Goal: Transaction & Acquisition: Purchase product/service

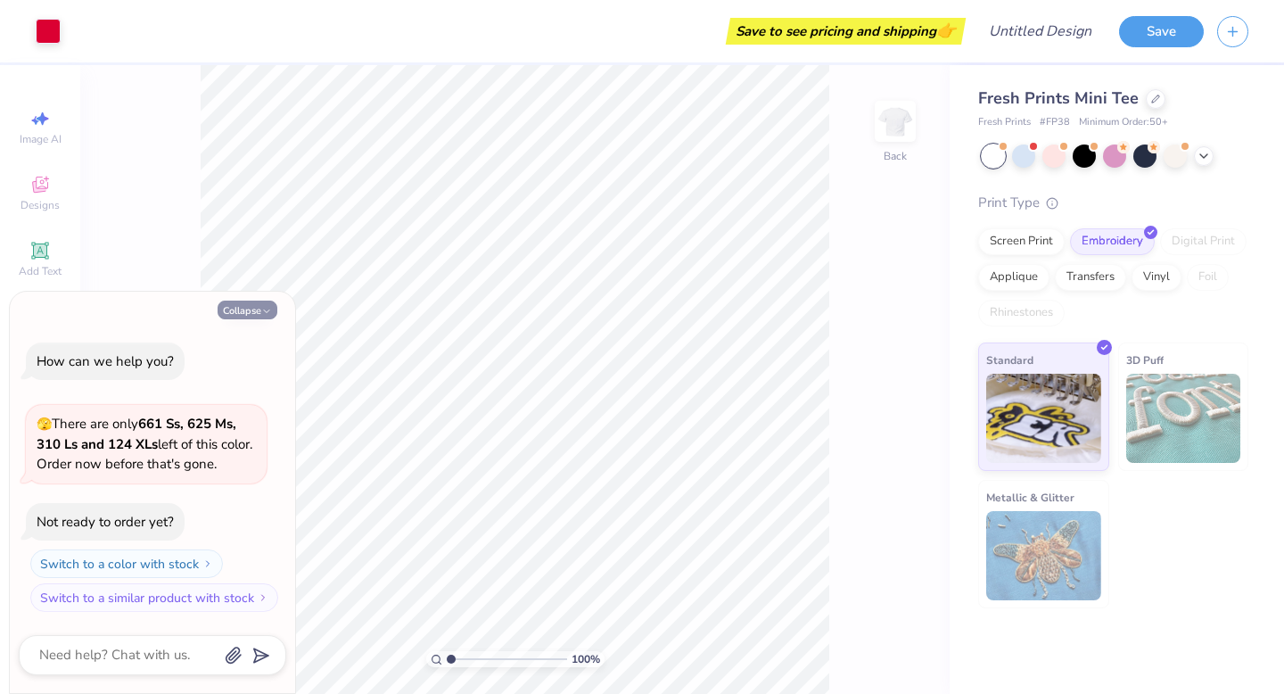
click at [267, 308] on icon "button" at bounding box center [266, 311] width 11 height 11
type textarea "x"
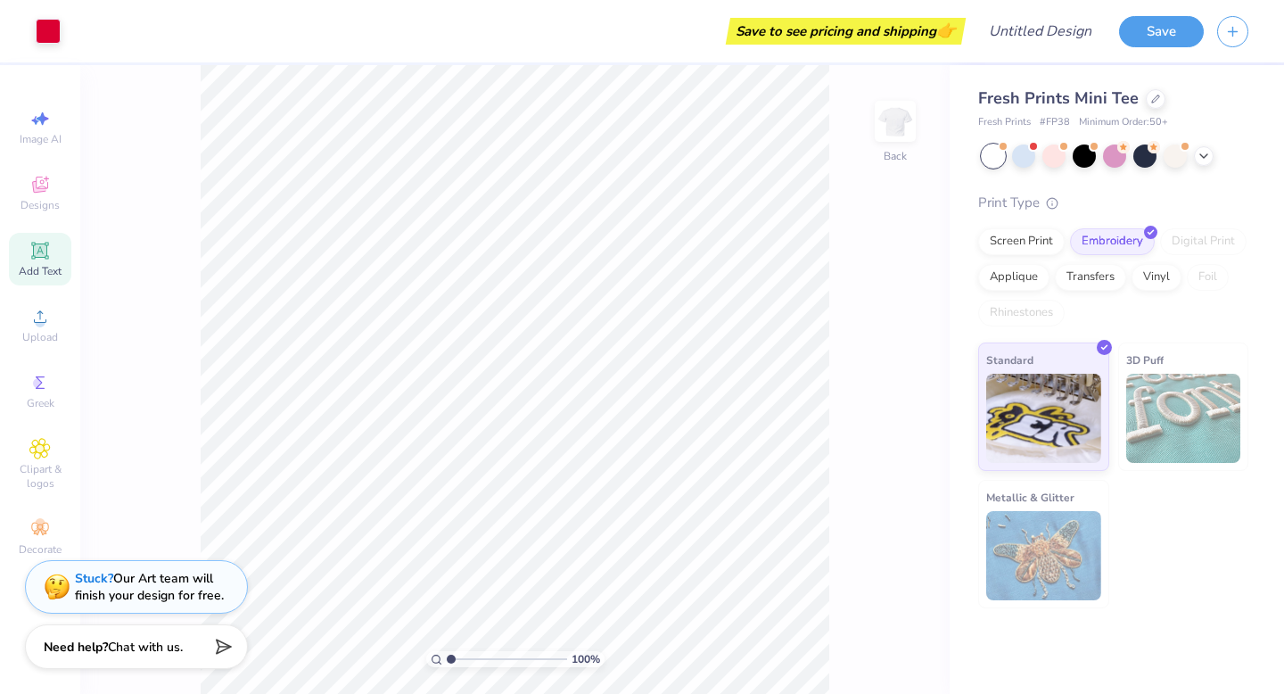
click at [45, 262] on div "Add Text" at bounding box center [40, 259] width 62 height 53
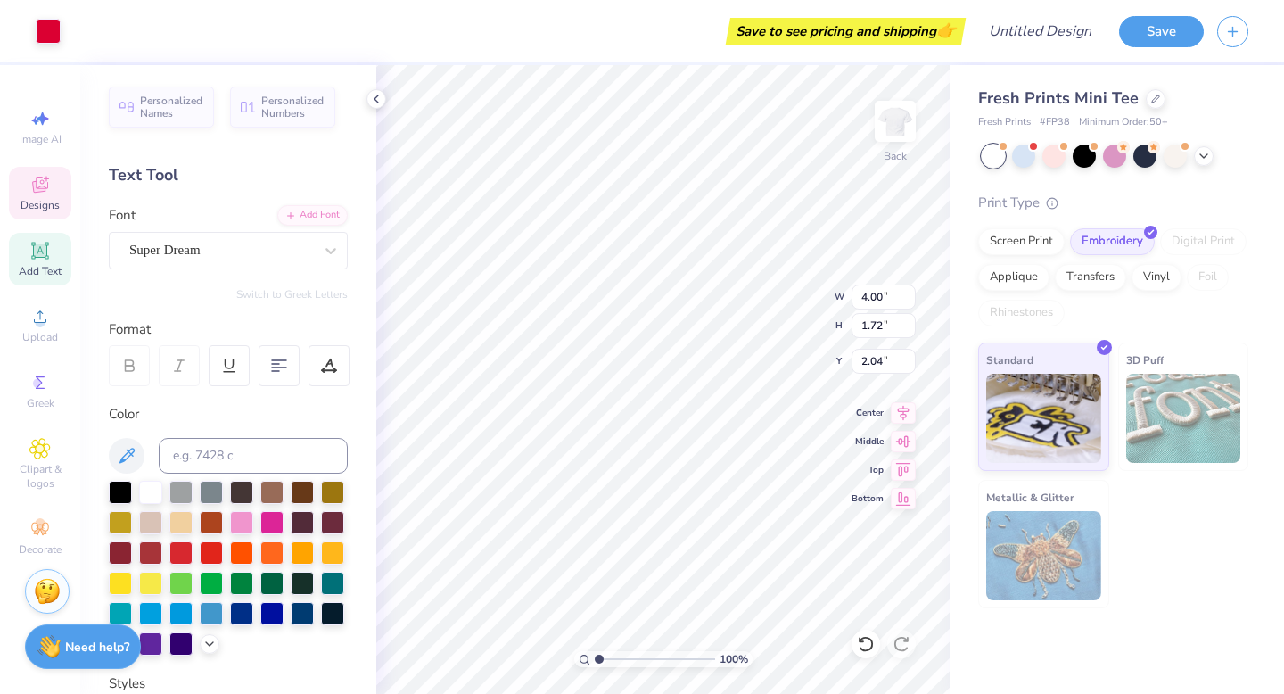
type input "4.00"
type input "1.72"
type input "2.04"
type input "0.69"
type textarea "With love,"
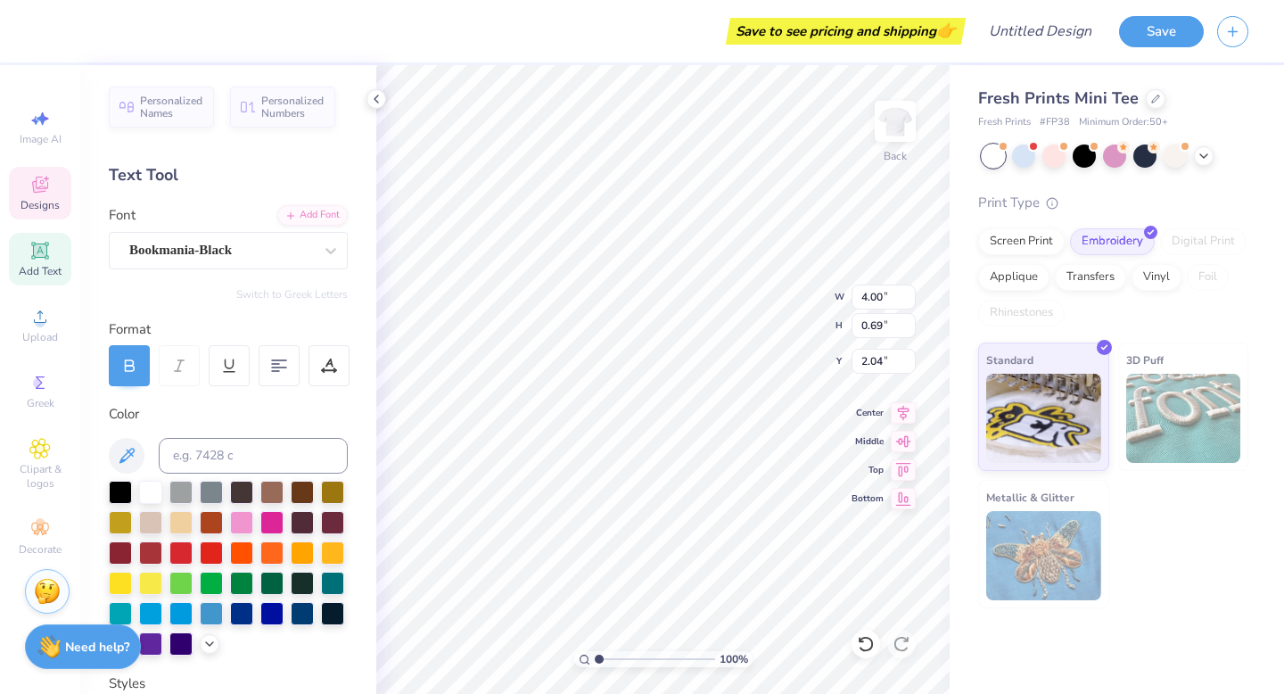
scroll to position [0, 3]
type input "0.82"
type input "0.26"
type input "3.35"
type input "2.55"
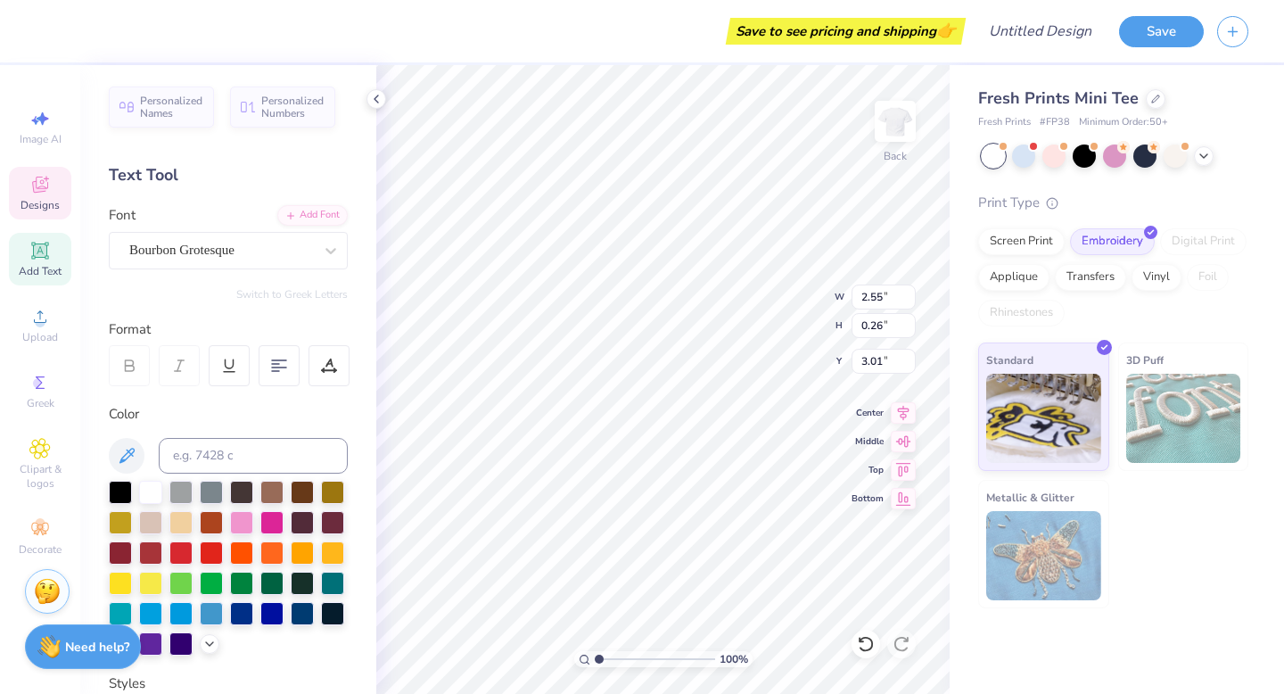
type input "3.00"
type input "0.82"
type input "3.32"
type textarea "Hermanas unidas"
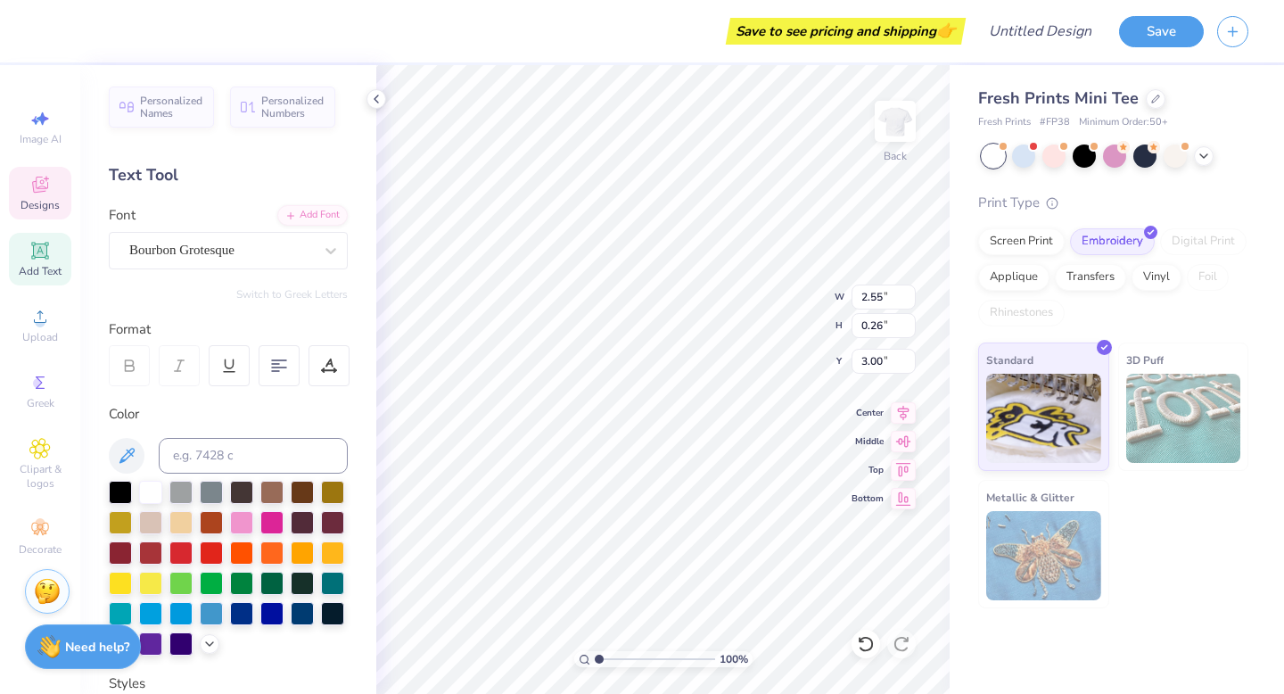
scroll to position [0, 4]
type input "0.99"
type input "0.90"
type input "3.00"
type input "3.55"
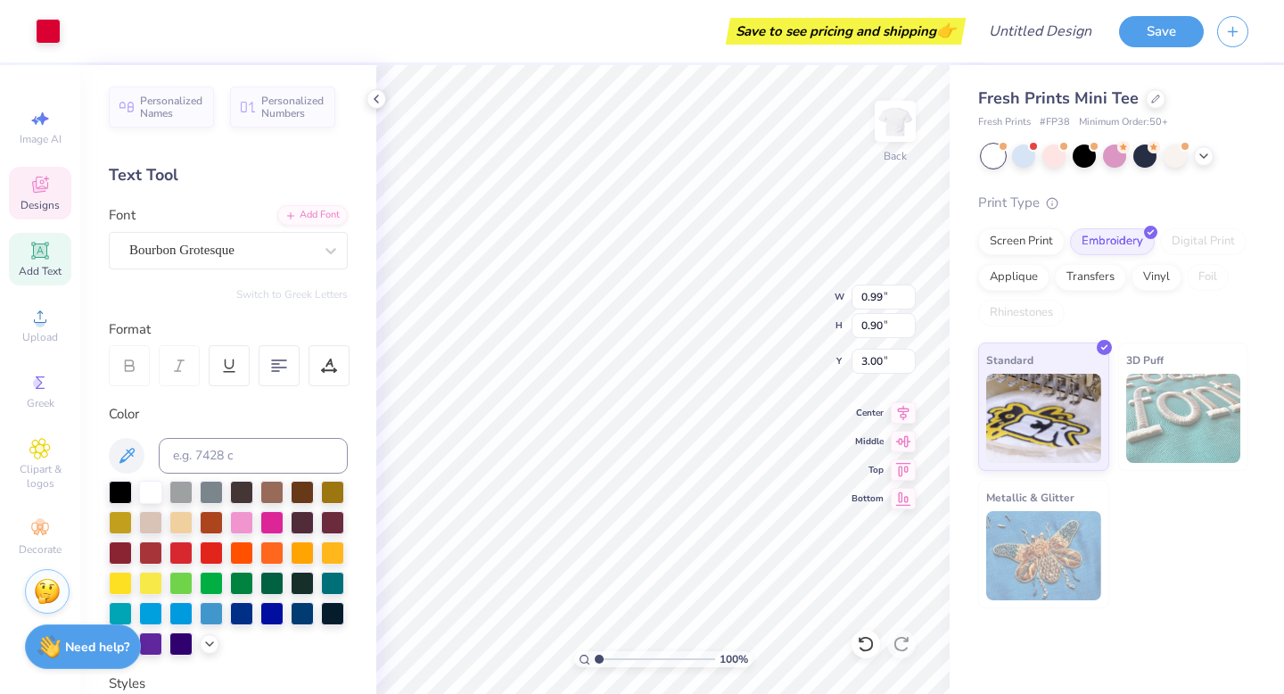
type input "0.25"
type input "3.00"
type input "3.56"
type input "0.66"
type input "2.04"
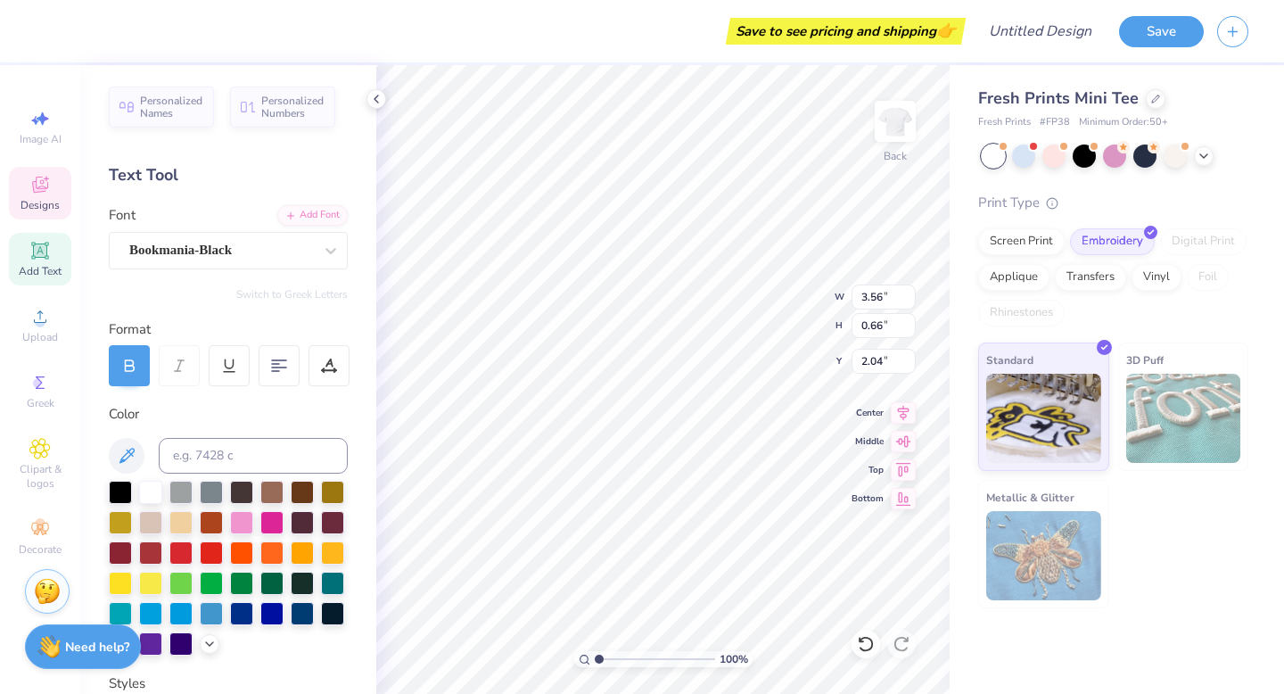
type textarea "with love,"
click at [333, 243] on icon at bounding box center [331, 251] width 18 height 18
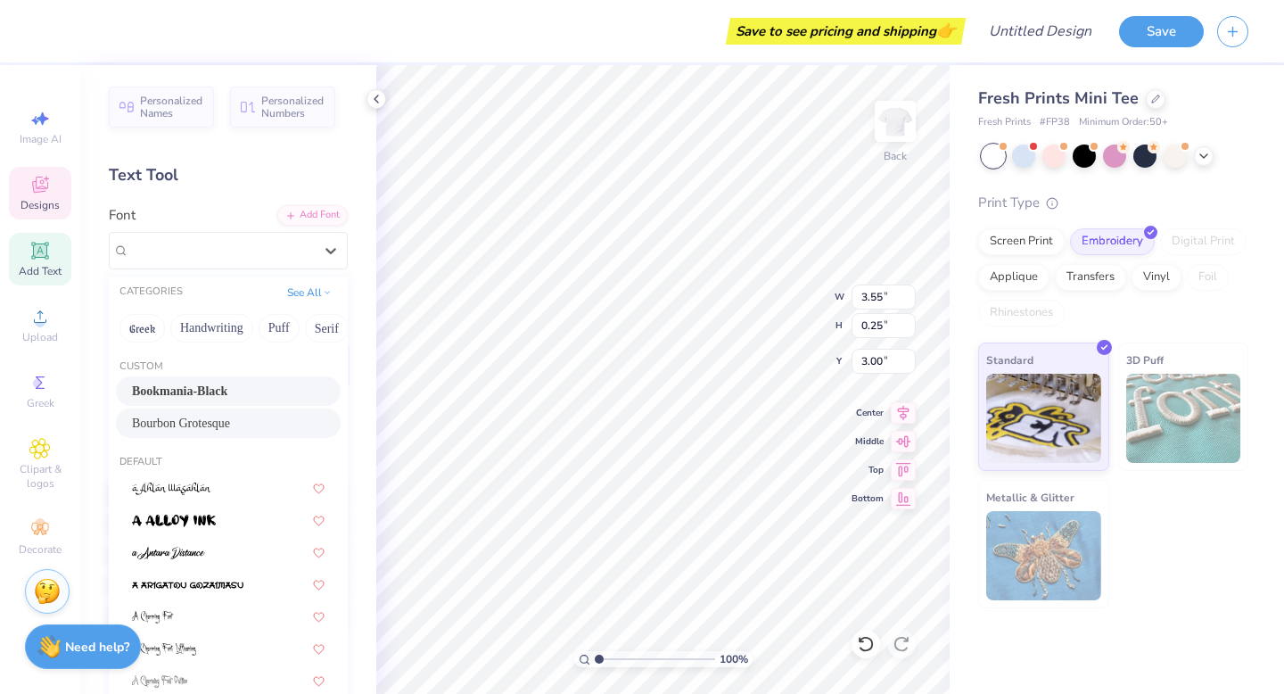
click at [227, 396] on span "Bookmania-Black" at bounding box center [179, 391] width 95 height 19
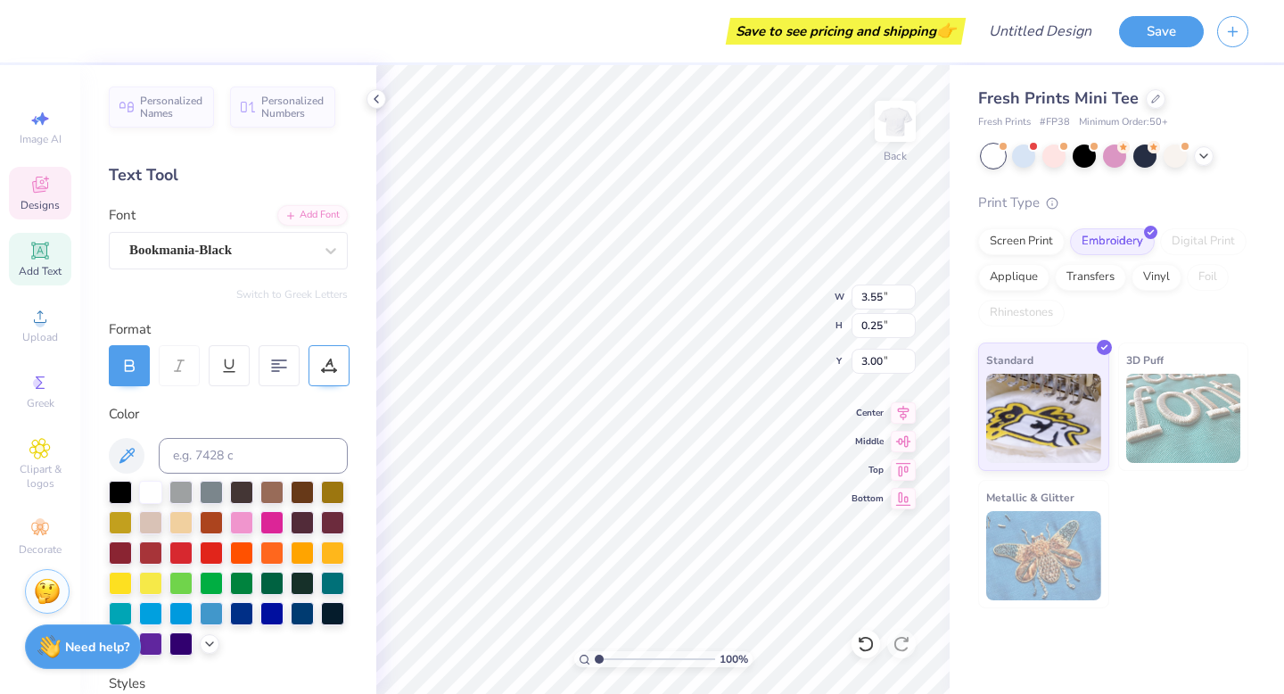
scroll to position [0, 1]
type textarea "hermanas unidas"
type input "2.88"
type input "3.41"
type input "0.66"
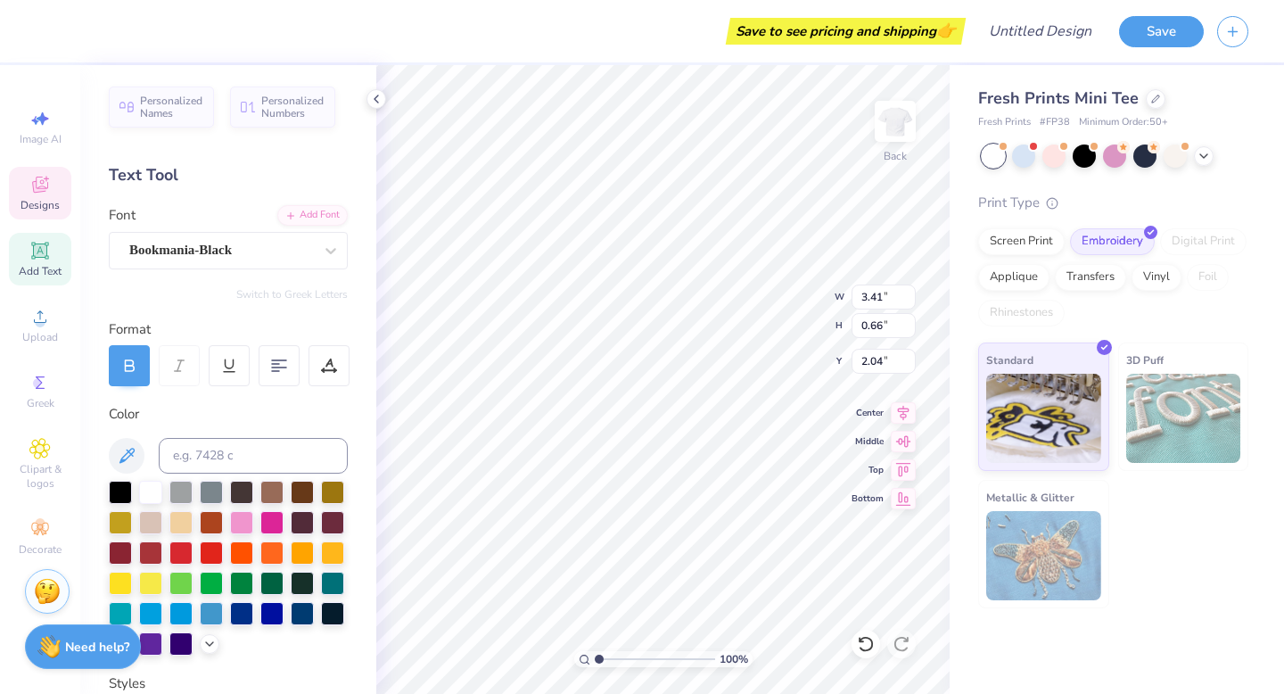
type input "2.06"
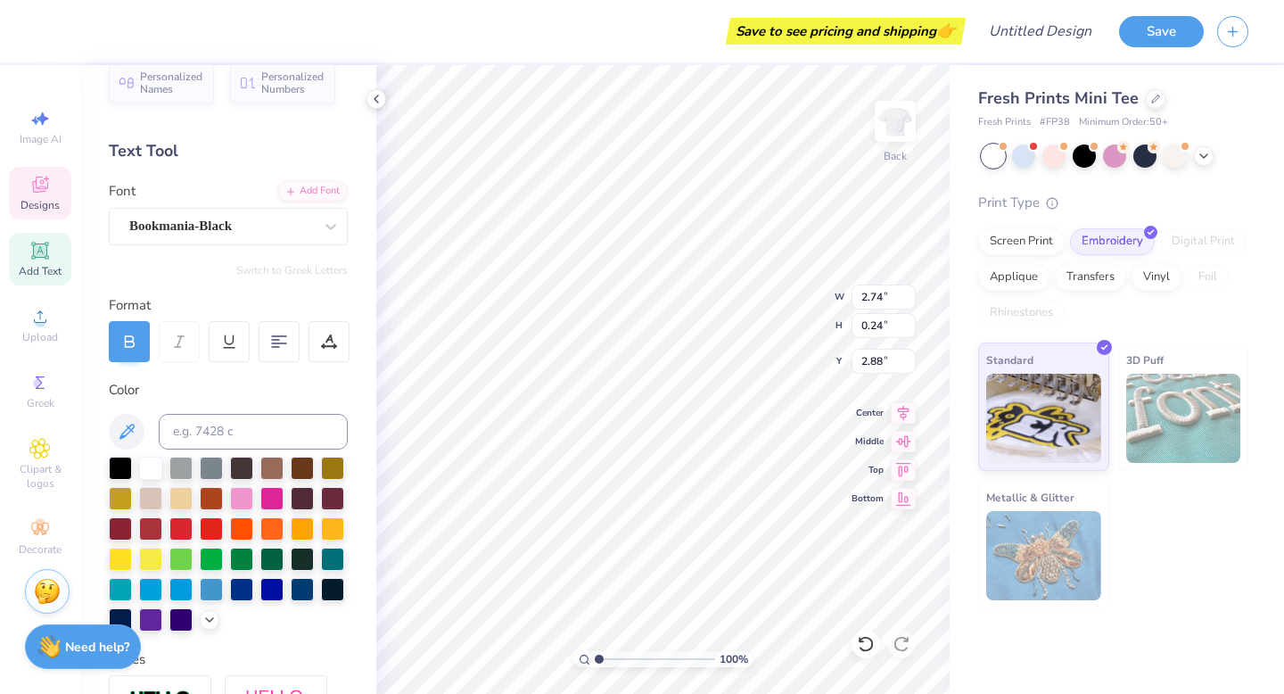
scroll to position [0, 0]
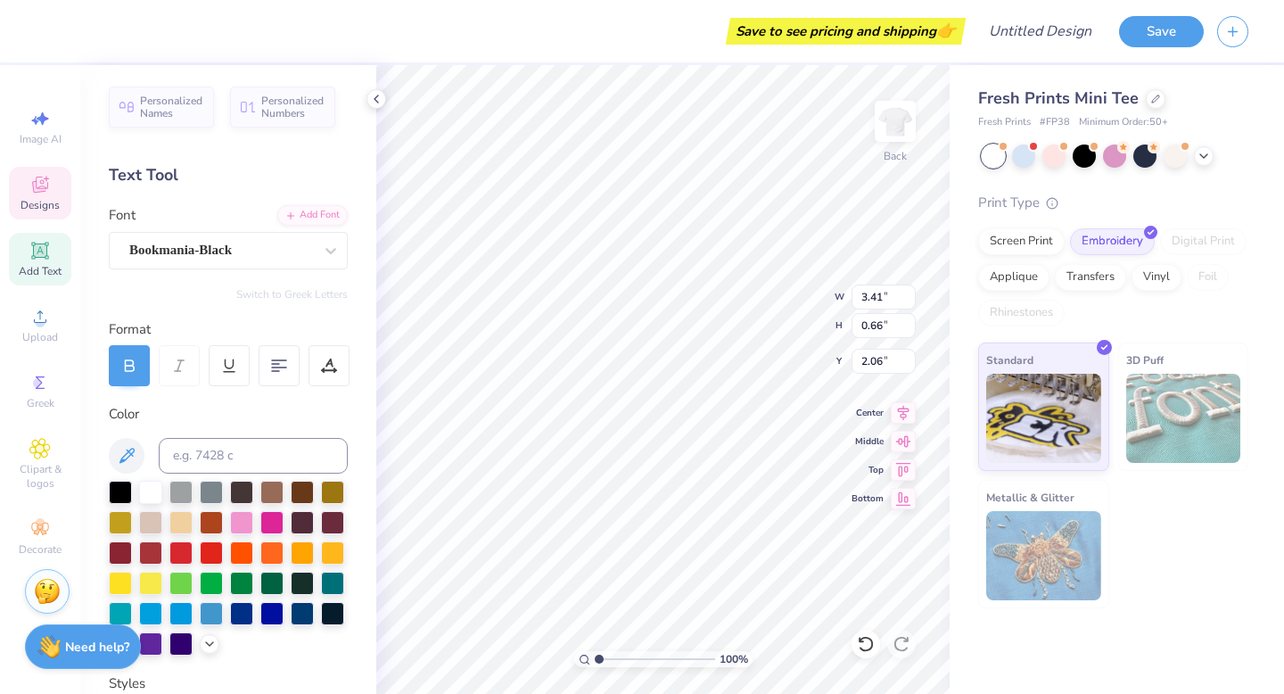
type input "3.41"
type input "0.66"
type input "2.06"
type input "0.99"
type input "0.90"
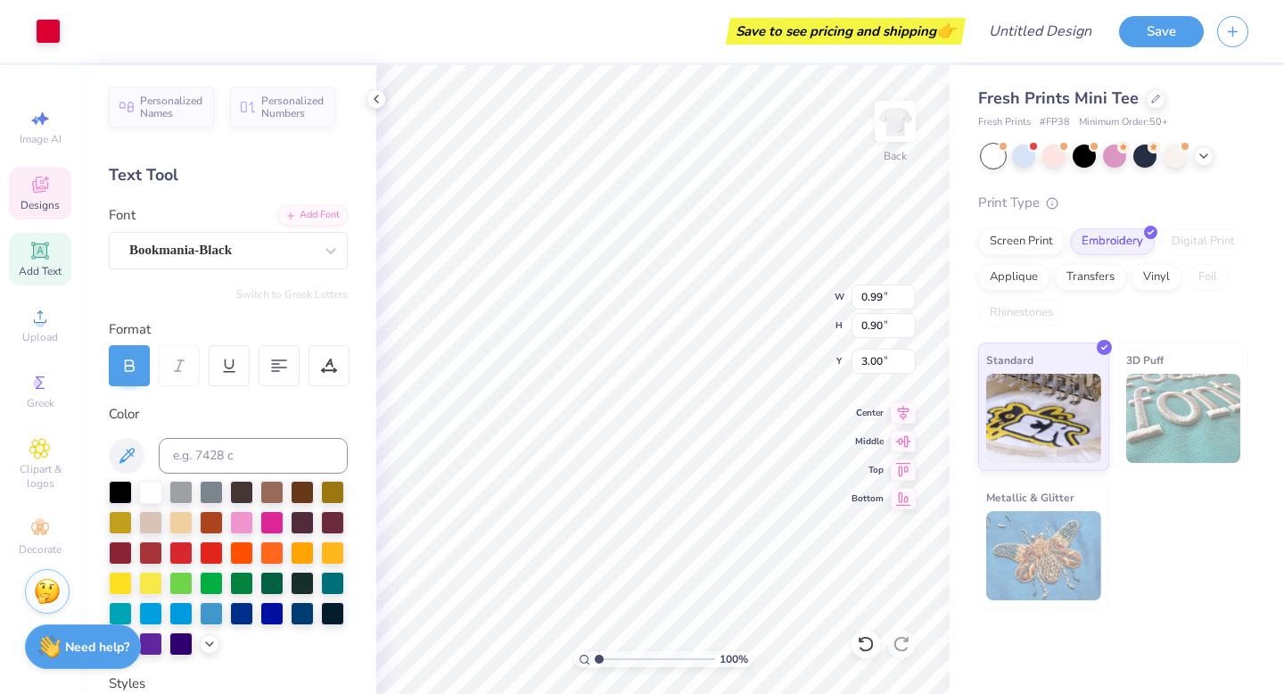
type input "3.53"
type input "3.00"
type input "3.41"
type input "0.66"
type input "2.06"
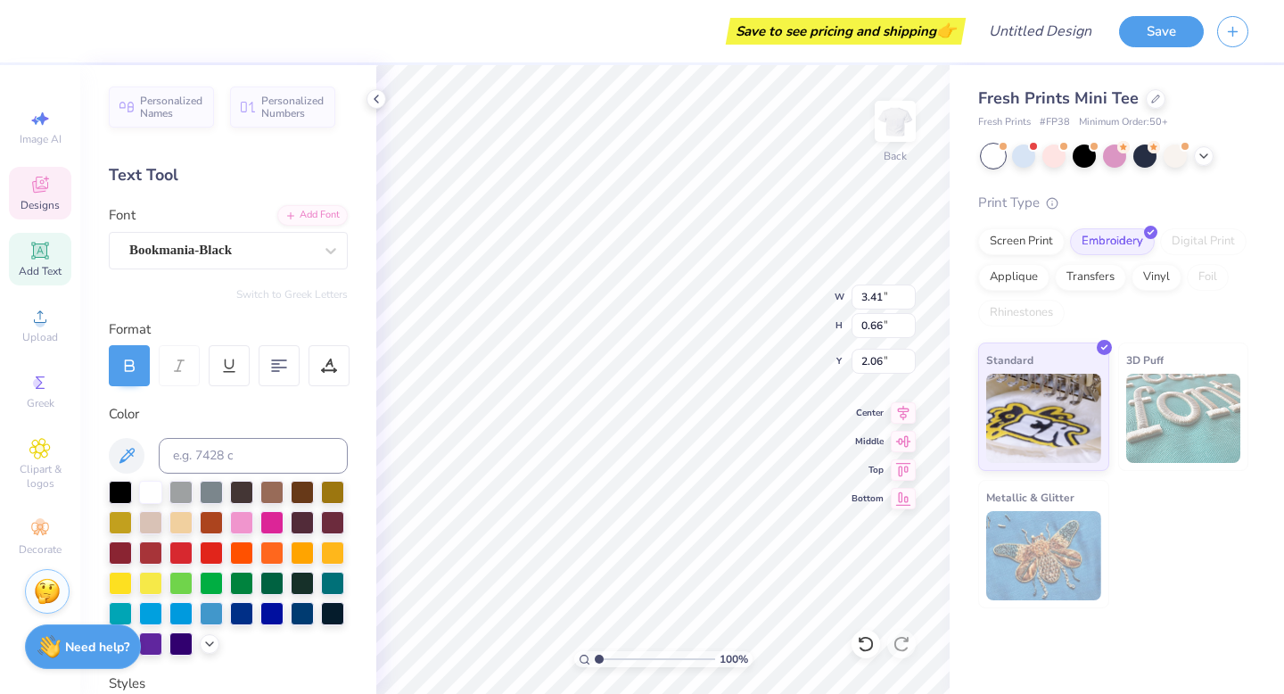
type input "4.00"
type input "0.77"
type input "1.94"
type input "3.59"
type input "0.32"
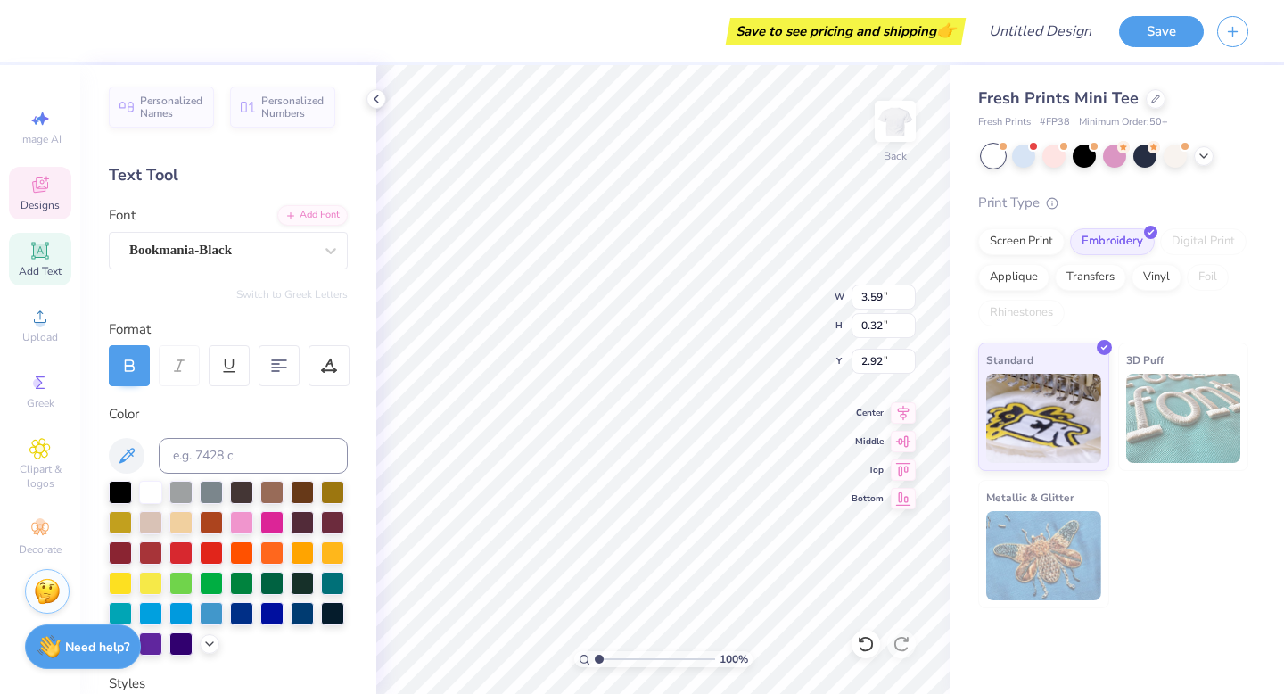
type input "2.92"
type input "4.00"
type input "0.77"
type input "2.23"
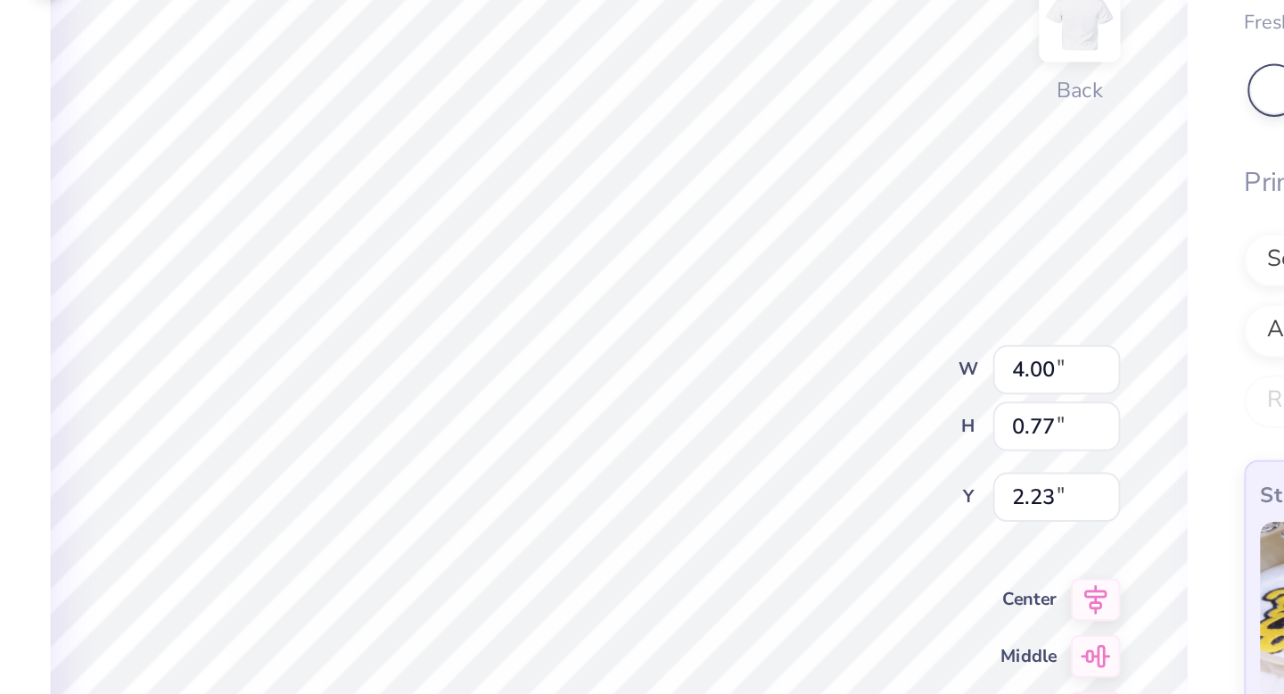
type input "3.59"
type input "0.32"
type input "3.21"
type input "0.99"
type input "0.90"
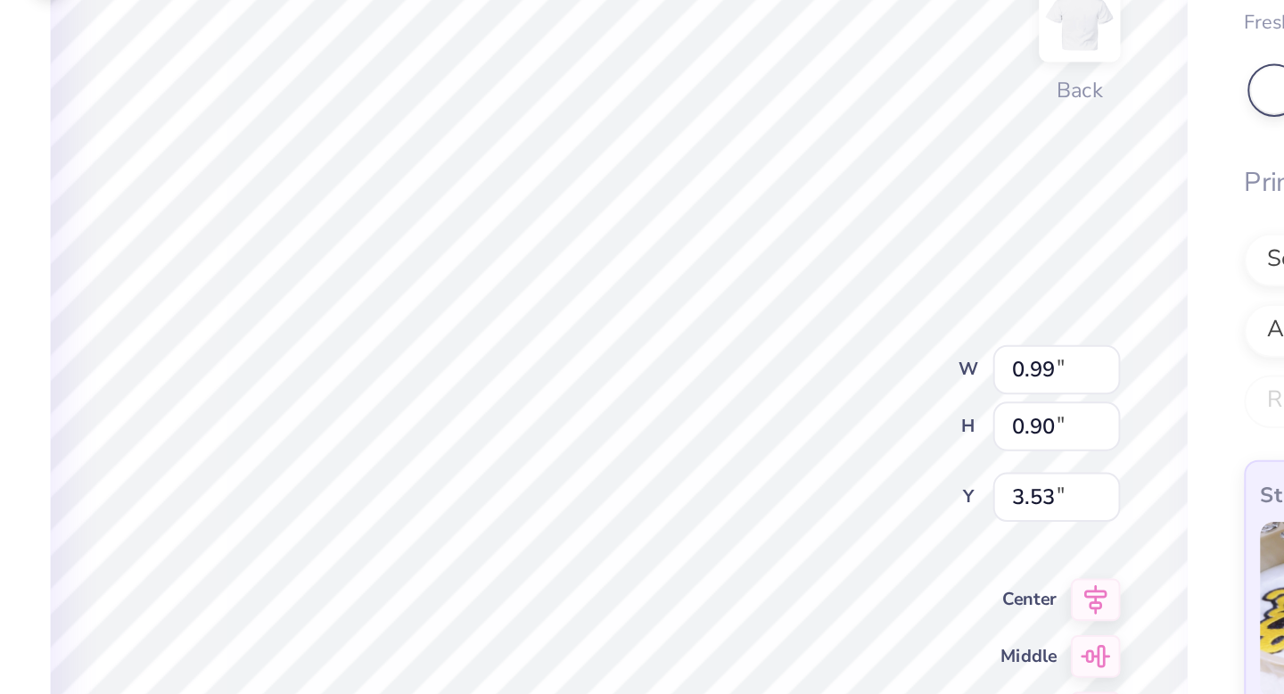
type input "2.31"
type input "2.10"
type input "4.29"
type input "0.38"
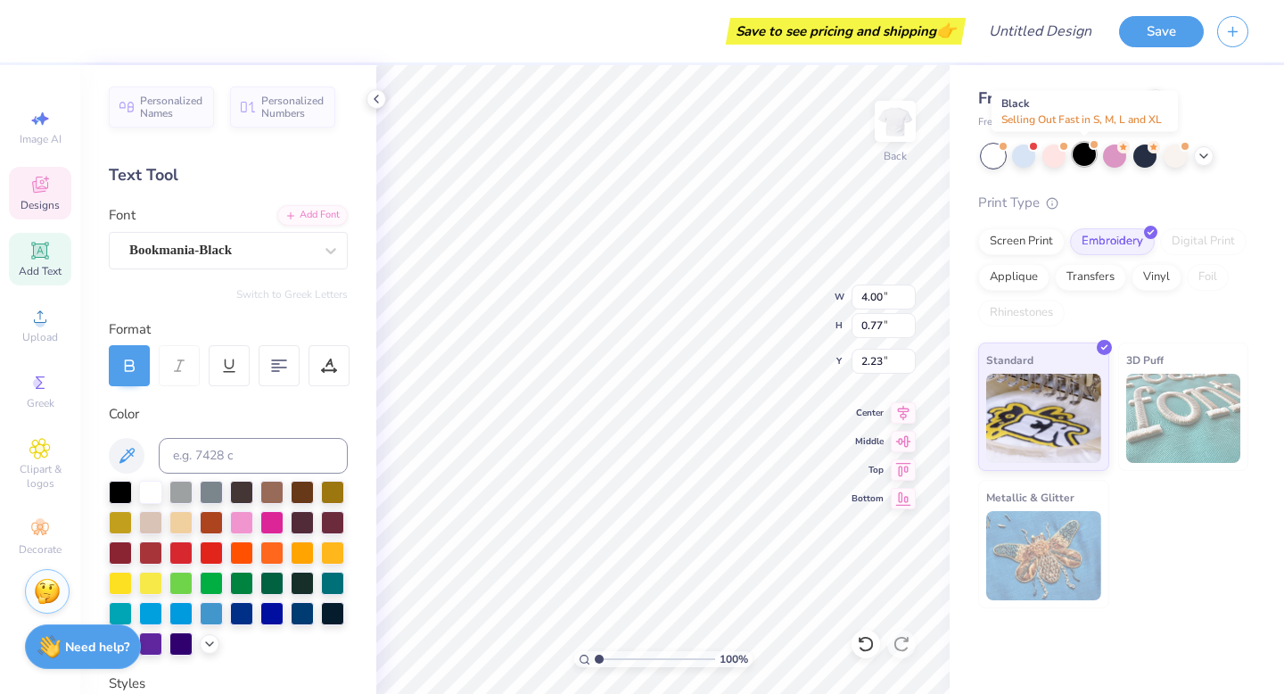
click at [1087, 160] on div at bounding box center [1083, 154] width 23 height 23
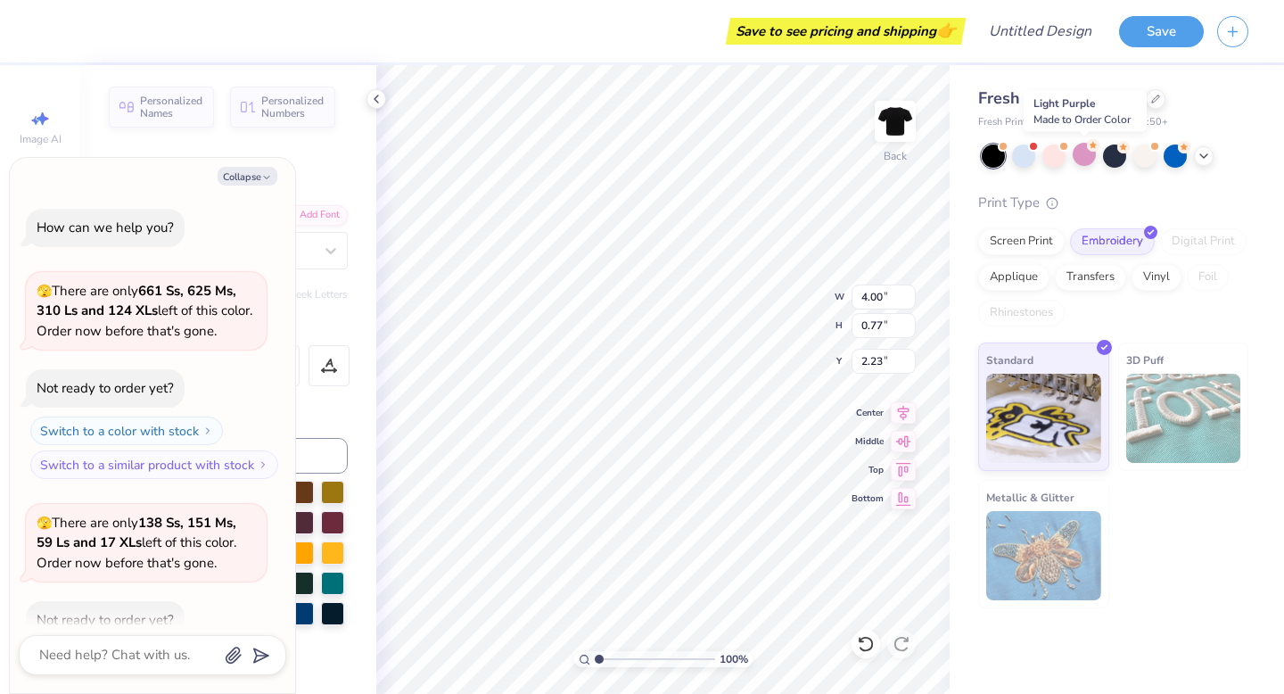
scroll to position [98, 0]
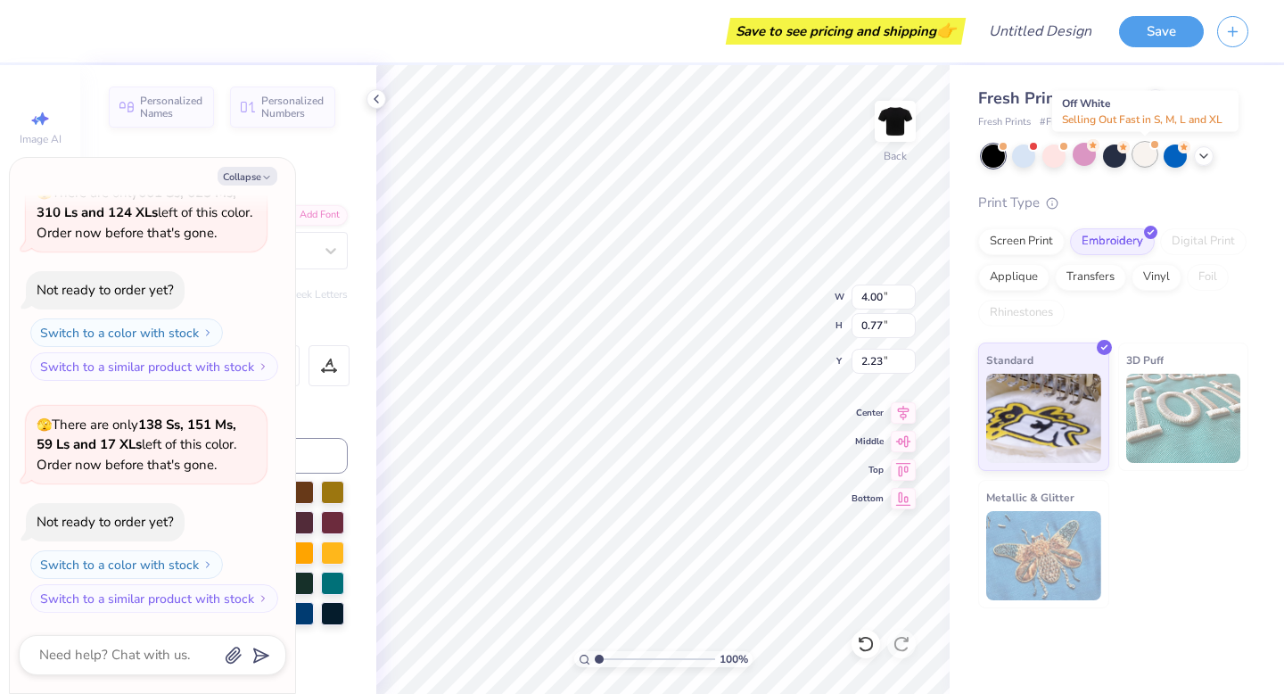
click at [1143, 160] on div at bounding box center [1144, 154] width 23 height 23
click at [1203, 160] on icon at bounding box center [1203, 154] width 14 height 14
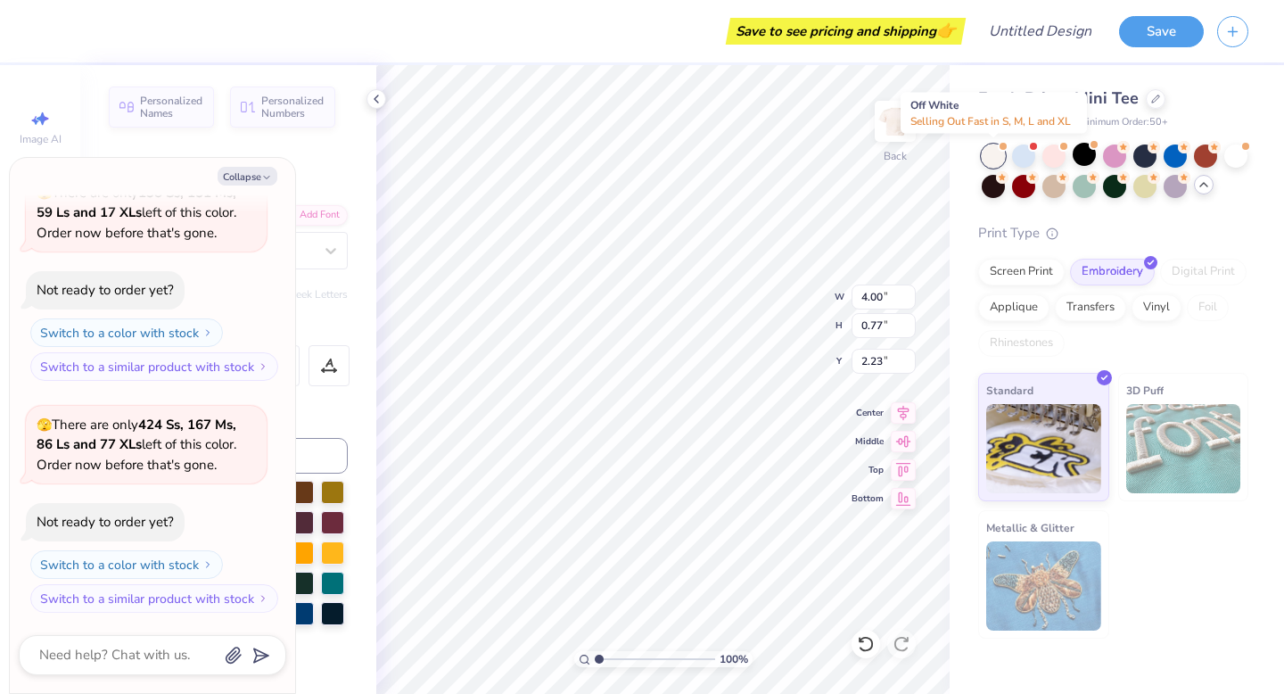
click at [985, 152] on div at bounding box center [993, 155] width 23 height 23
click at [1237, 155] on div at bounding box center [1235, 154] width 23 height 23
click at [1205, 185] on icon at bounding box center [1203, 184] width 14 height 14
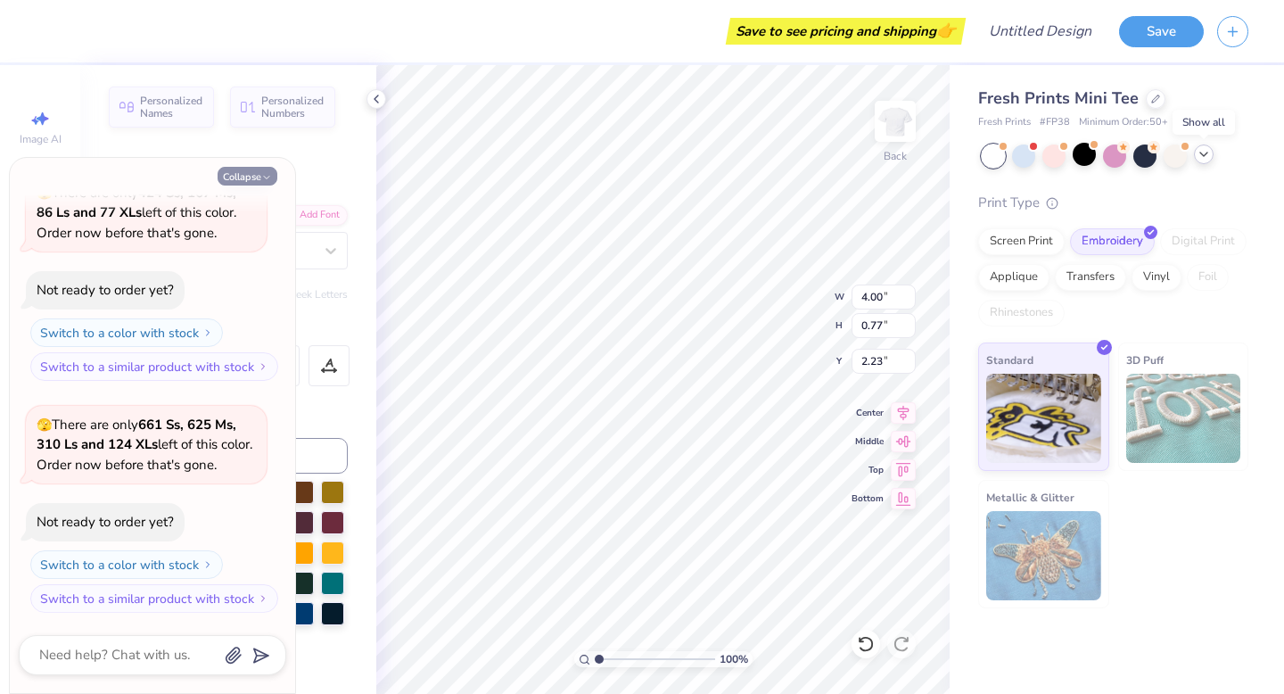
click at [262, 173] on icon "button" at bounding box center [266, 177] width 11 height 11
type textarea "x"
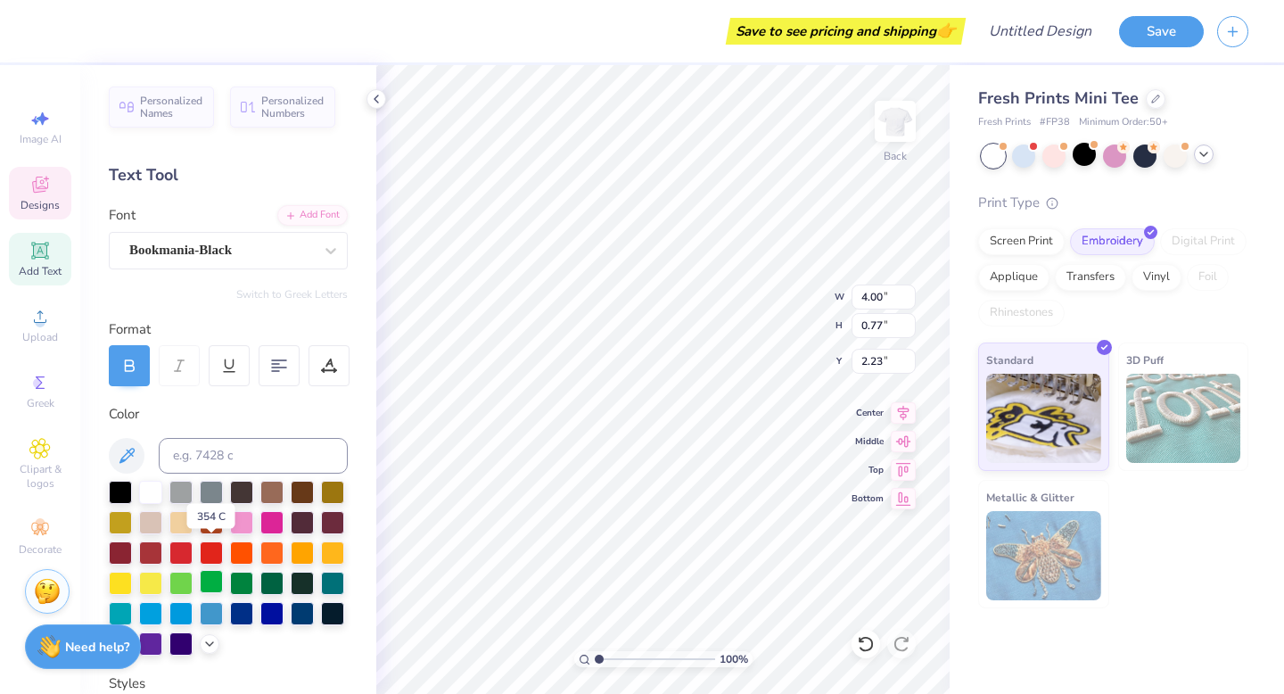
scroll to position [44, 0]
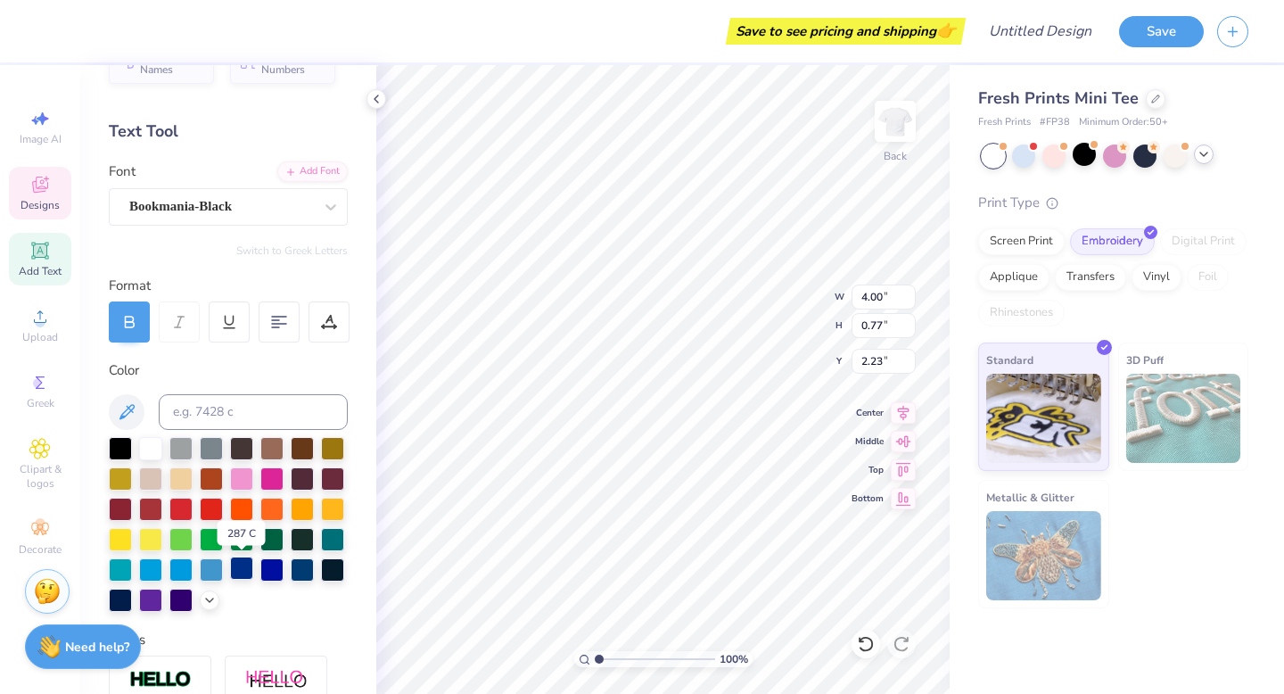
click at [247, 576] on div at bounding box center [241, 567] width 23 height 23
click at [240, 575] on div at bounding box center [241, 567] width 23 height 23
type input "0.99"
type input "0.90"
type input "2.10"
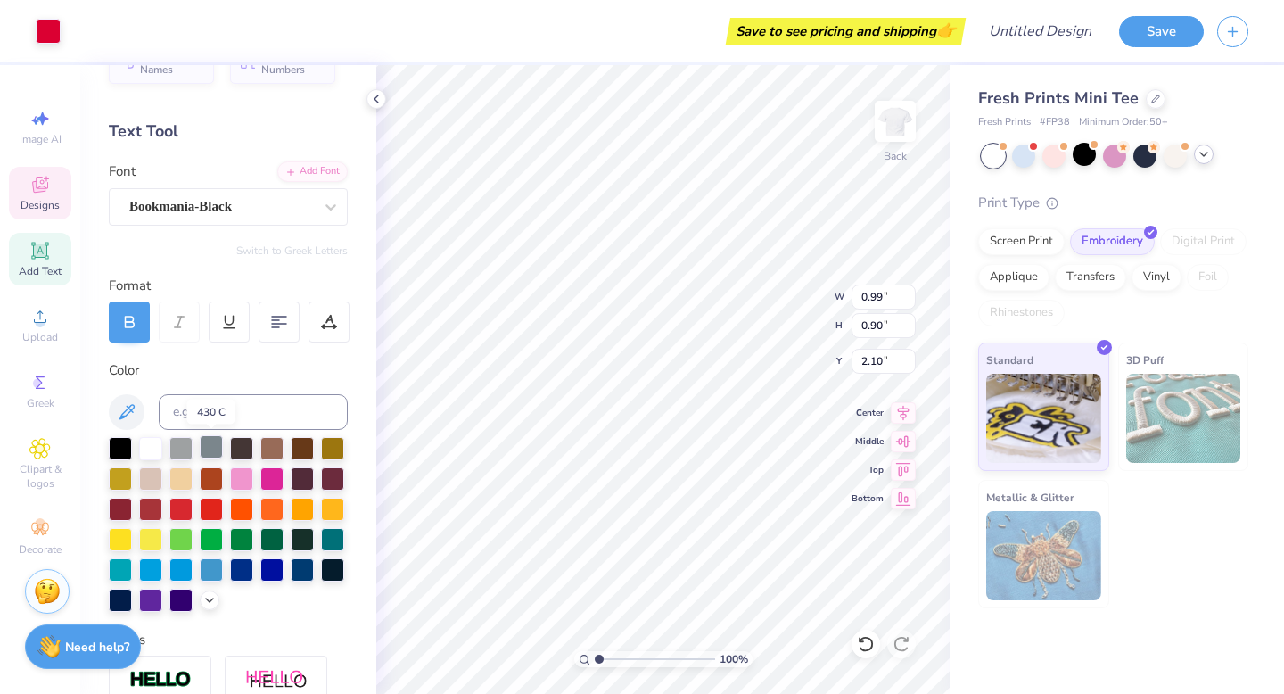
click at [212, 446] on div at bounding box center [211, 446] width 23 height 23
click at [185, 444] on div at bounding box center [180, 446] width 23 height 23
click at [21, 197] on div "Designs" at bounding box center [40, 193] width 62 height 53
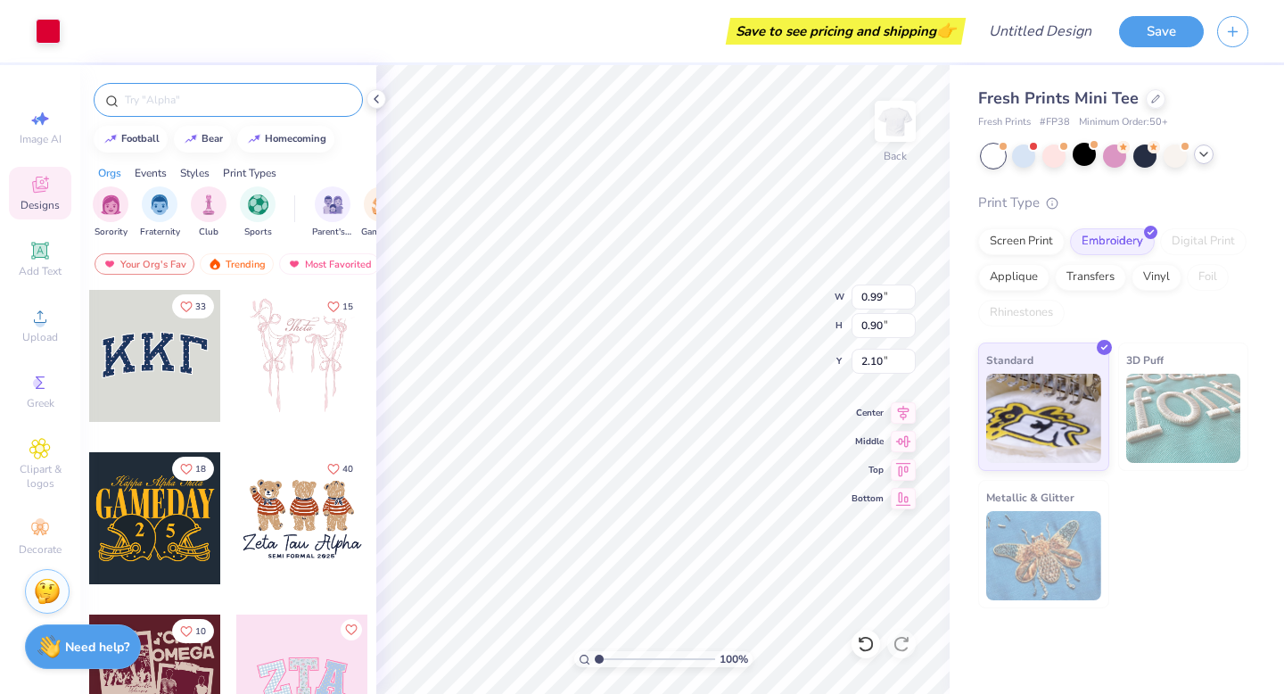
click at [201, 102] on input "text" at bounding box center [237, 100] width 228 height 18
type input "heart"
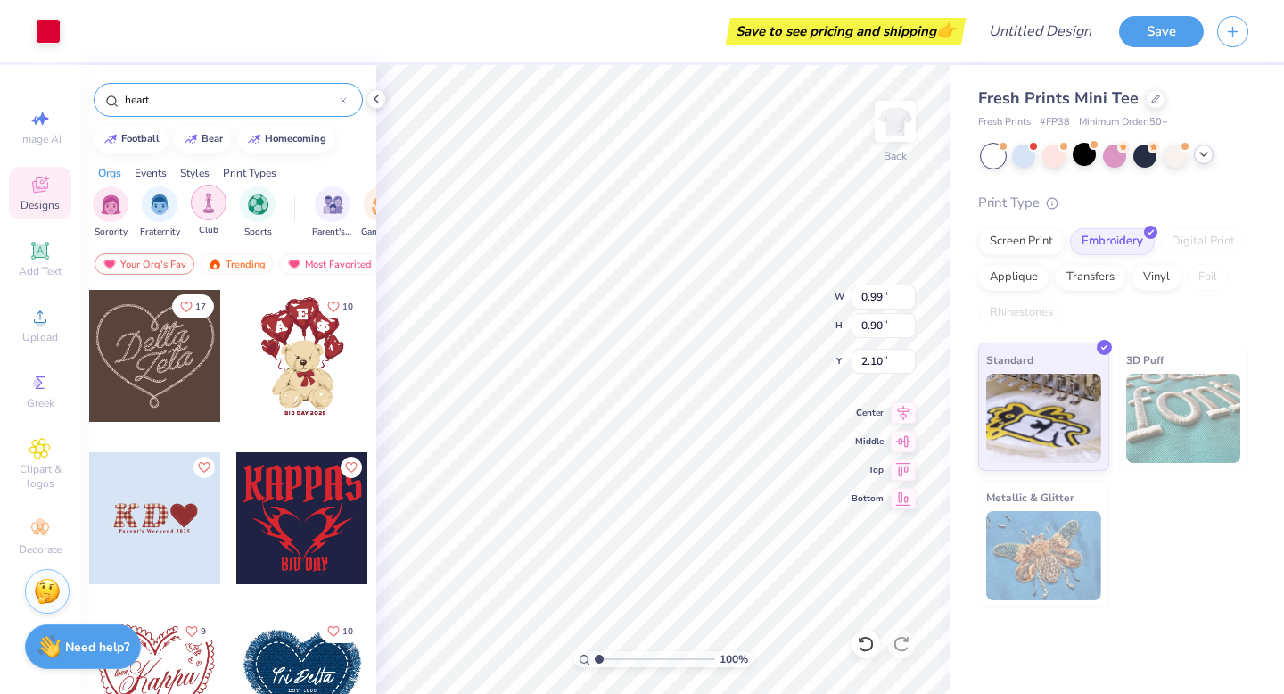
click at [210, 216] on div "filter for Club" at bounding box center [209, 203] width 36 height 36
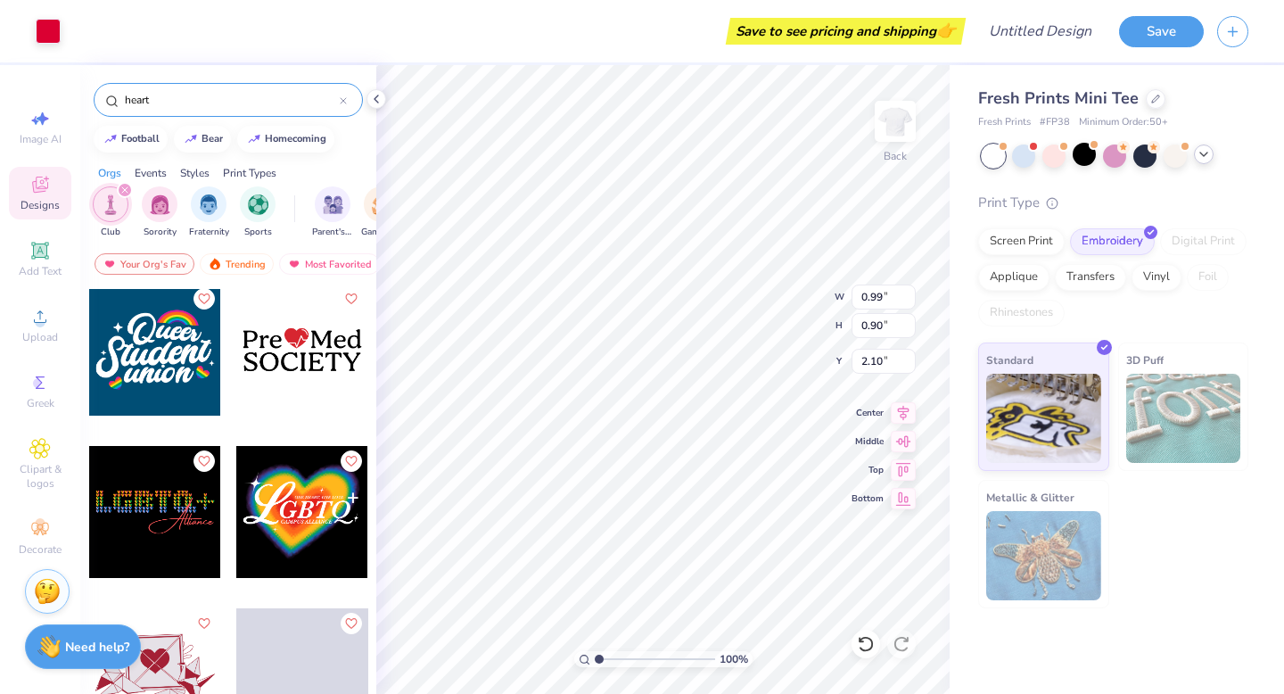
scroll to position [730, 0]
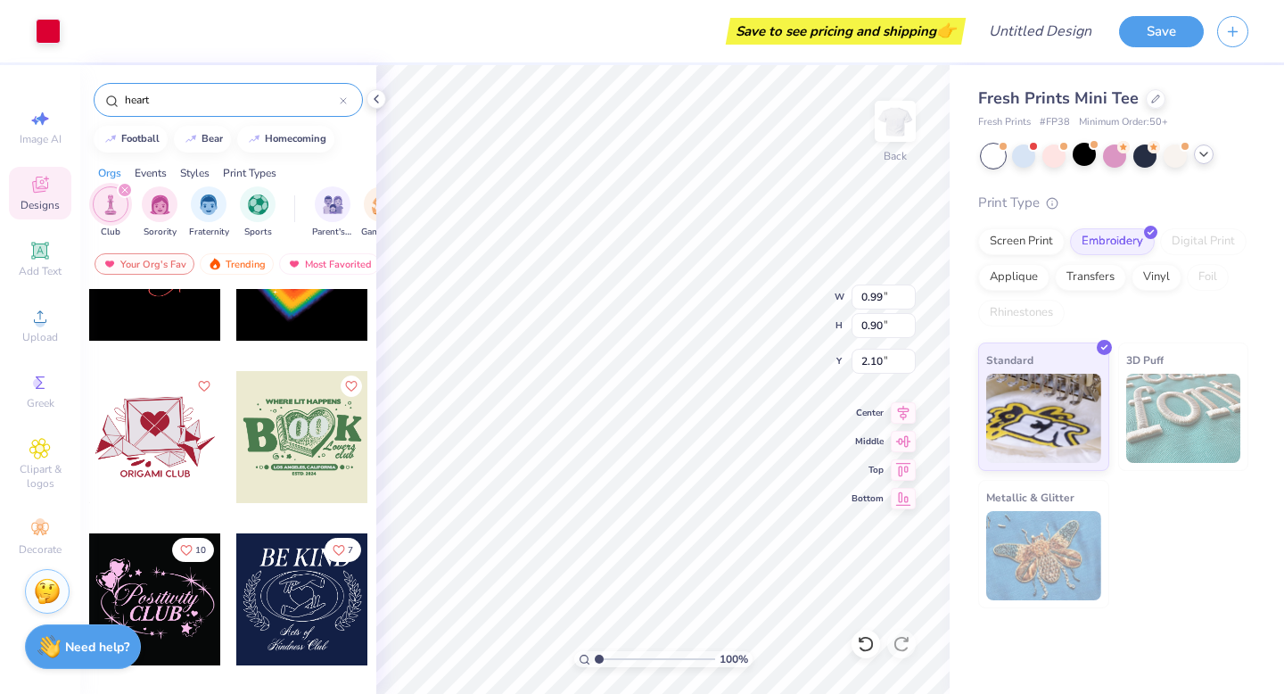
click at [128, 188] on div "filter for Club" at bounding box center [125, 190] width 16 height 16
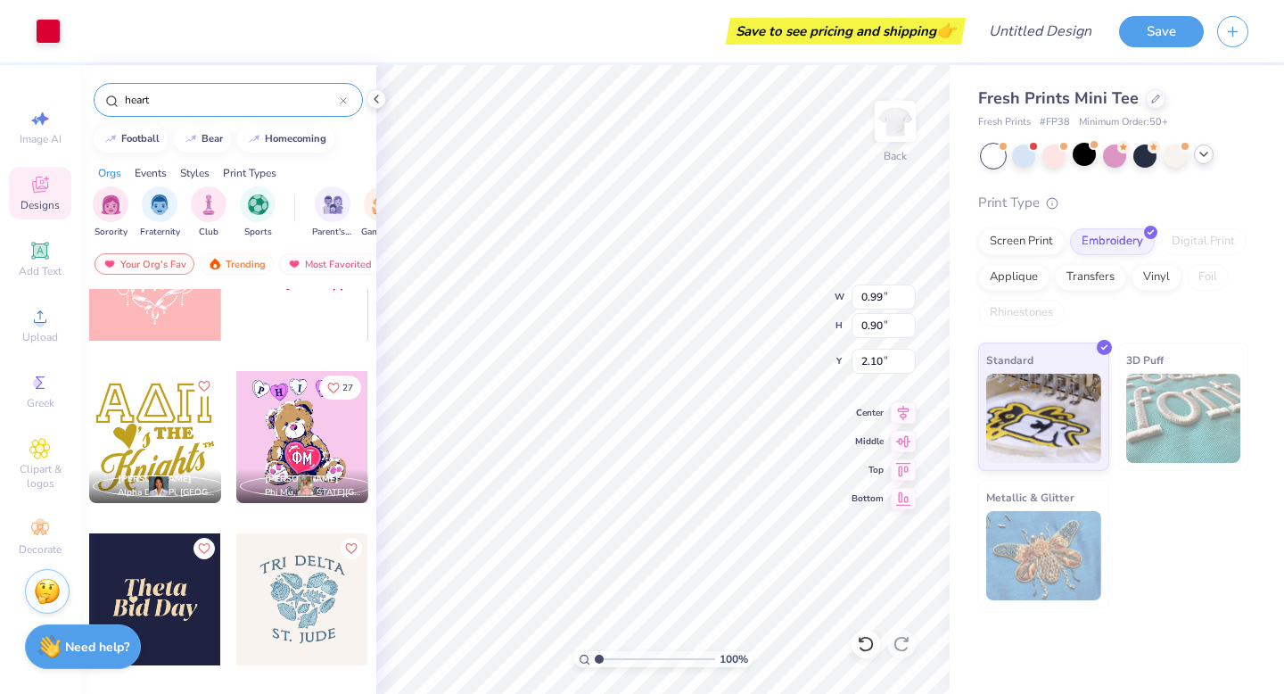
click at [194, 173] on div "Styles" at bounding box center [194, 173] width 29 height 16
click at [210, 218] on div "filter for Y2K" at bounding box center [209, 203] width 36 height 36
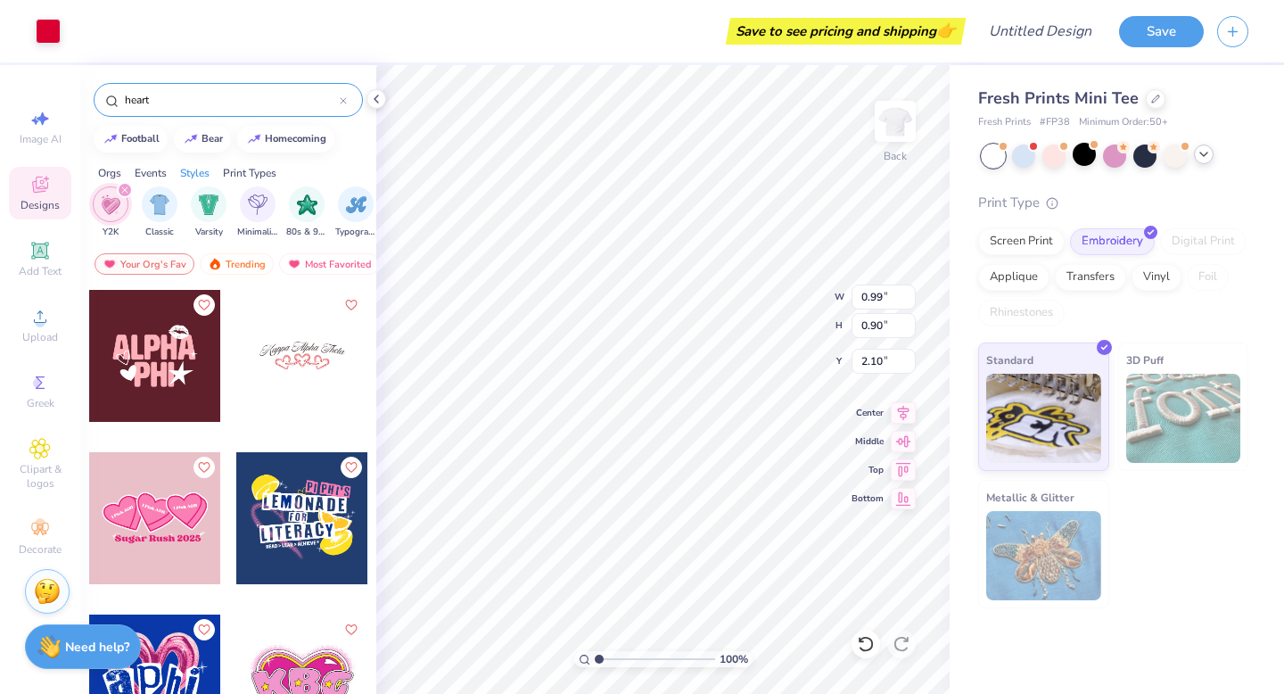
scroll to position [979, 0]
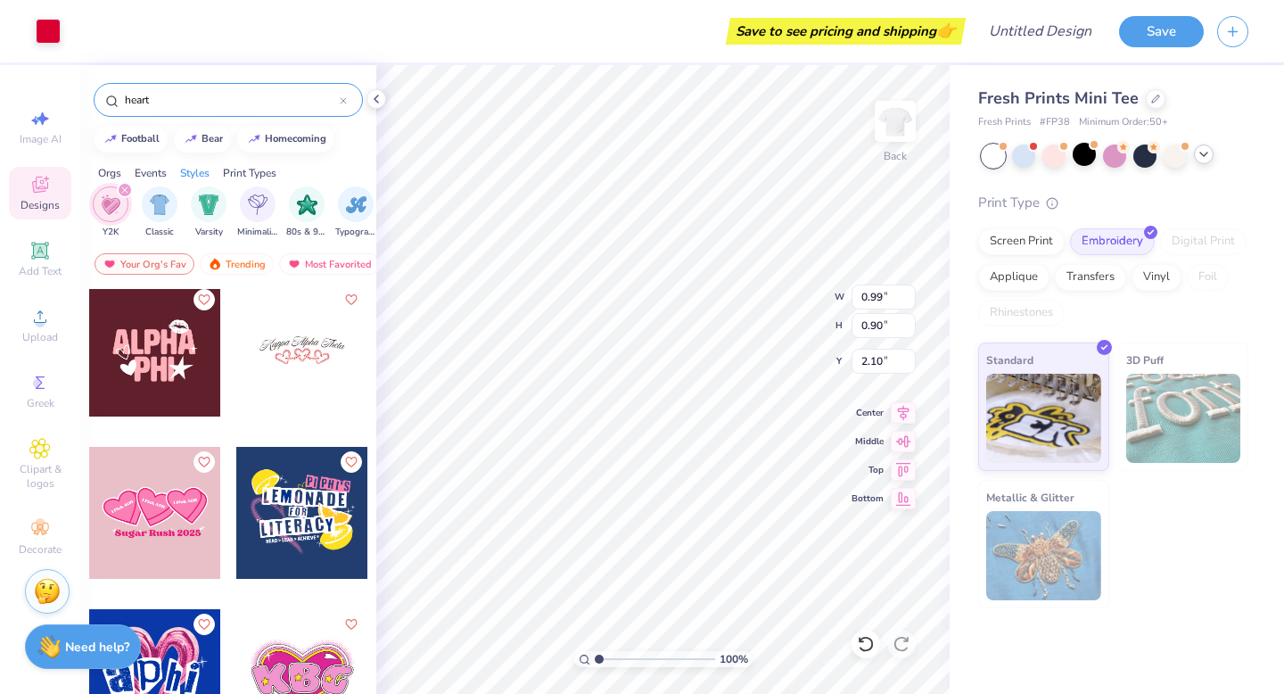
click at [127, 193] on icon "filter for Y2K" at bounding box center [124, 189] width 7 height 7
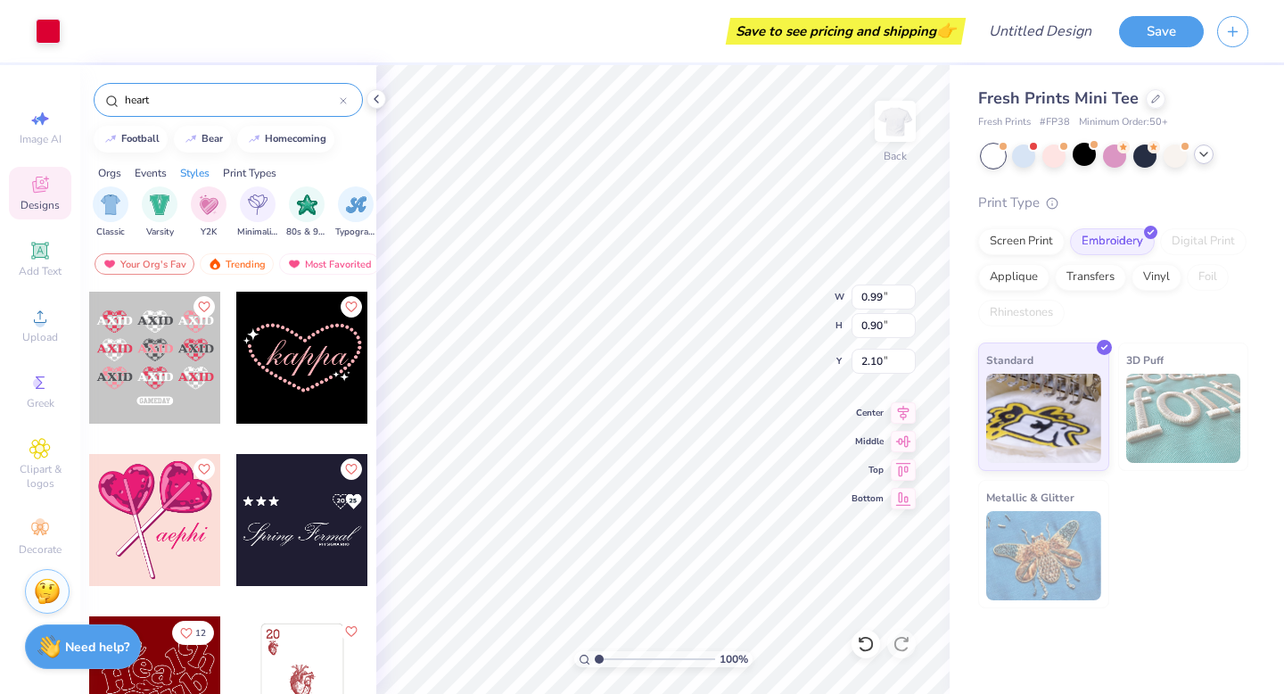
scroll to position [2921, 0]
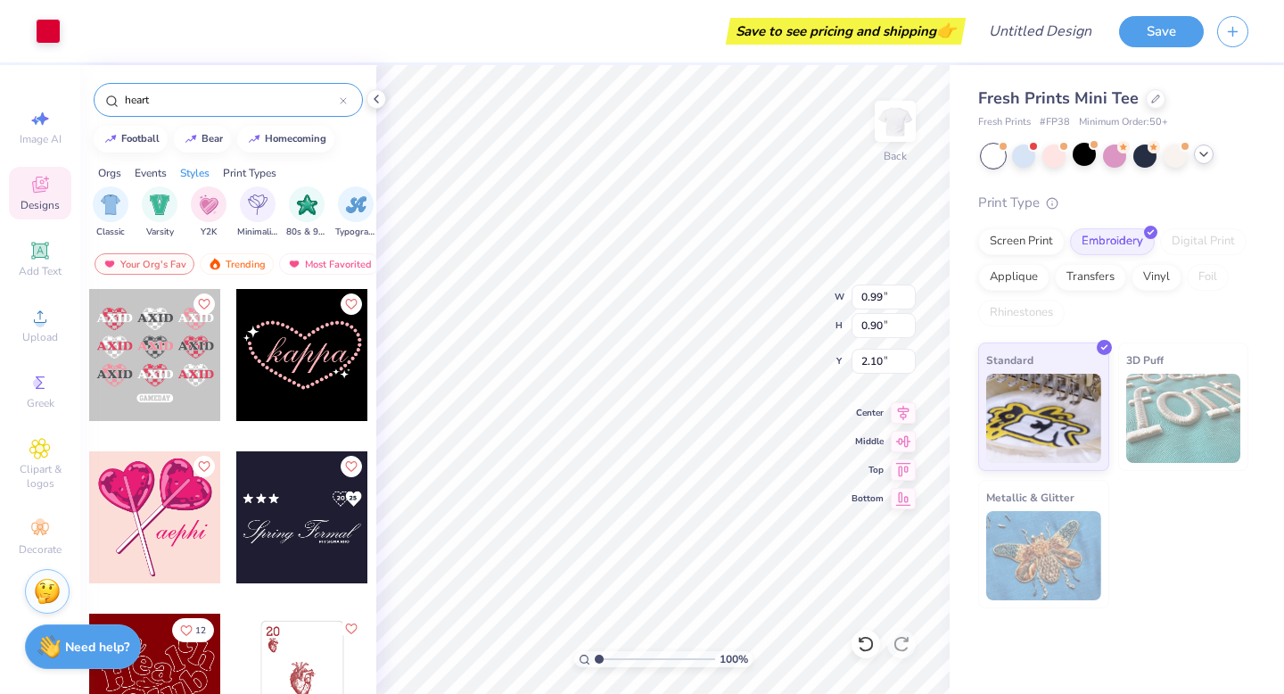
click at [304, 369] on div at bounding box center [302, 355] width 132 height 132
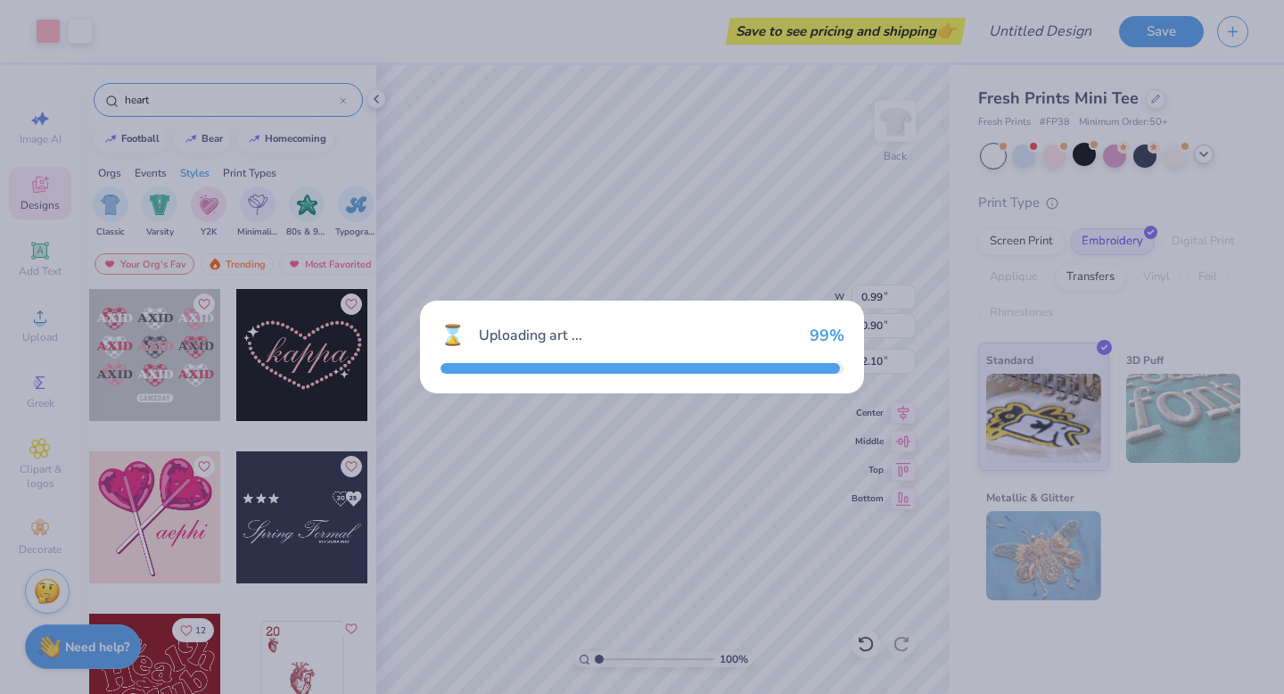
type input "3.71"
type input "2.15"
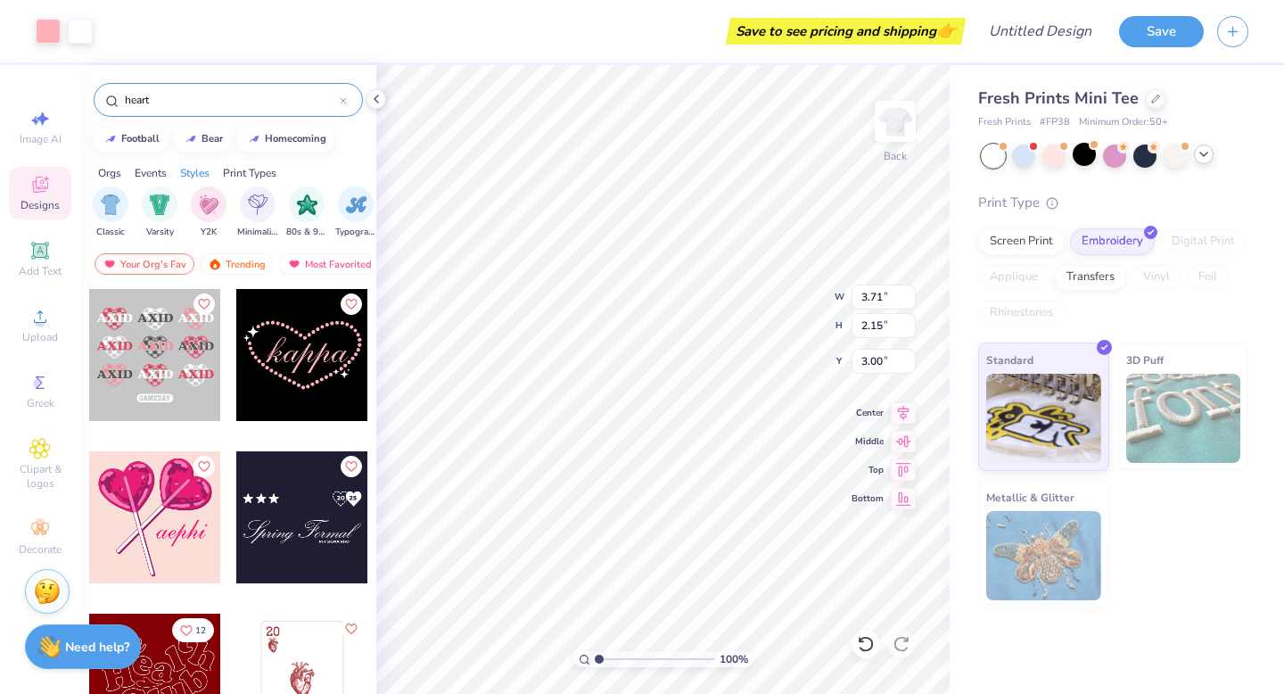
type input "4.38"
type input "2.58"
type input "1.13"
type input "4.89"
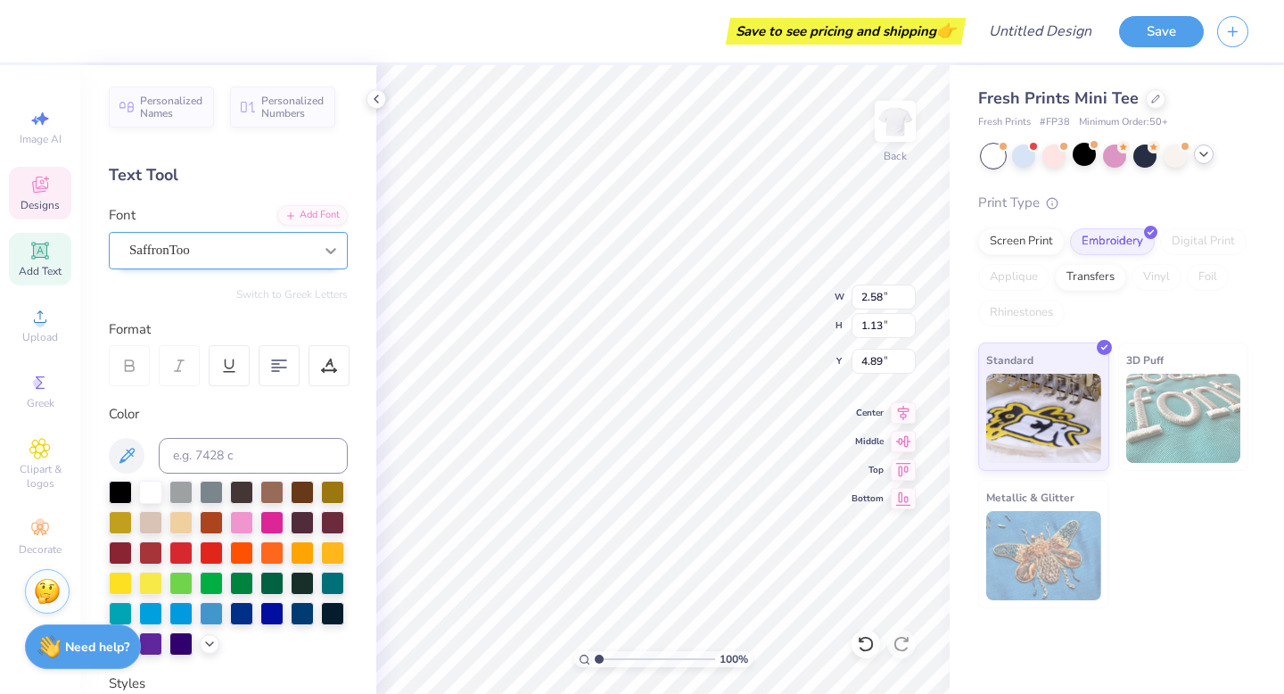
type input "4.29"
type input "0.38"
type input "3.21"
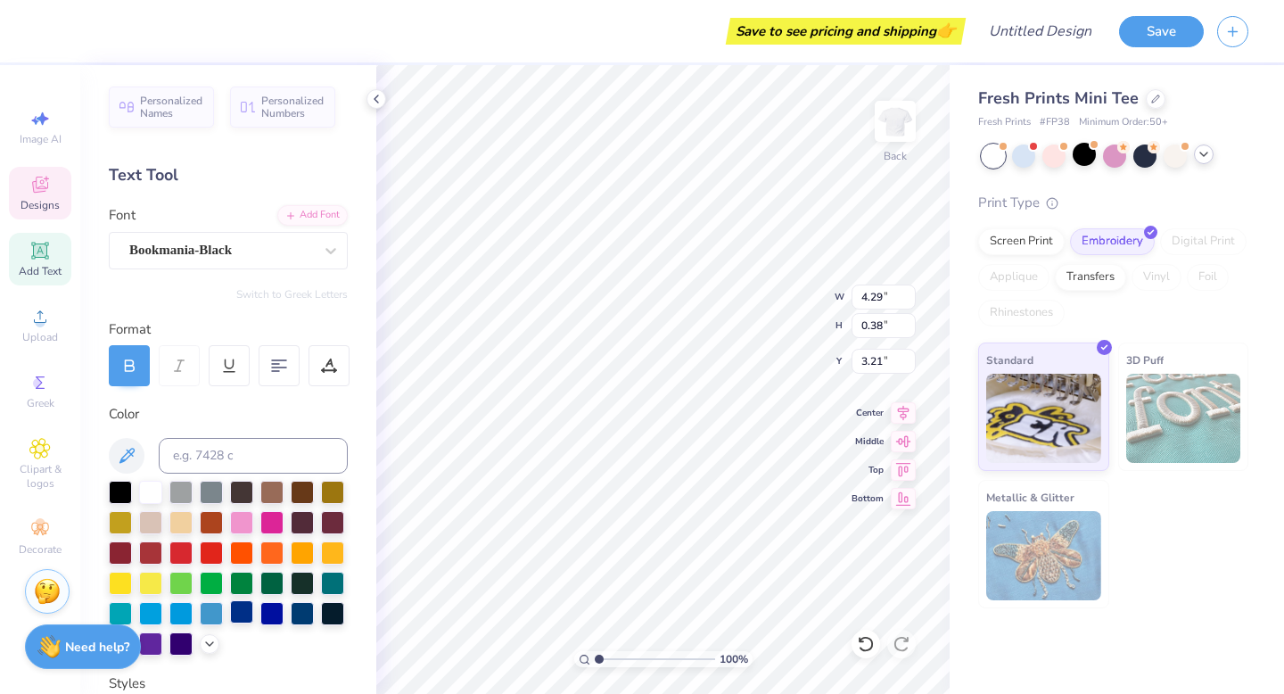
click at [244, 618] on div at bounding box center [241, 611] width 23 height 23
type input "2.58"
type input "1.13"
type input "4.85"
type input "3.57"
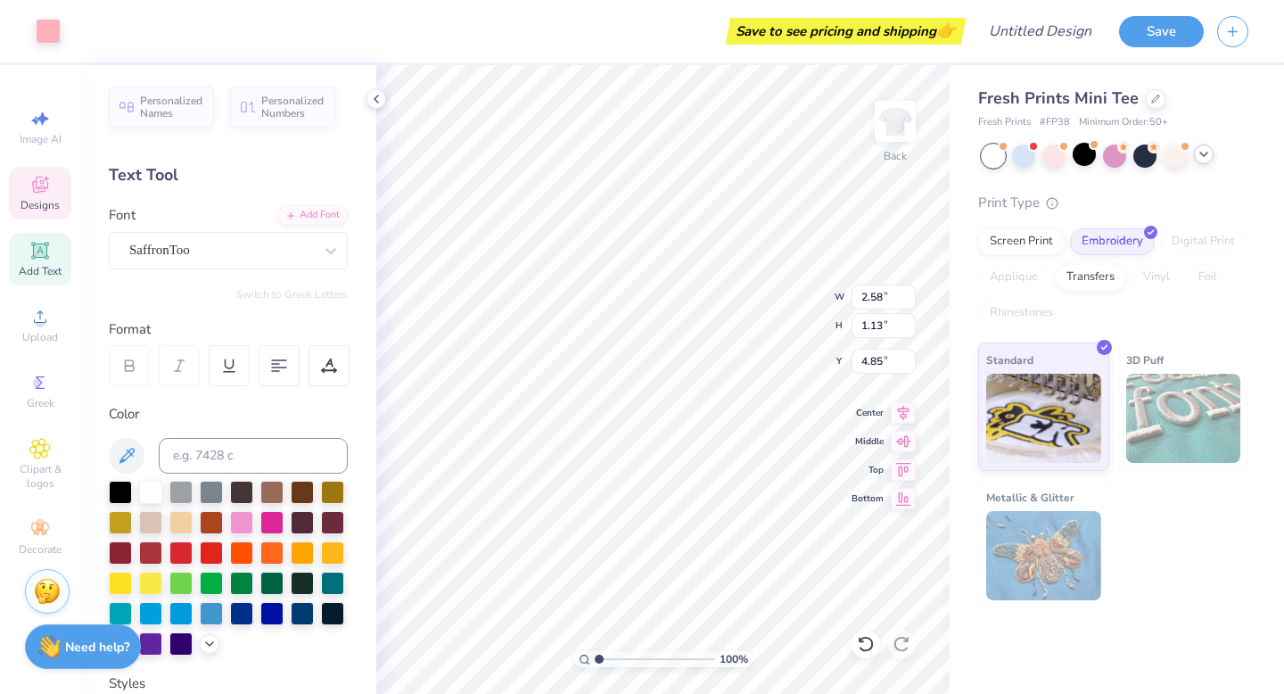
type input "2.15"
type input "4.34"
click at [237, 612] on div at bounding box center [241, 611] width 23 height 23
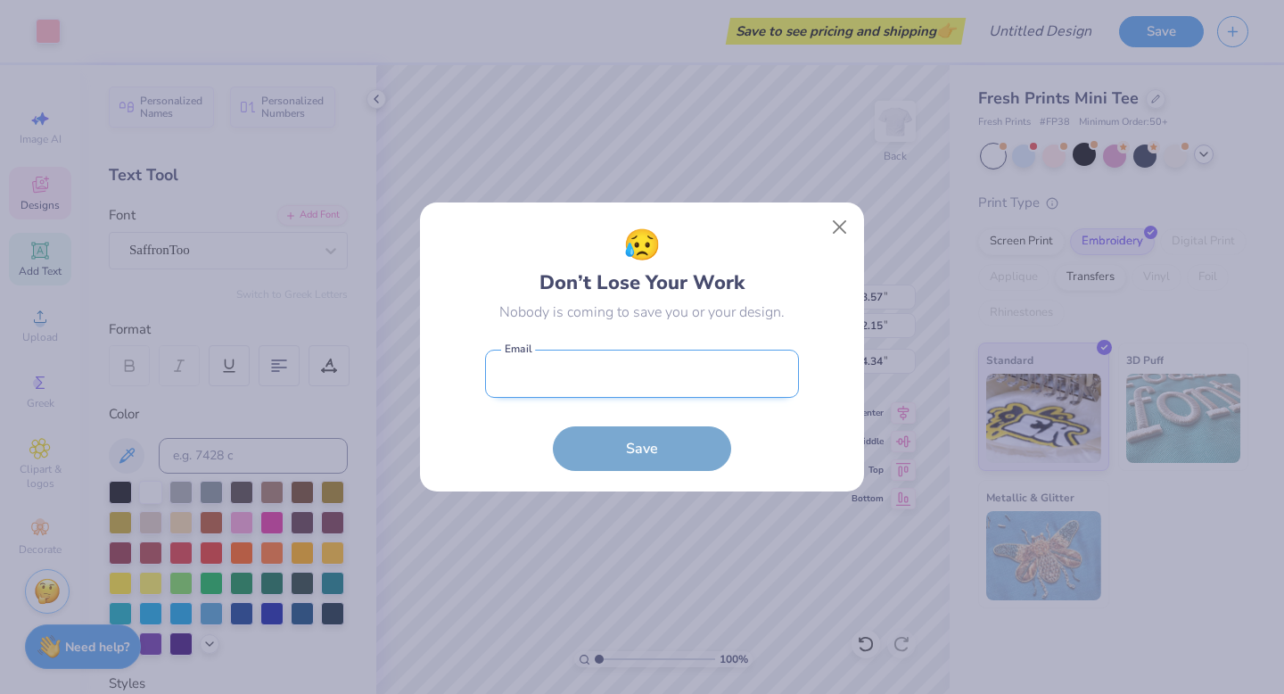
click at [653, 380] on input "email" at bounding box center [642, 373] width 314 height 49
type input "[EMAIL_ADDRESS][DOMAIN_NAME]"
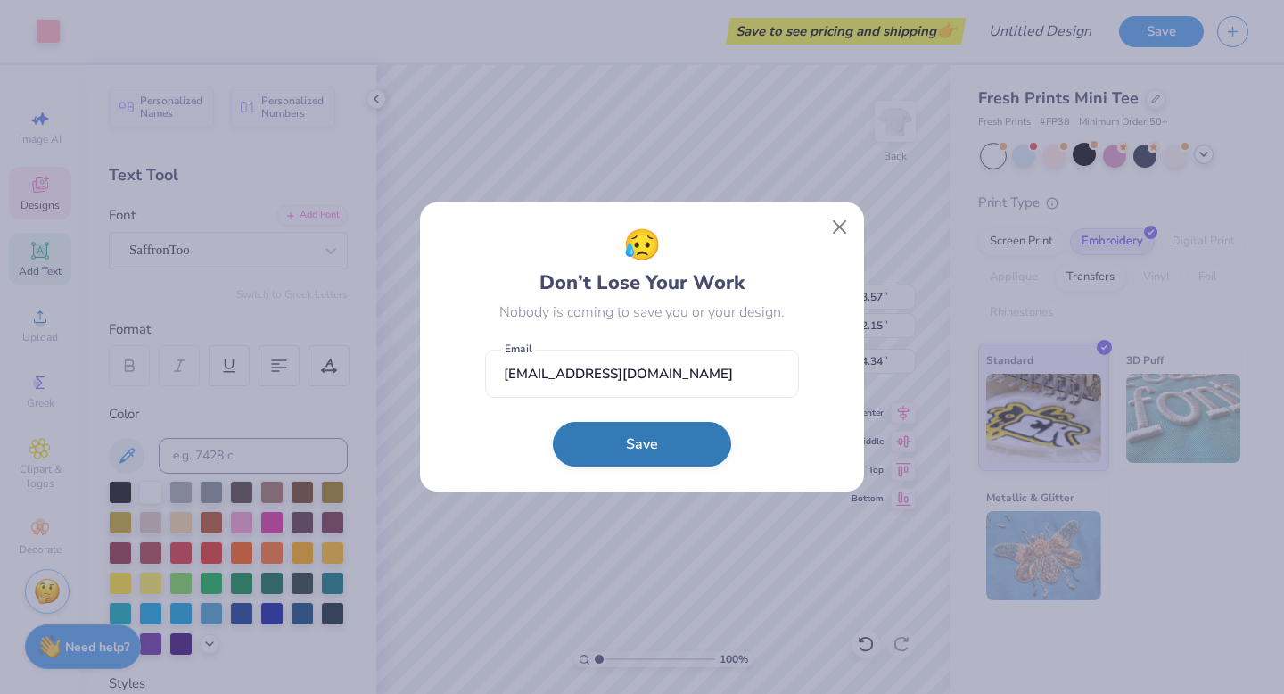
click at [629, 438] on button "Save" at bounding box center [642, 444] width 178 height 45
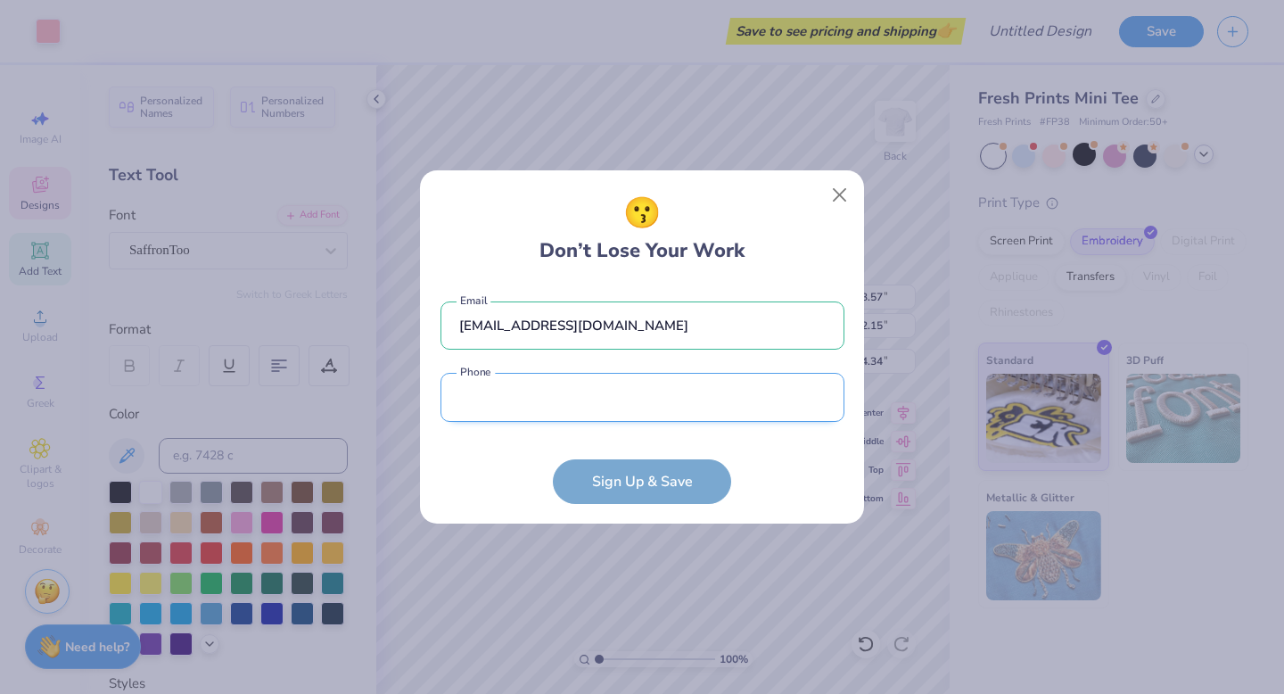
click at [634, 401] on input "tel" at bounding box center [642, 397] width 404 height 49
type input "[PHONE_NUMBER]"
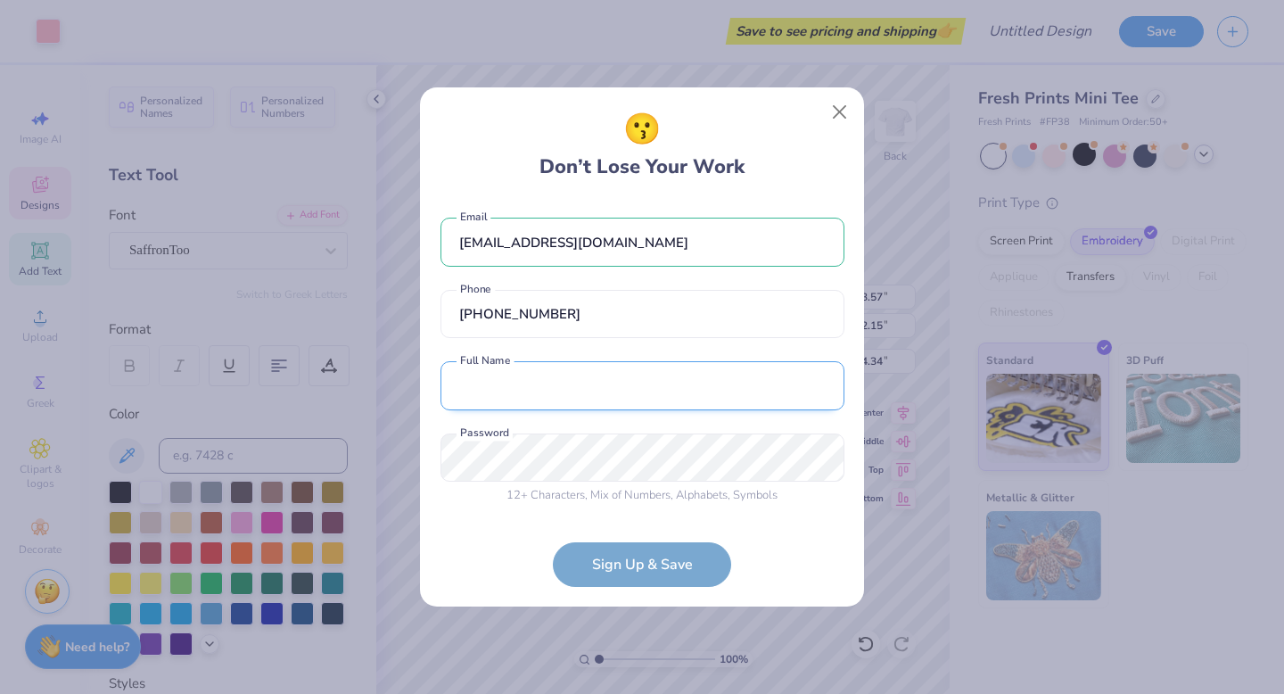
click at [607, 405] on input "text" at bounding box center [642, 385] width 404 height 49
type input "[PERSON_NAME]"
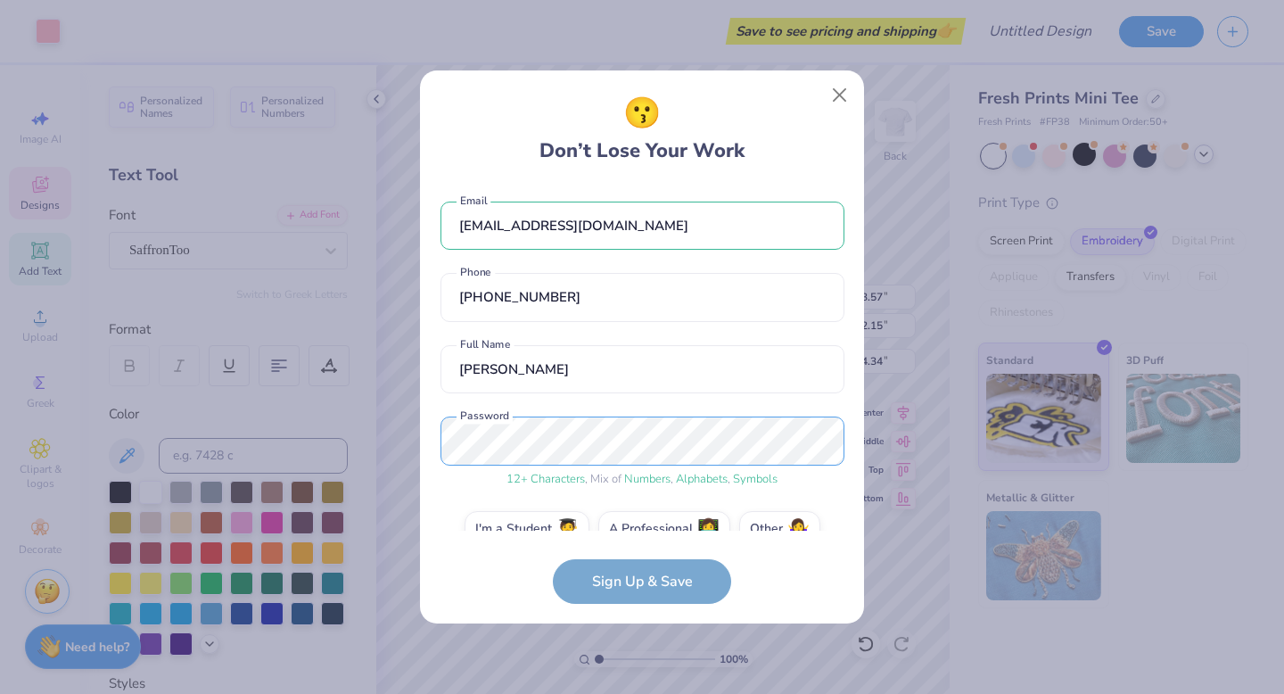
scroll to position [34, 0]
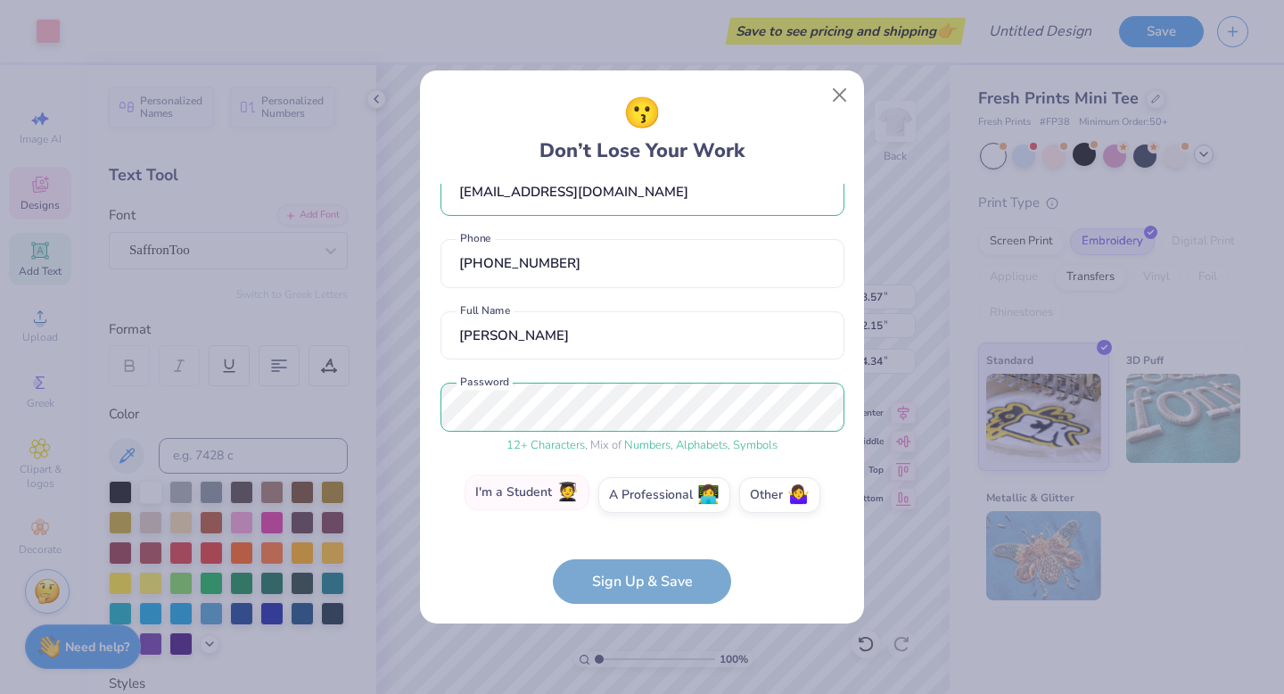
click at [552, 501] on label "I'm a Student 🧑‍🎓" at bounding box center [526, 492] width 125 height 36
click at [637, 528] on input "I'm a Student 🧑‍🎓" at bounding box center [643, 534] width 12 height 12
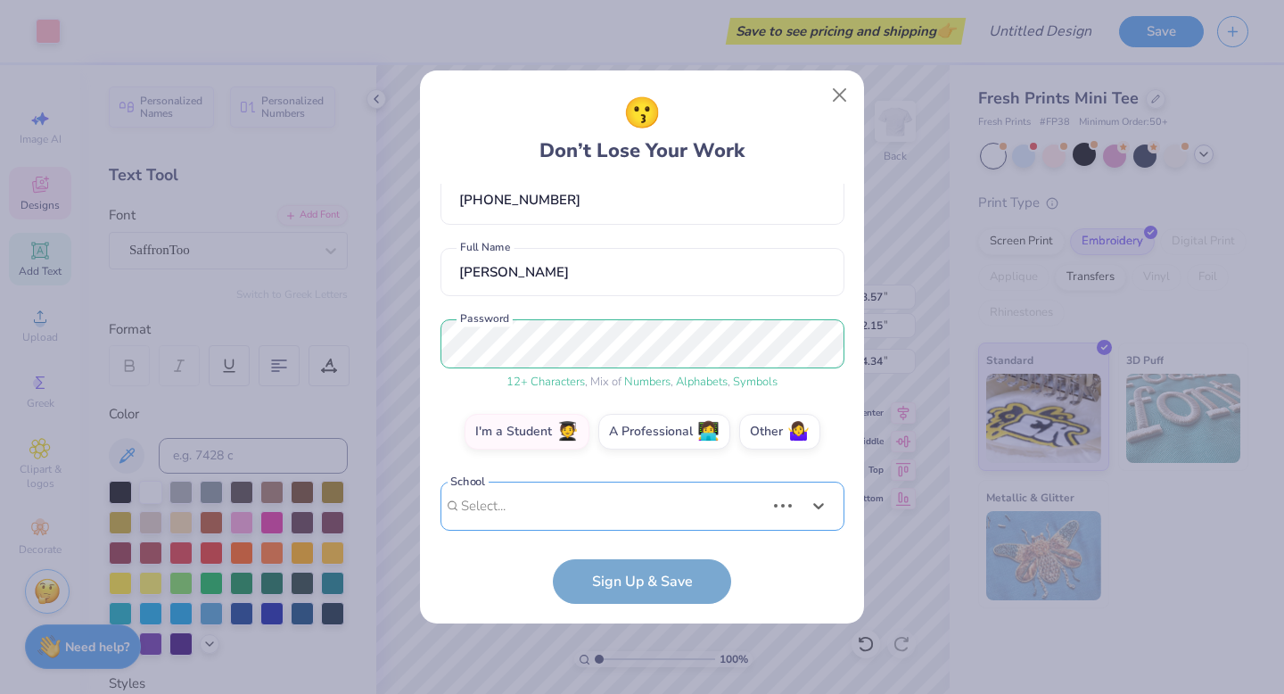
click at [576, 514] on div "Use Up and Down to choose options, press Enter to select the currently focused …" at bounding box center [642, 532] width 404 height 103
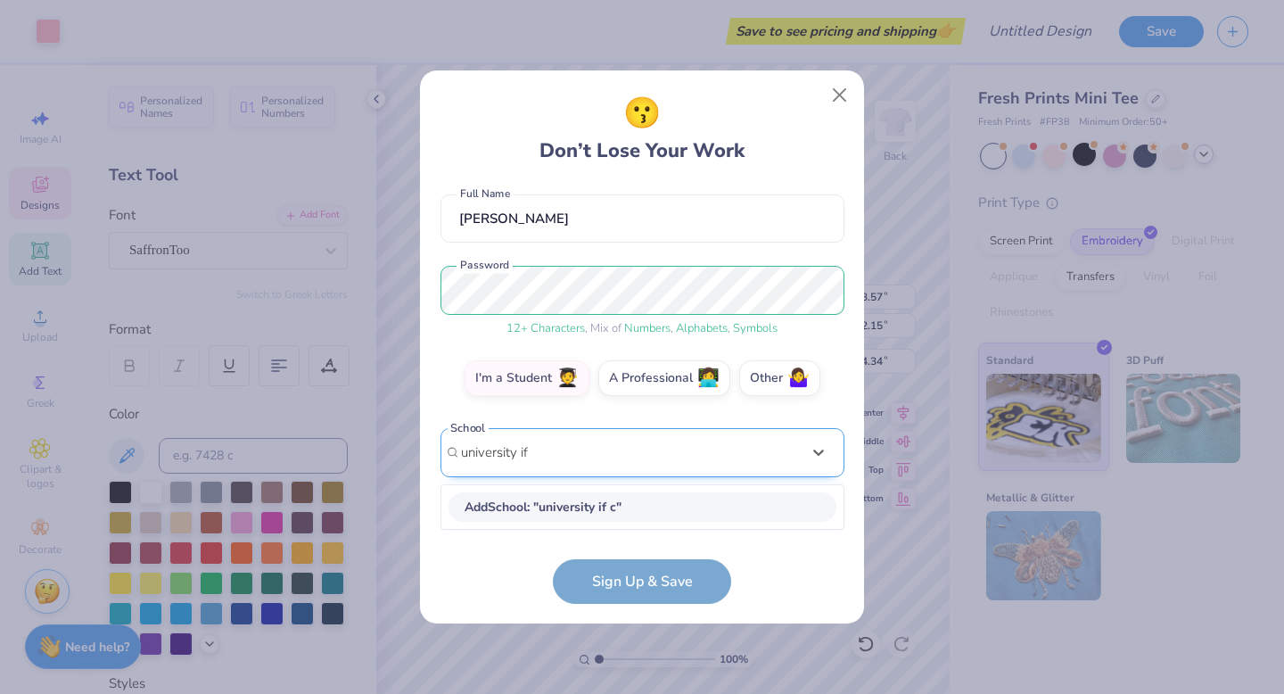
scroll to position [150, 0]
type input "[GEOGRAPHIC_DATA][US_STATE], [GEOGRAPHIC_DATA][PERSON_NAME]"
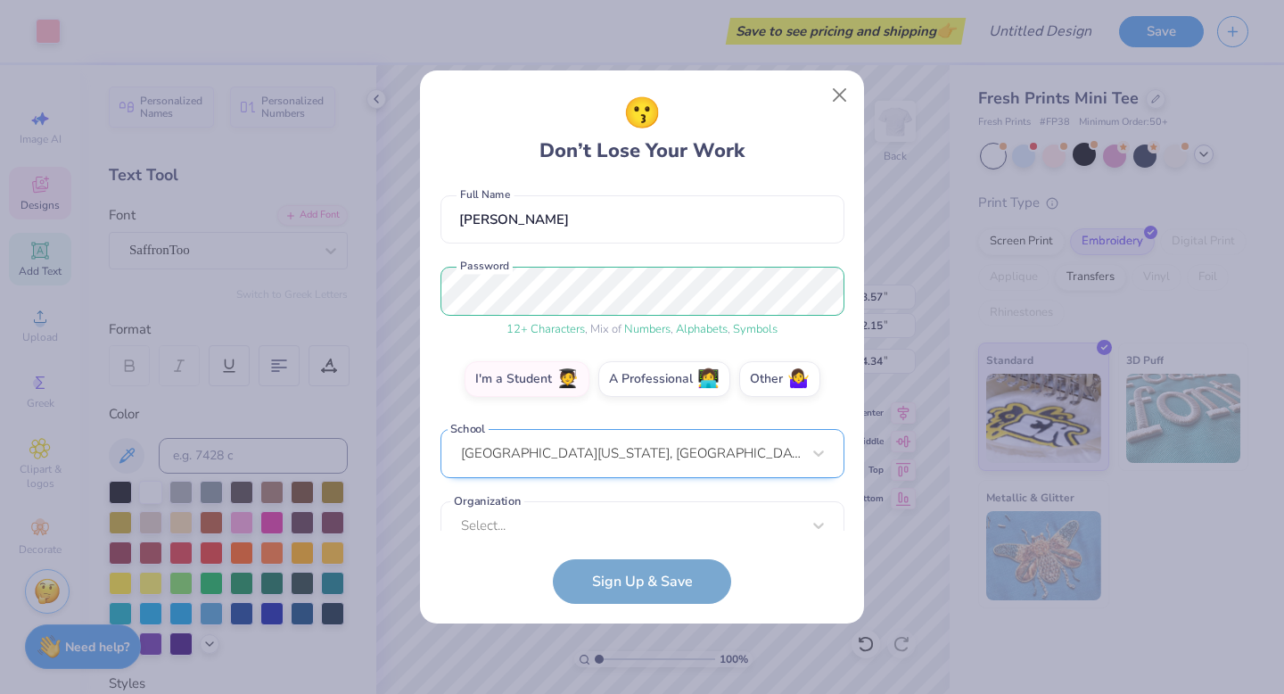
scroll to position [177, 0]
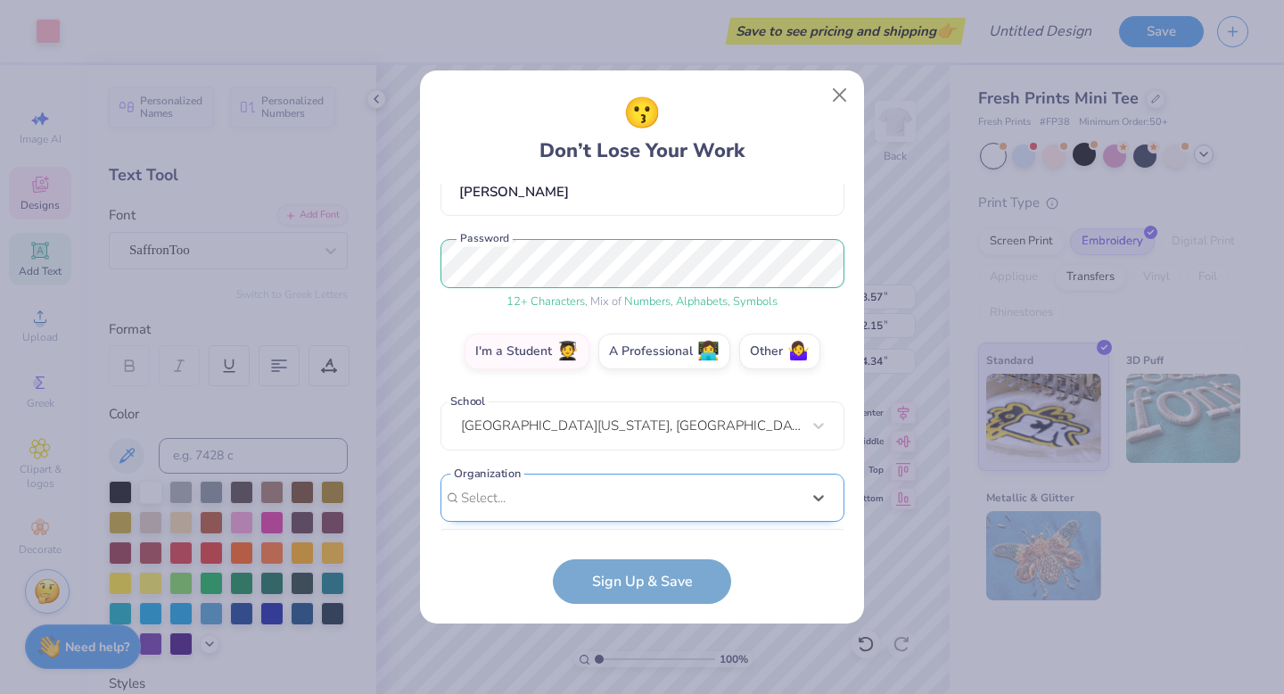
click at [579, 495] on div "option focused, 8 of 15. 15 results available. Use Up and Down to choose option…" at bounding box center [642, 635] width 404 height 325
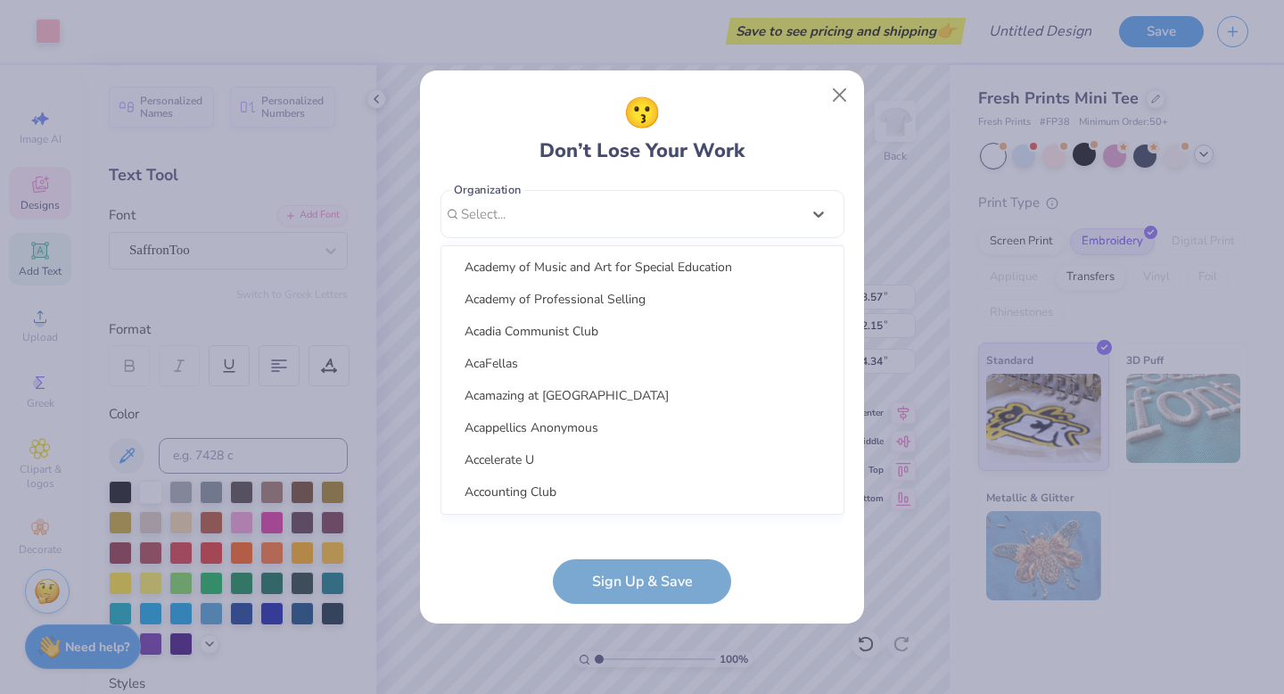
scroll to position [2151, 0]
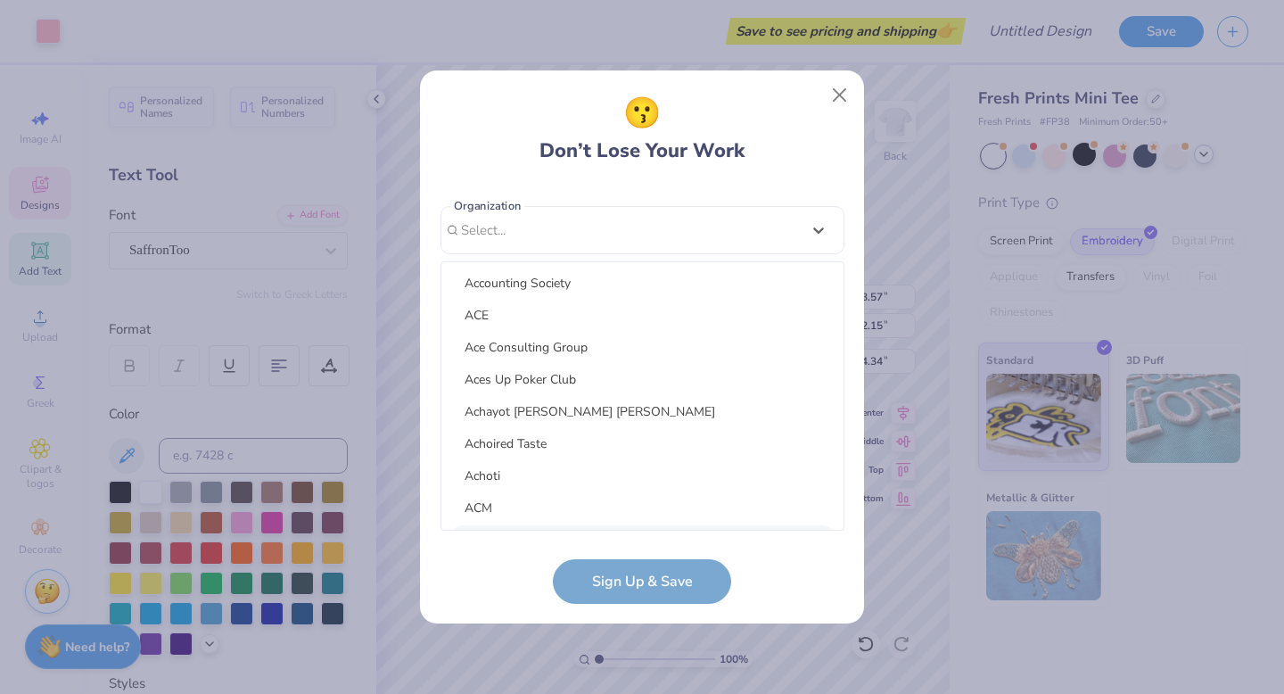
click at [506, 553] on form "[EMAIL_ADDRESS][DOMAIN_NAME] Email [PHONE_NUMBER] Phone [PERSON_NAME] Full Name…" at bounding box center [642, 394] width 404 height 420
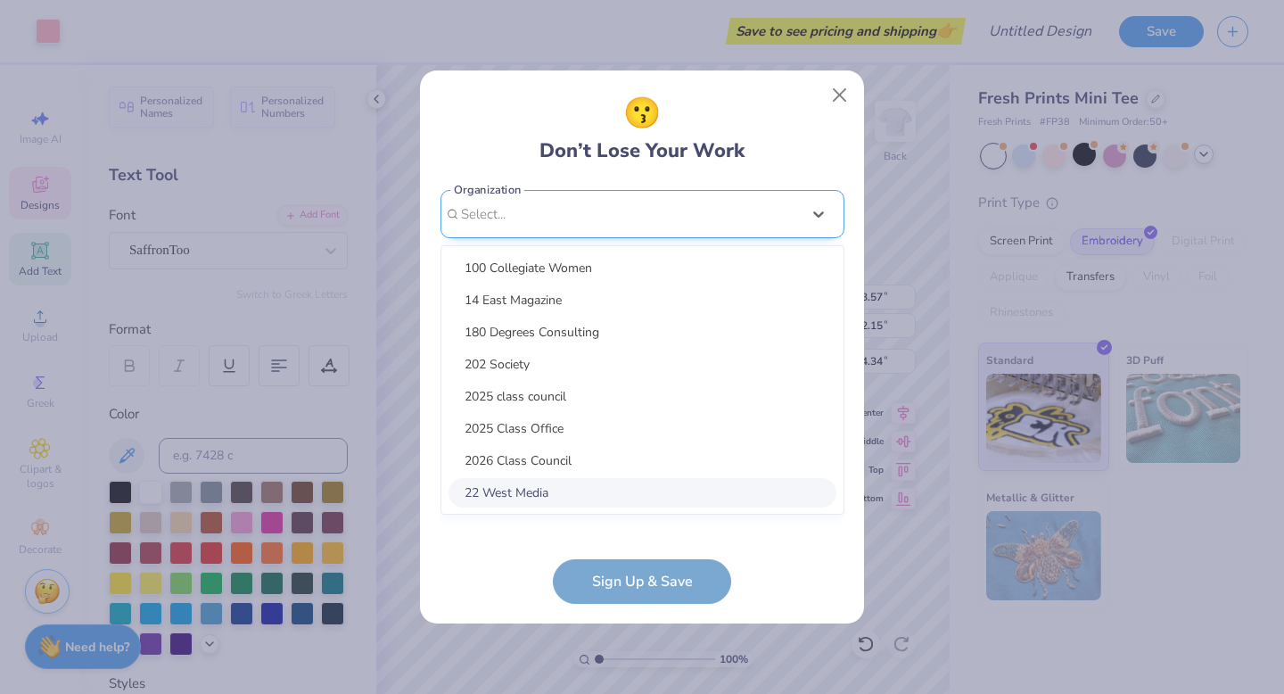
click at [626, 498] on div "option focused, 8 of 90. 90 results available. Use Up and Down to choose option…" at bounding box center [642, 352] width 404 height 325
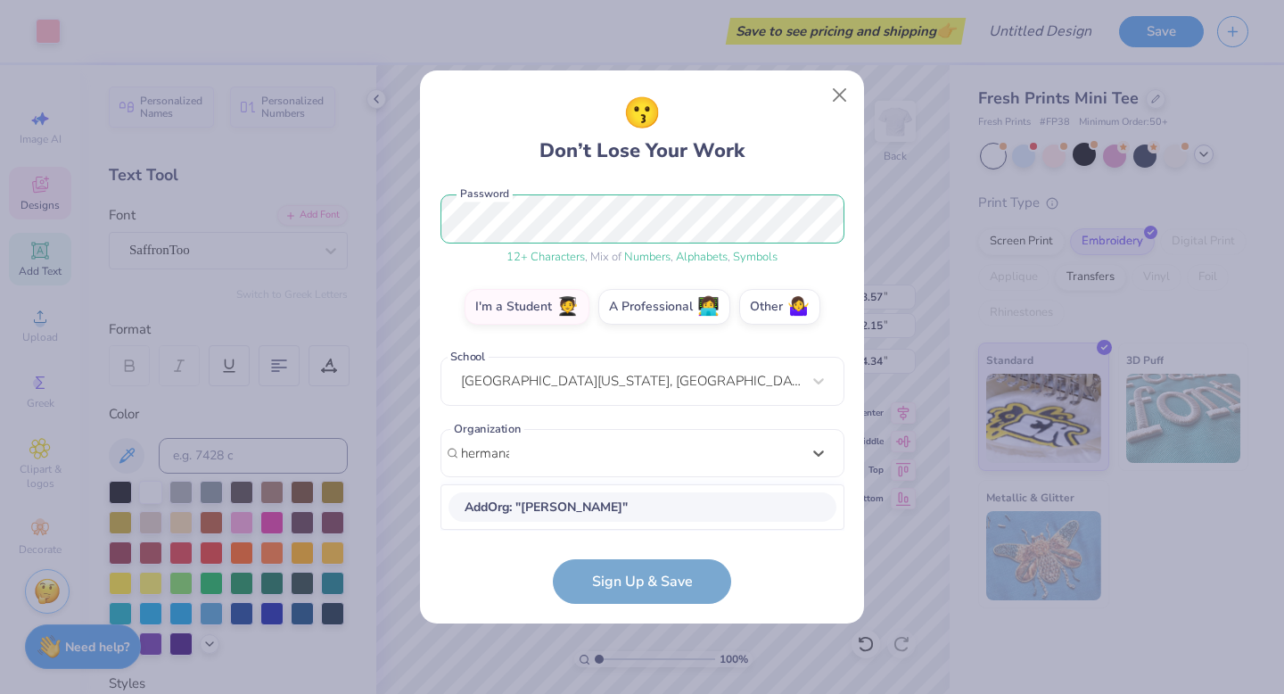
scroll to position [221, 0]
type input "hermanas unidas"
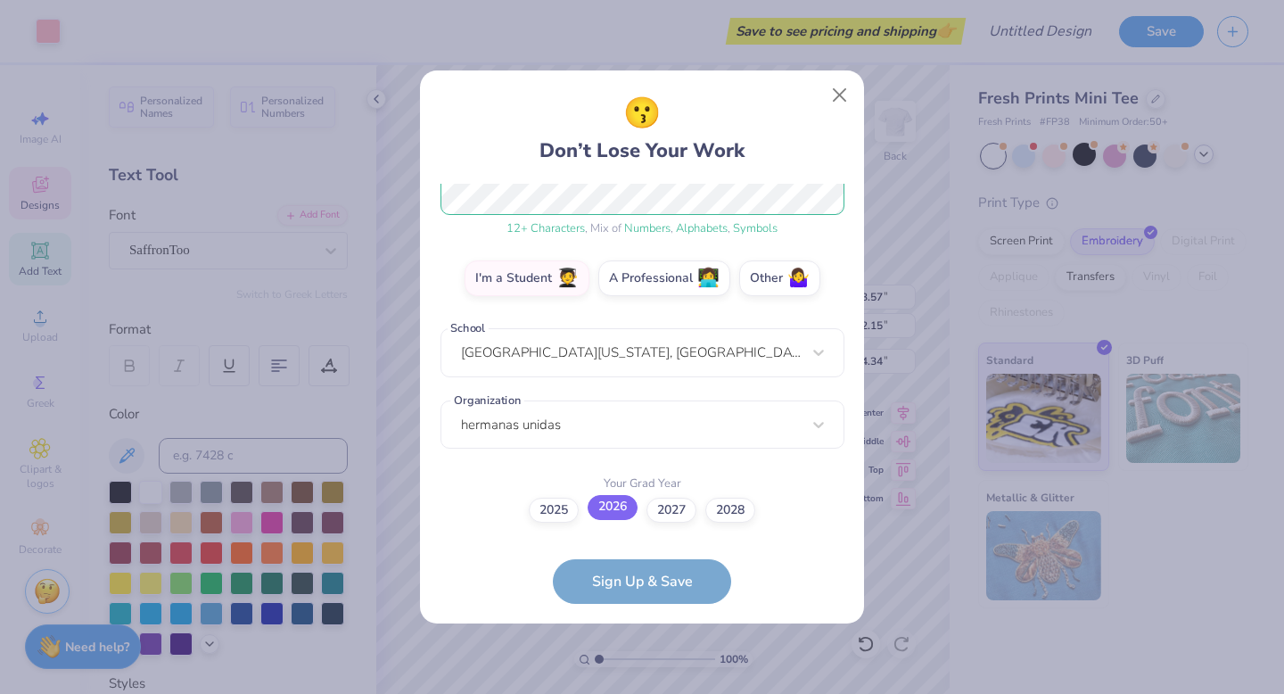
click at [620, 512] on label "2026" at bounding box center [613, 507] width 50 height 25
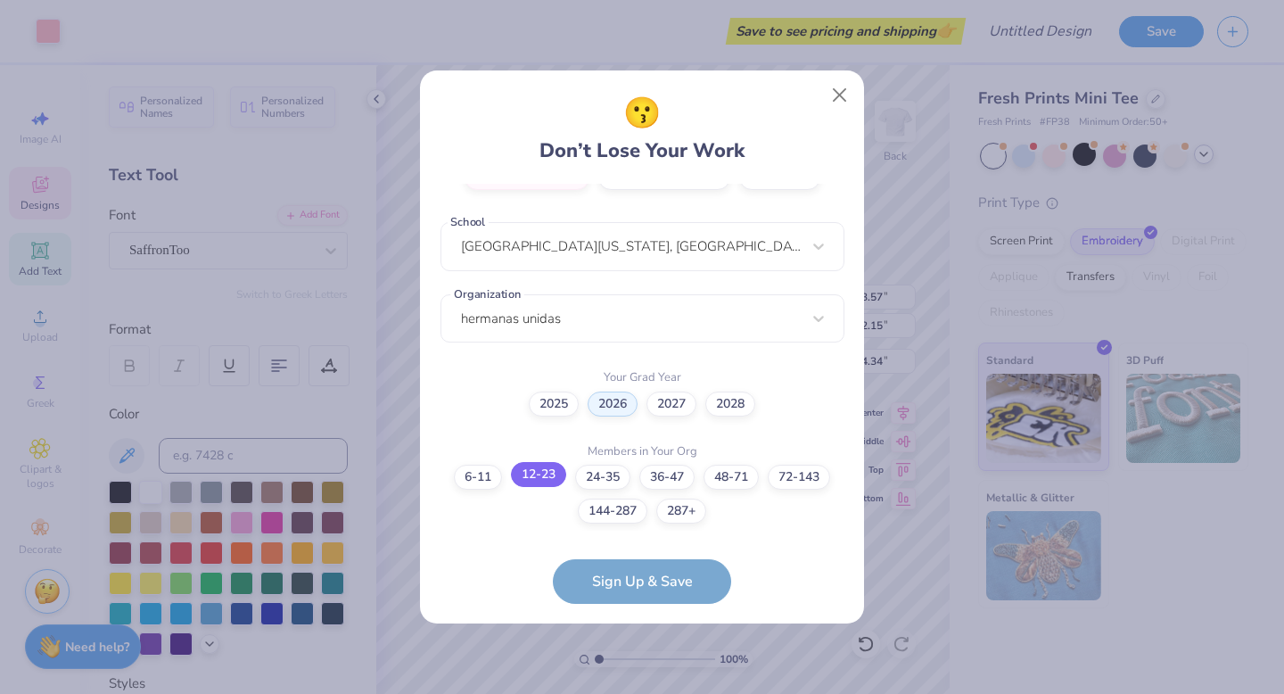
click at [538, 480] on label "12-23" at bounding box center [538, 474] width 55 height 25
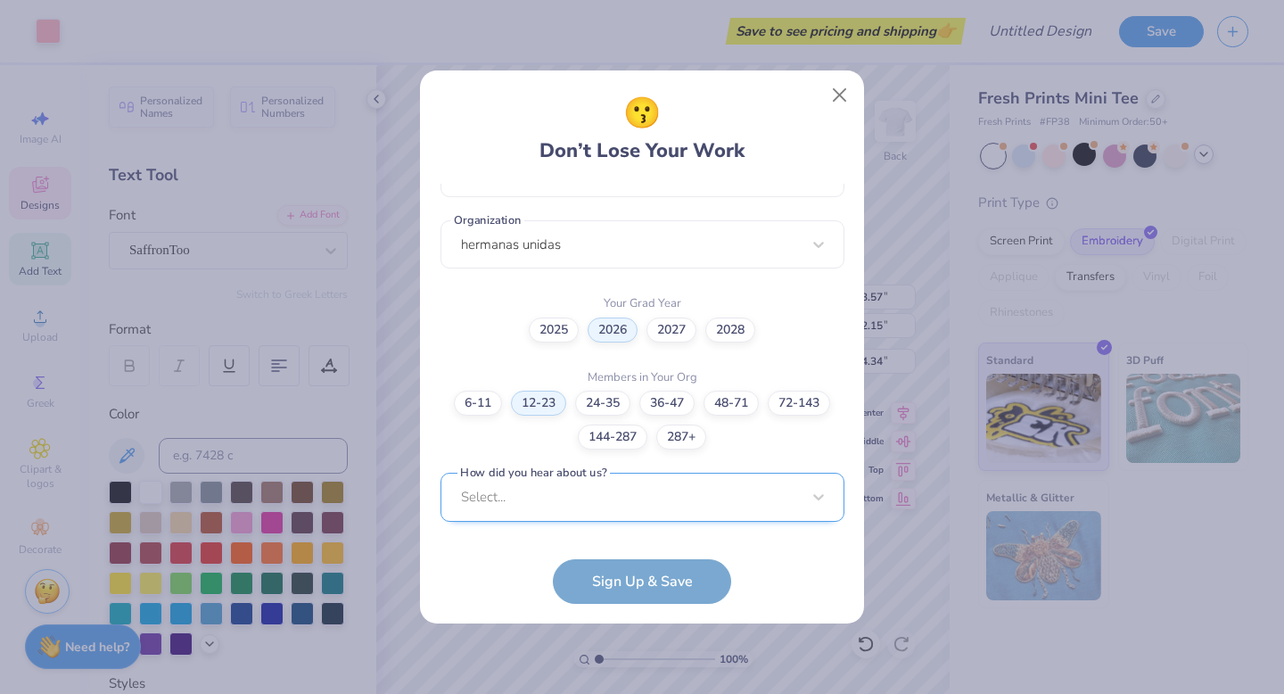
click at [534, 504] on div "Select..." at bounding box center [642, 497] width 404 height 49
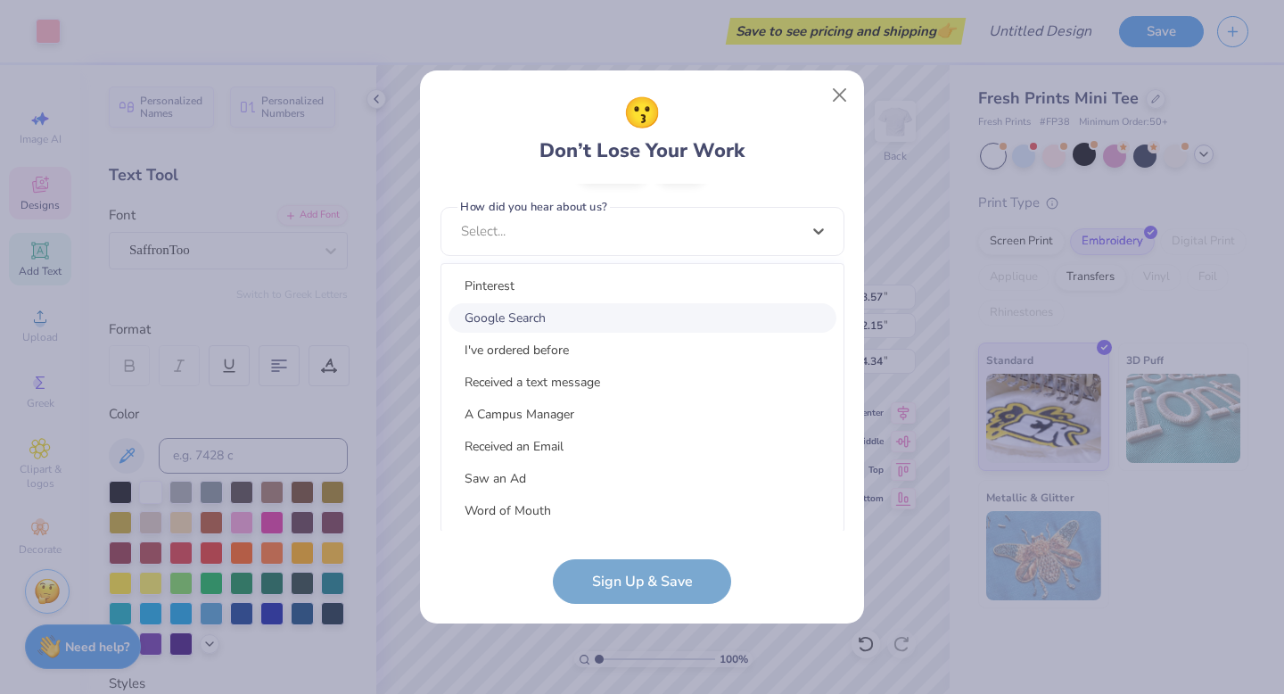
click at [676, 317] on div "Google Search" at bounding box center [642, 317] width 388 height 29
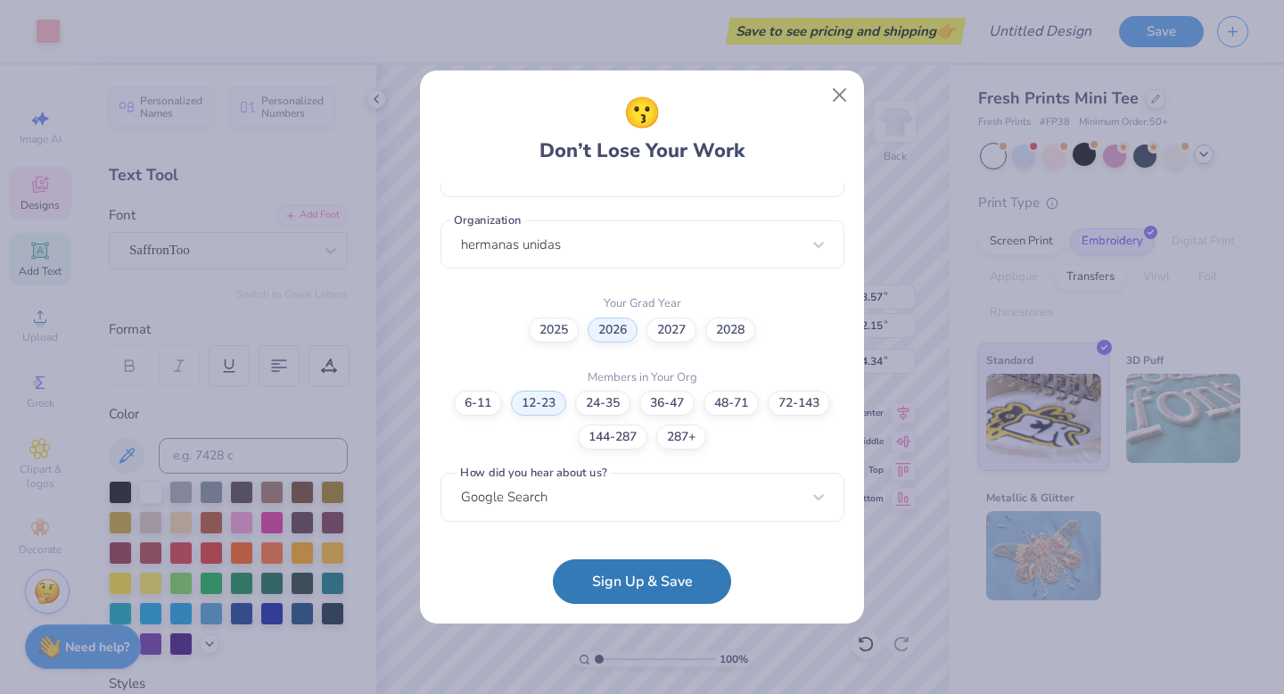
scroll to position [429, 0]
click at [624, 580] on button "Sign Up & Save" at bounding box center [642, 577] width 178 height 45
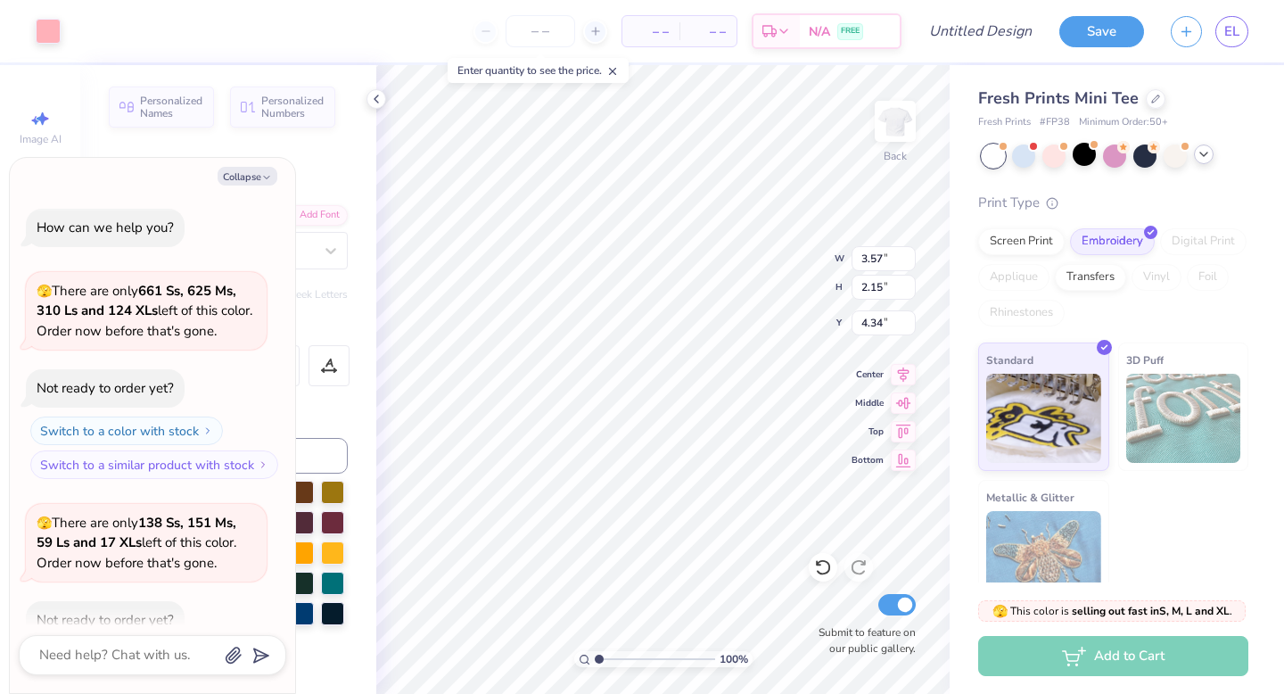
scroll to position [862, 0]
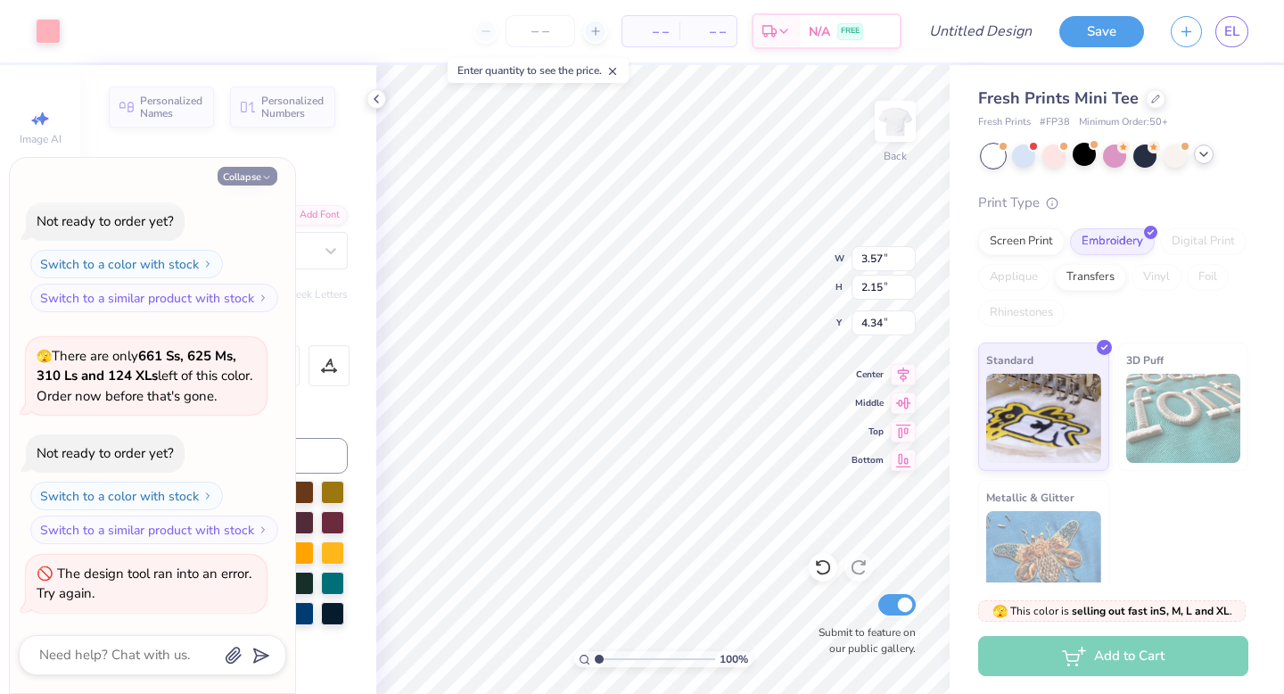
click at [247, 182] on button "Collapse" at bounding box center [248, 176] width 60 height 19
type textarea "x"
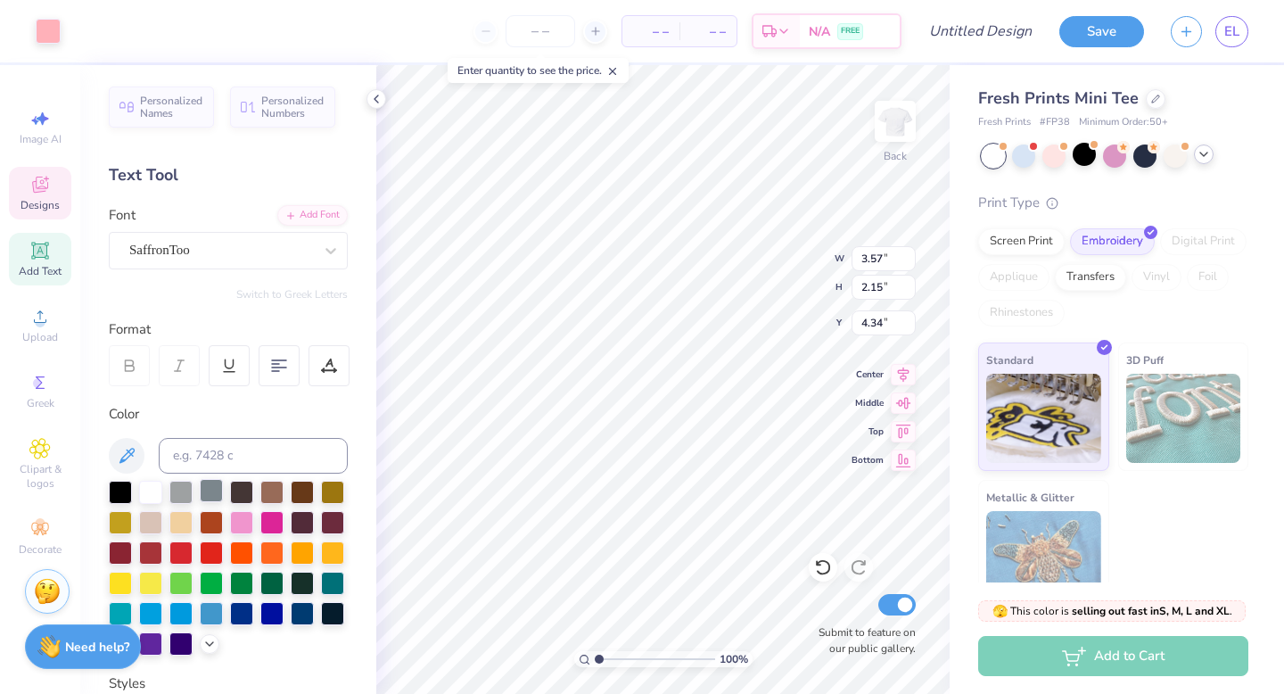
click at [216, 489] on div at bounding box center [211, 490] width 23 height 23
click at [185, 550] on div at bounding box center [180, 550] width 23 height 23
click at [248, 613] on div at bounding box center [241, 611] width 23 height 23
type input "7.18"
type input "4.33"
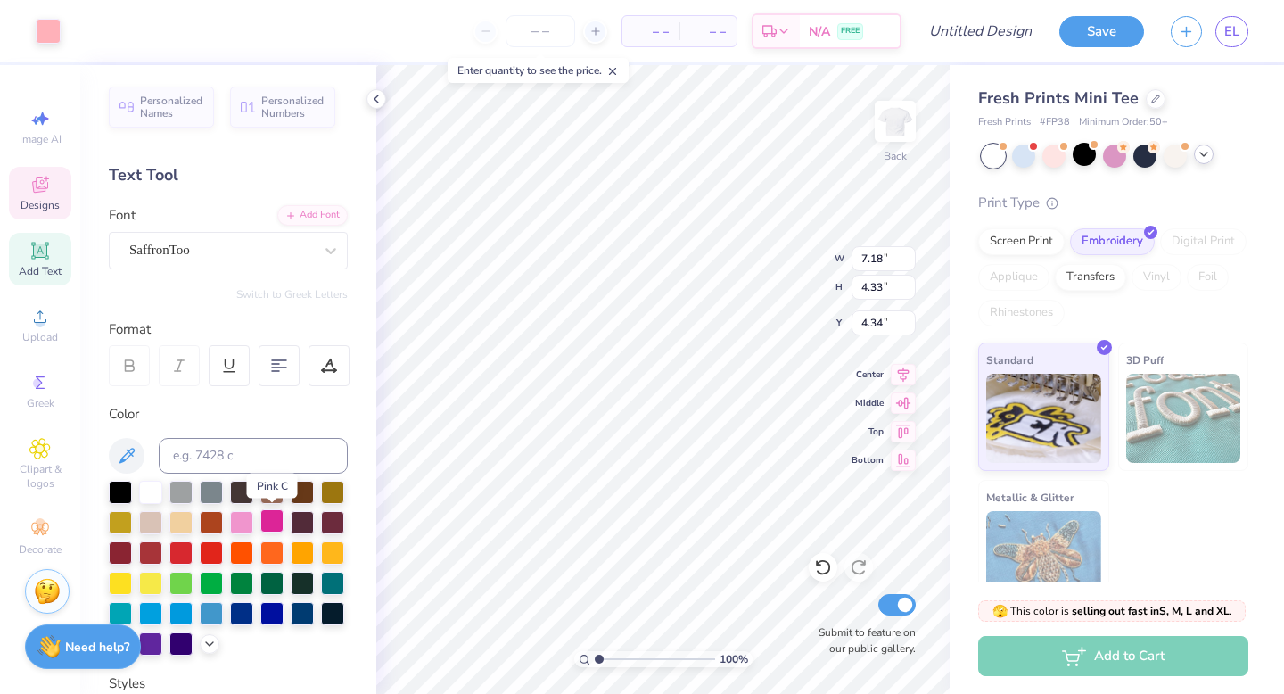
click at [271, 516] on div at bounding box center [271, 520] width 23 height 23
click at [269, 618] on div at bounding box center [271, 611] width 23 height 23
type input "3.67"
click at [37, 191] on icon at bounding box center [40, 187] width 14 height 12
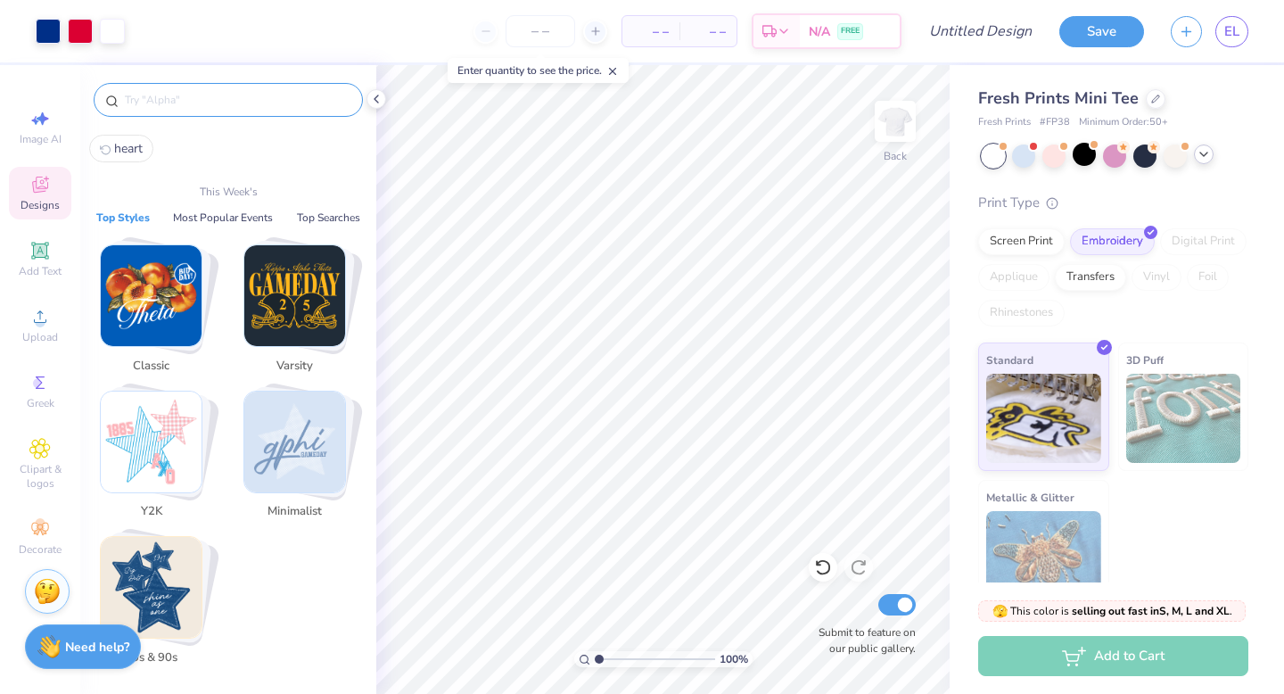
click at [195, 99] on input "text" at bounding box center [237, 100] width 228 height 18
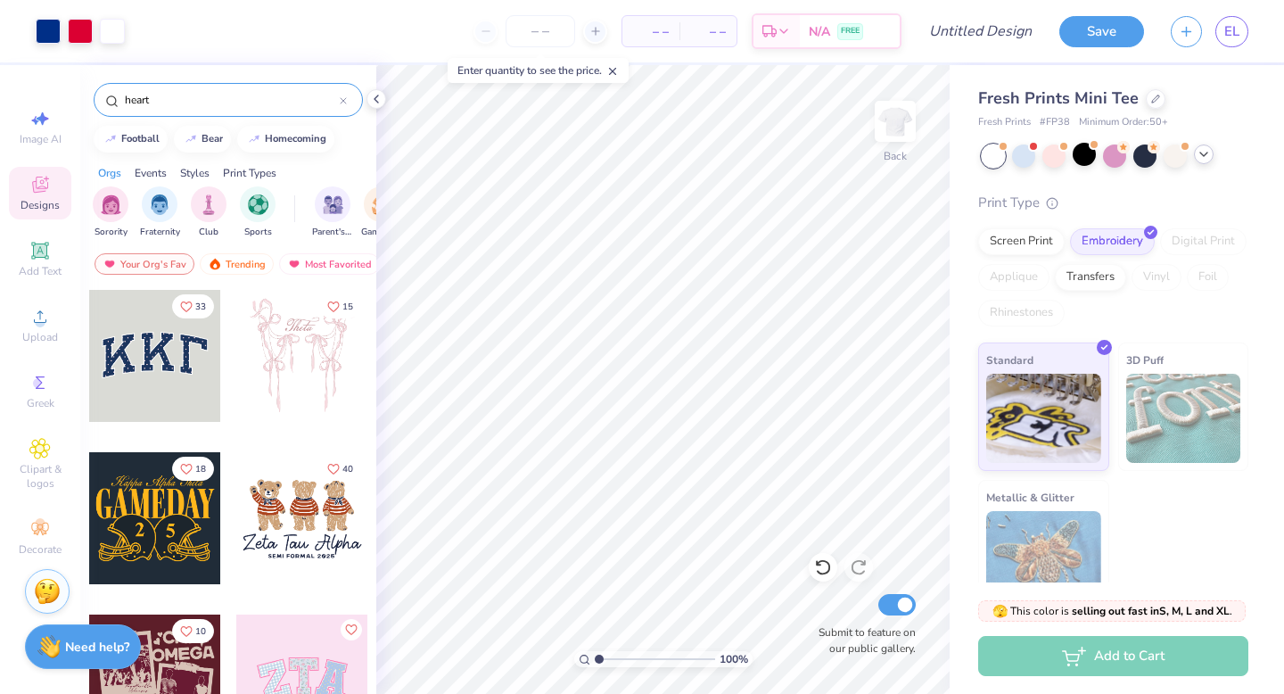
type input "heart"
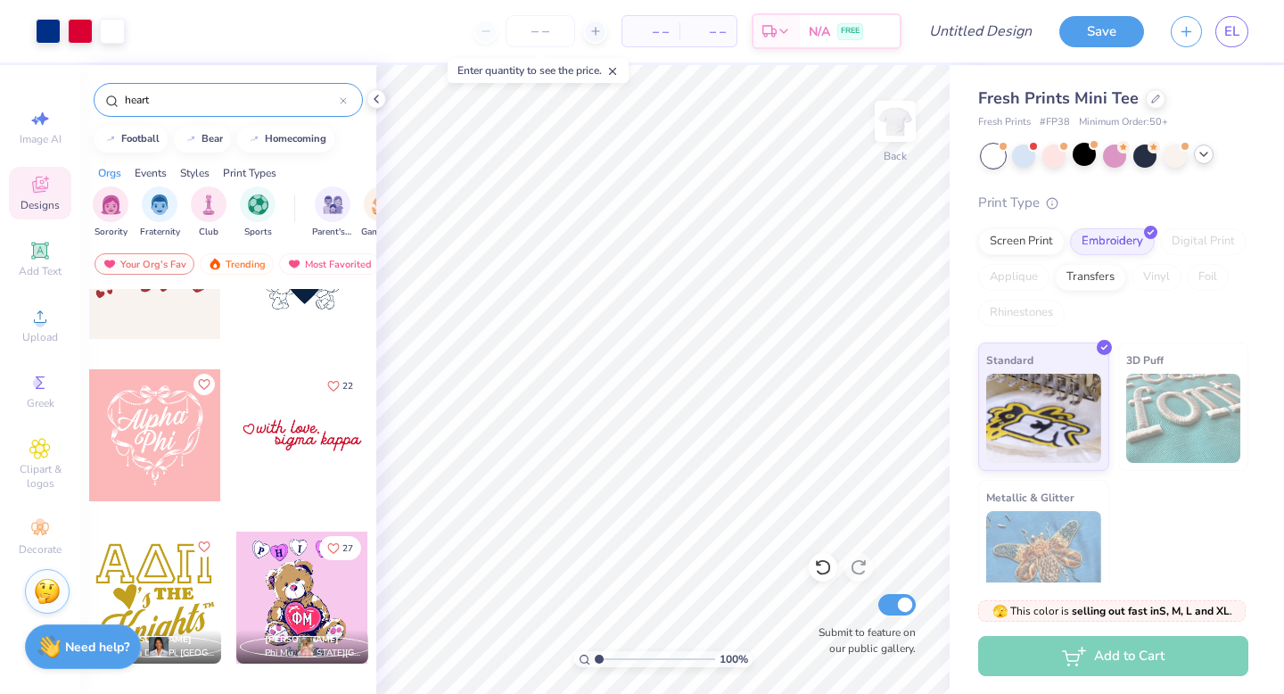
scroll to position [571, 0]
click at [286, 423] on div at bounding box center [302, 433] width 132 height 132
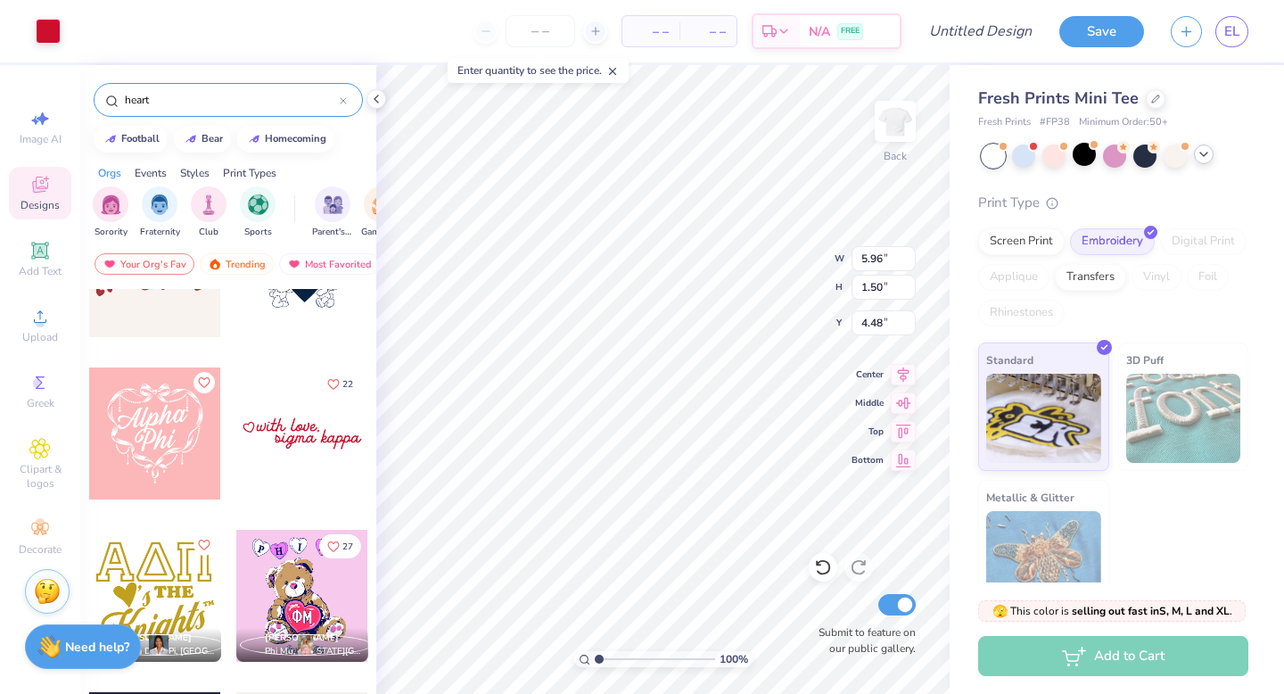
type input "4.48"
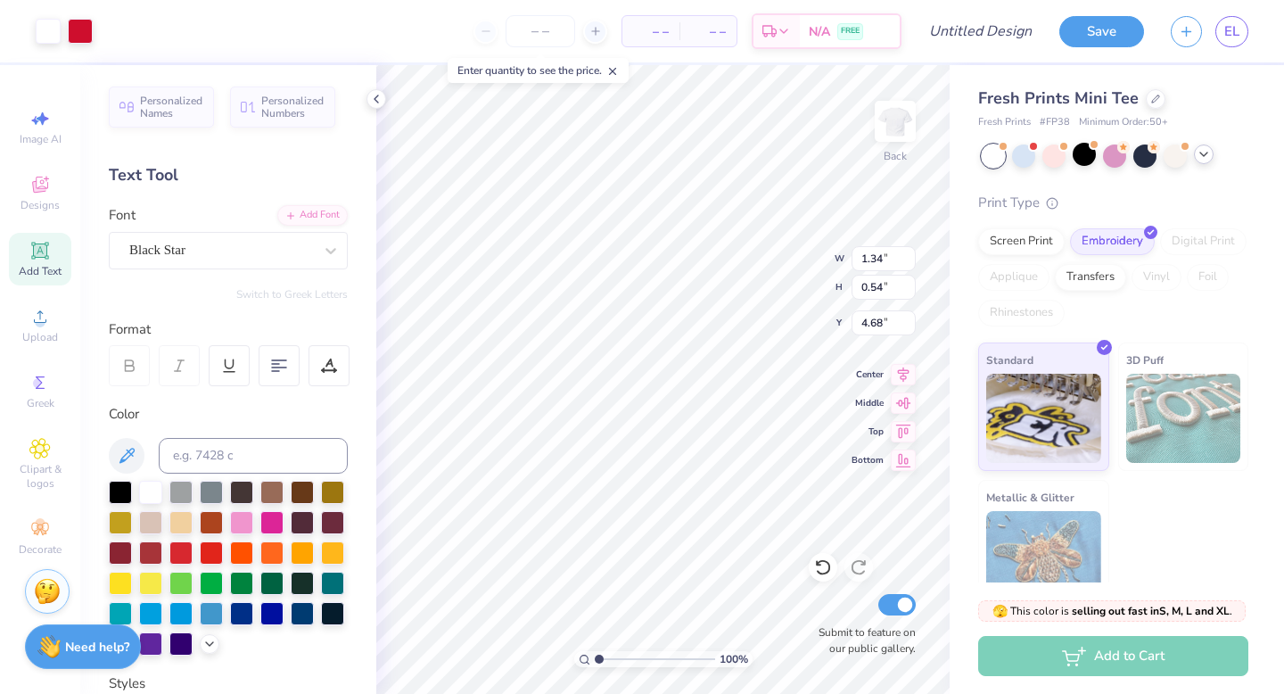
type input "3.00"
type input "0.99"
type input "0.90"
type input "2.10"
type input "1.23"
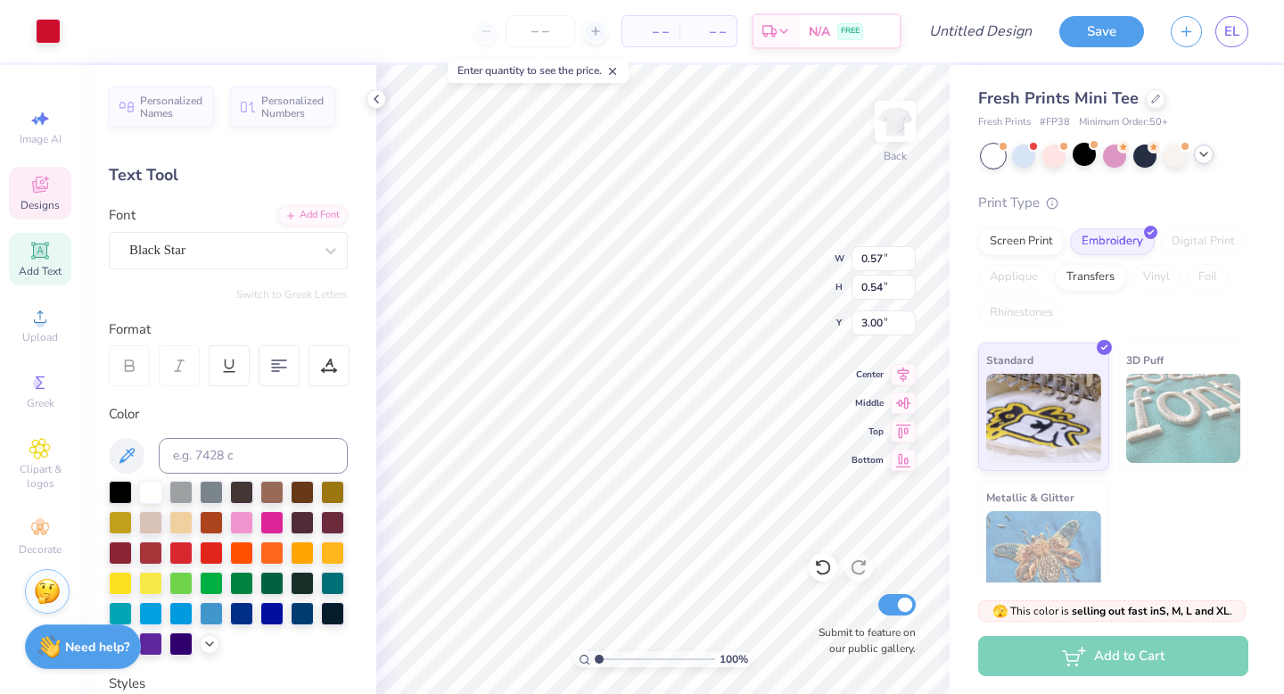
type input "1.17"
type input "1.83"
type input "4.35"
type input "0.92"
type input "5.06"
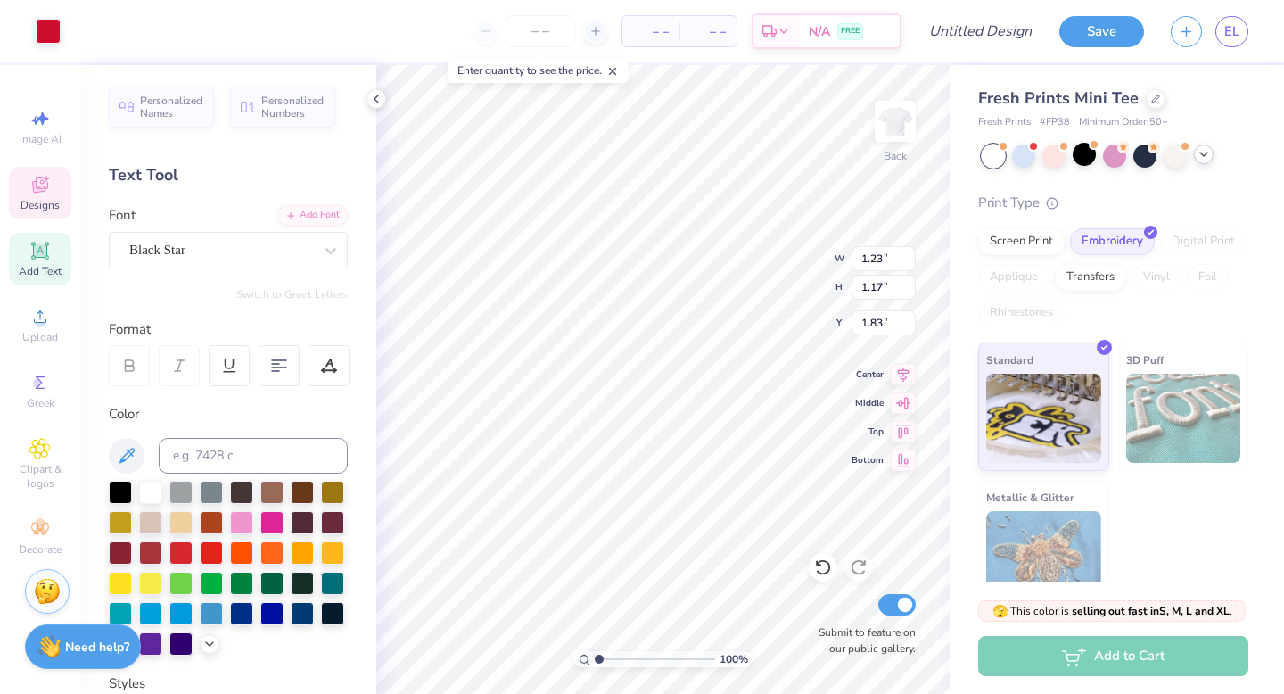
type input "0.93"
type input "0.88"
type input "2.12"
type input "1.95"
type input "4.58"
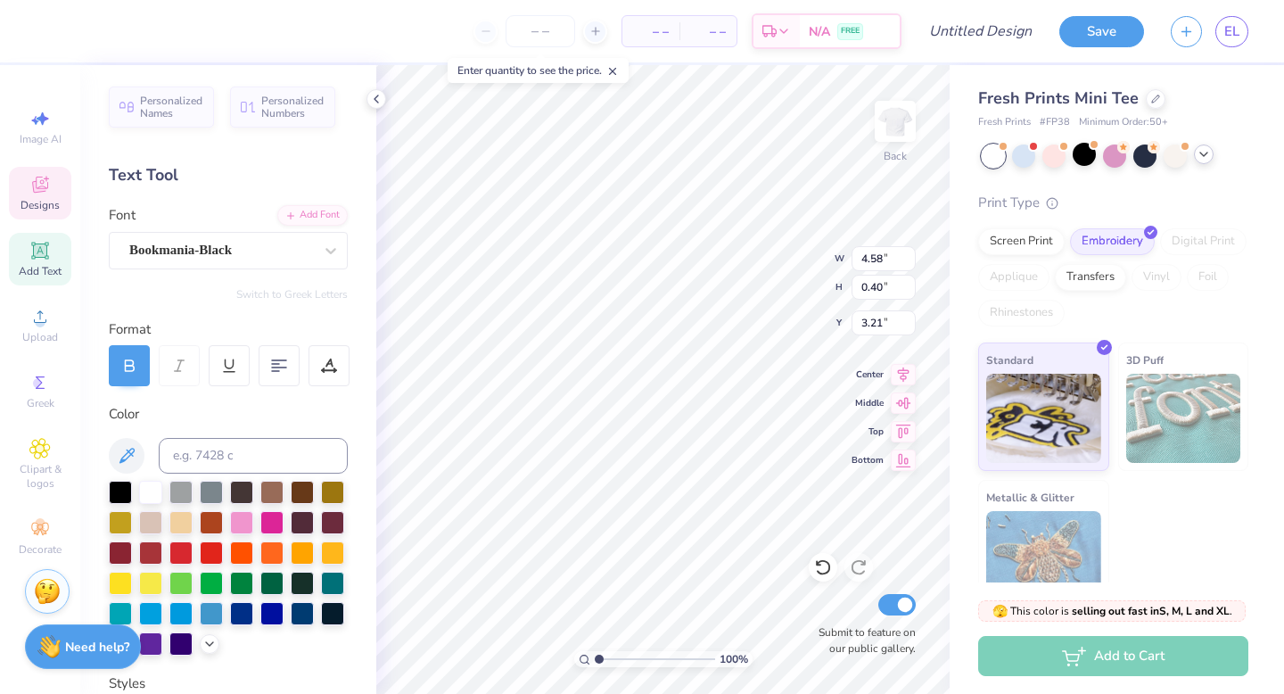
type input "0.40"
type input "4.00"
type input "0.77"
type input "2.23"
click at [316, 250] on div at bounding box center [331, 250] width 32 height 32
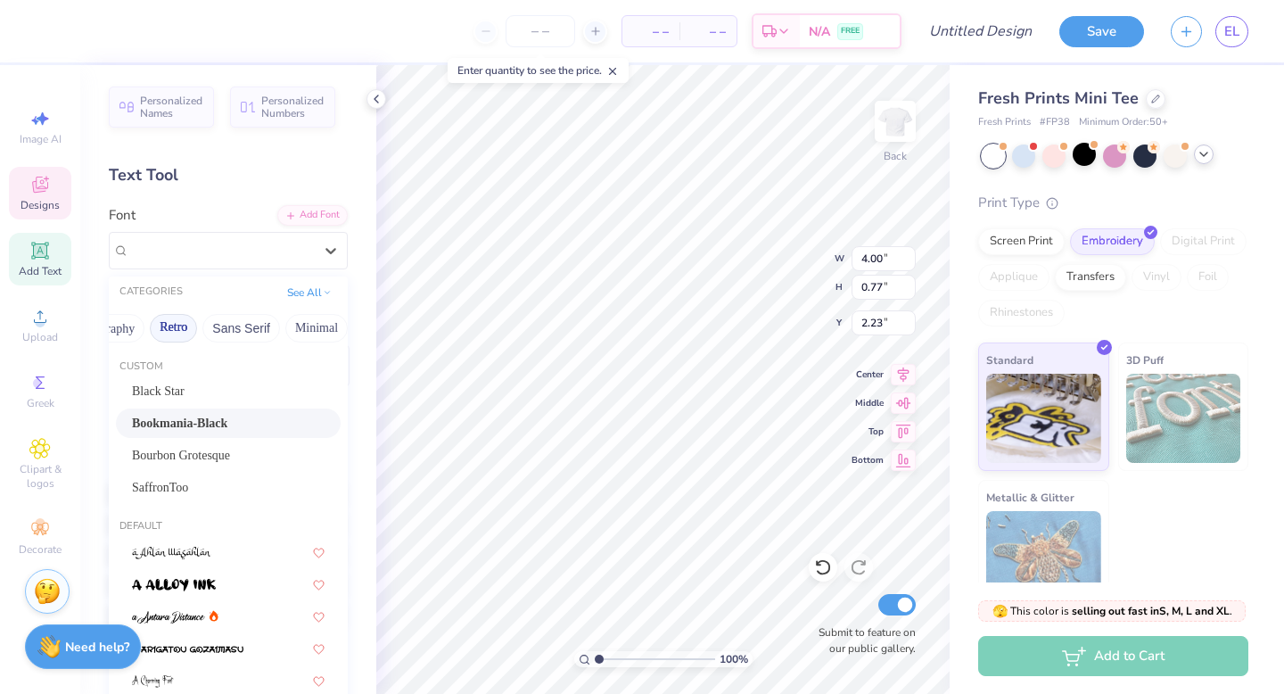
scroll to position [0, 229]
click at [223, 332] on button "Calligraphy" at bounding box center [213, 328] width 78 height 29
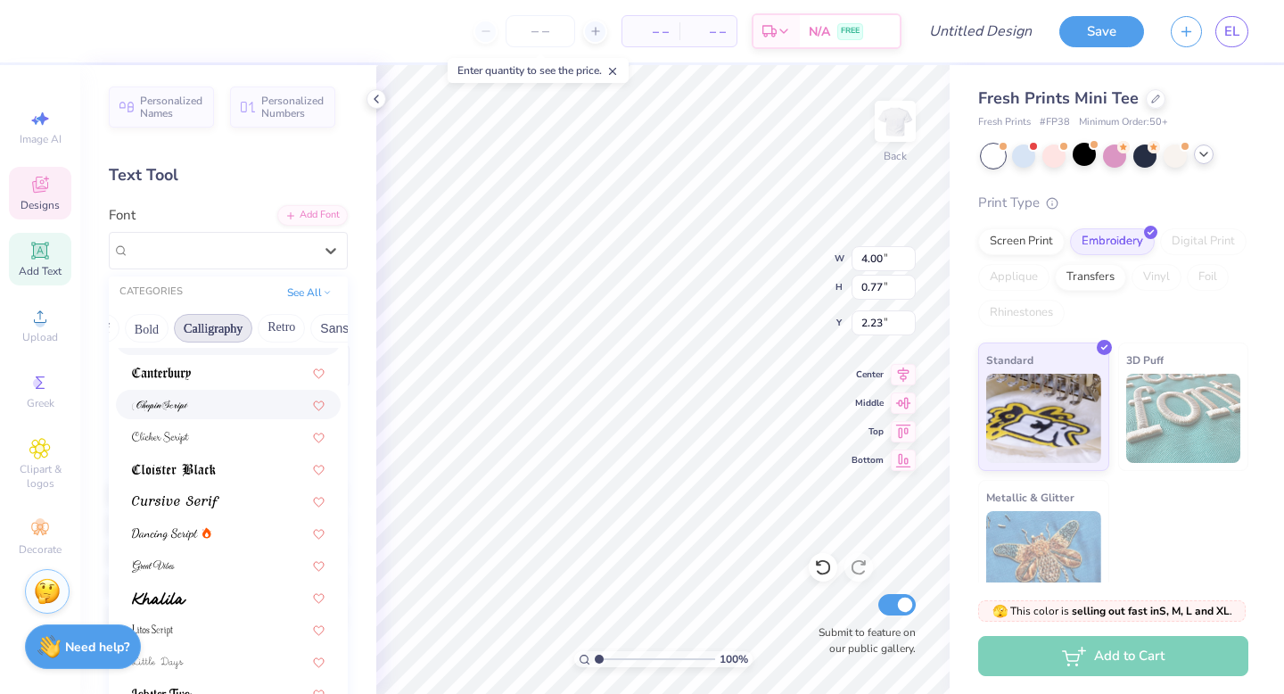
scroll to position [301, 0]
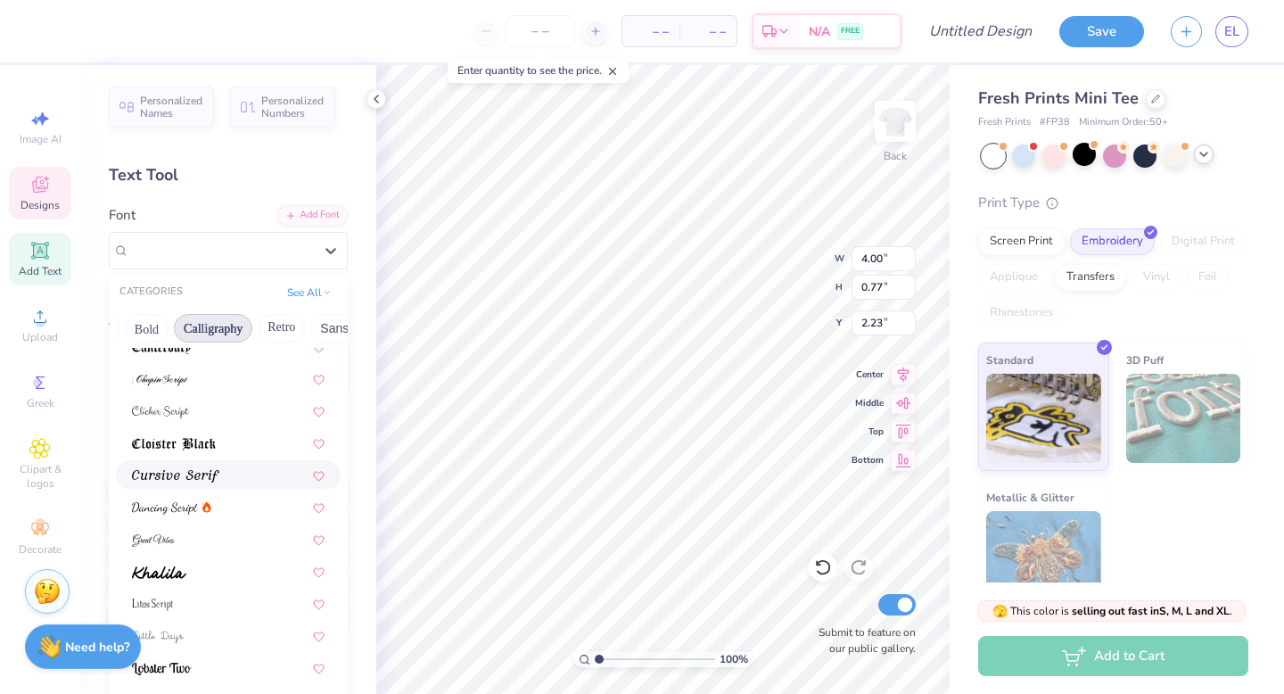
click at [230, 468] on div at bounding box center [228, 474] width 193 height 19
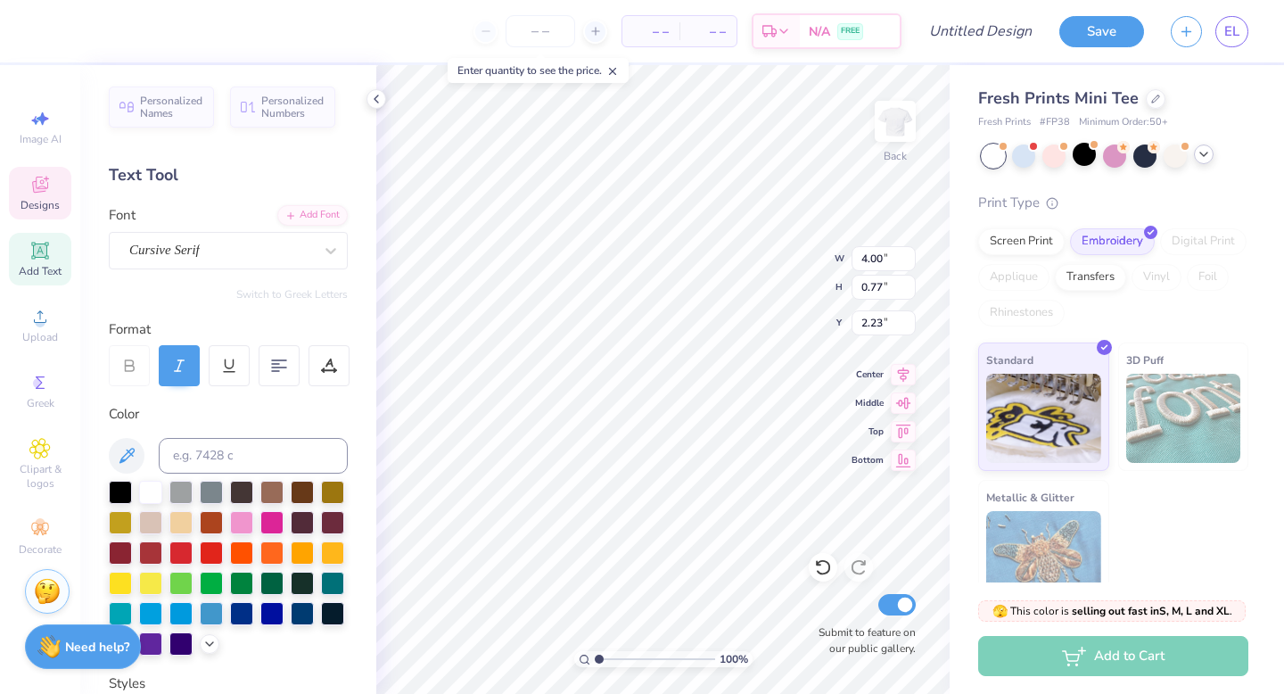
type input "4.27"
type input "0.76"
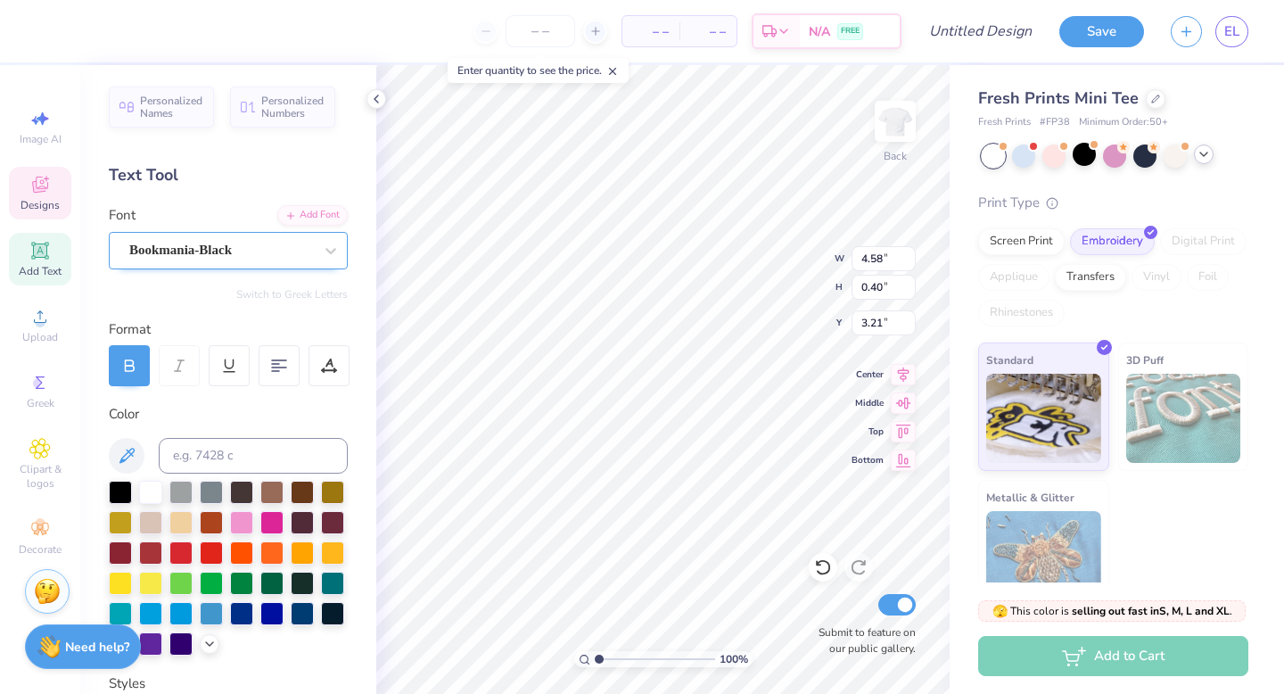
click at [279, 251] on div "Bookmania-Black" at bounding box center [220, 250] width 187 height 28
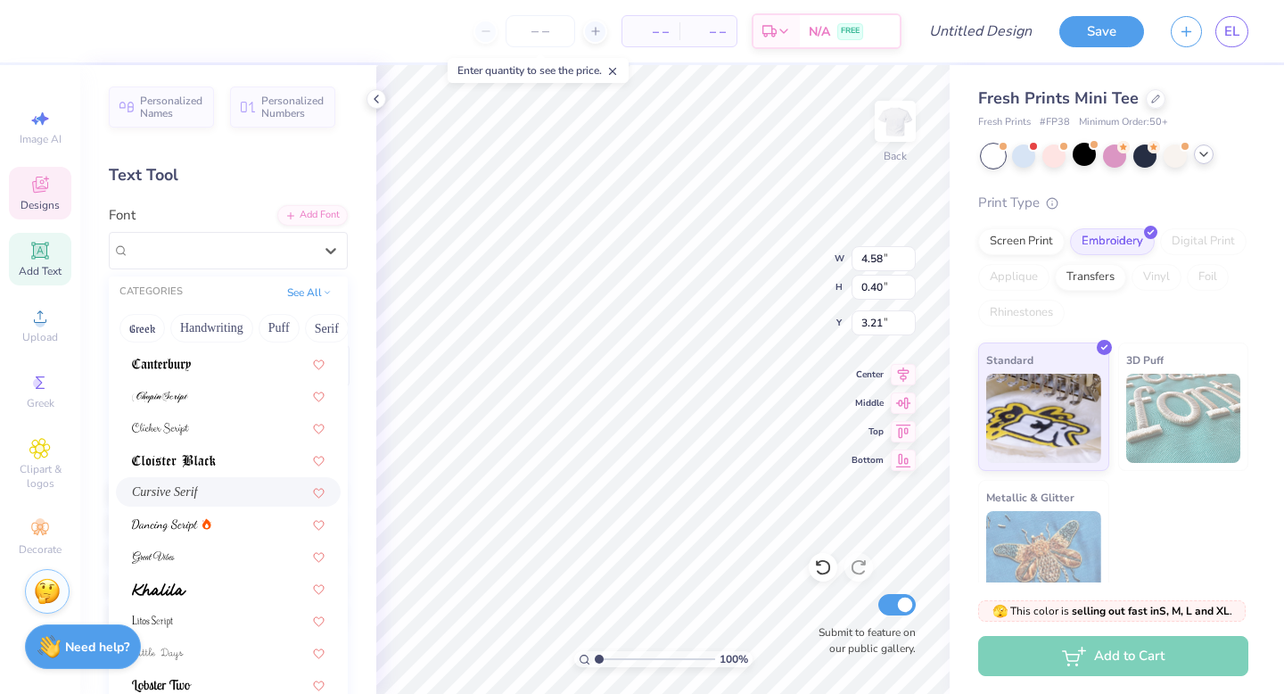
scroll to position [349, 0]
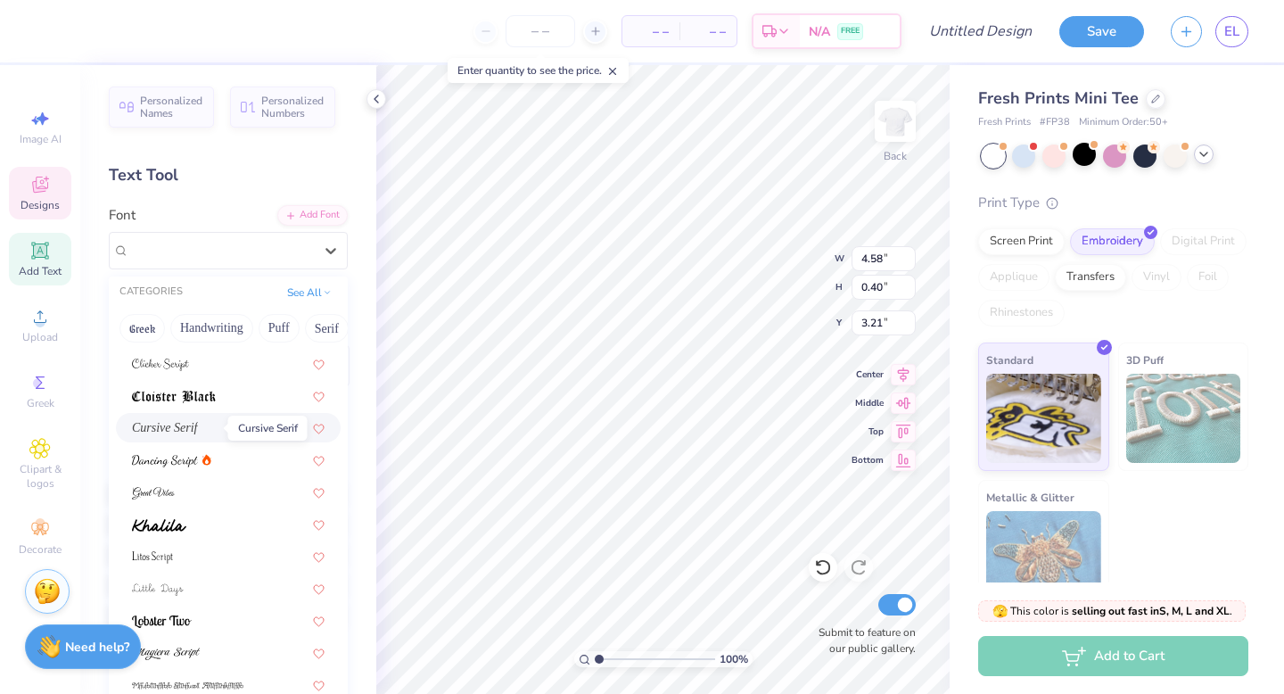
click at [198, 431] on span "Cursive Serif" at bounding box center [165, 427] width 66 height 19
type input "4.79"
type input "0.42"
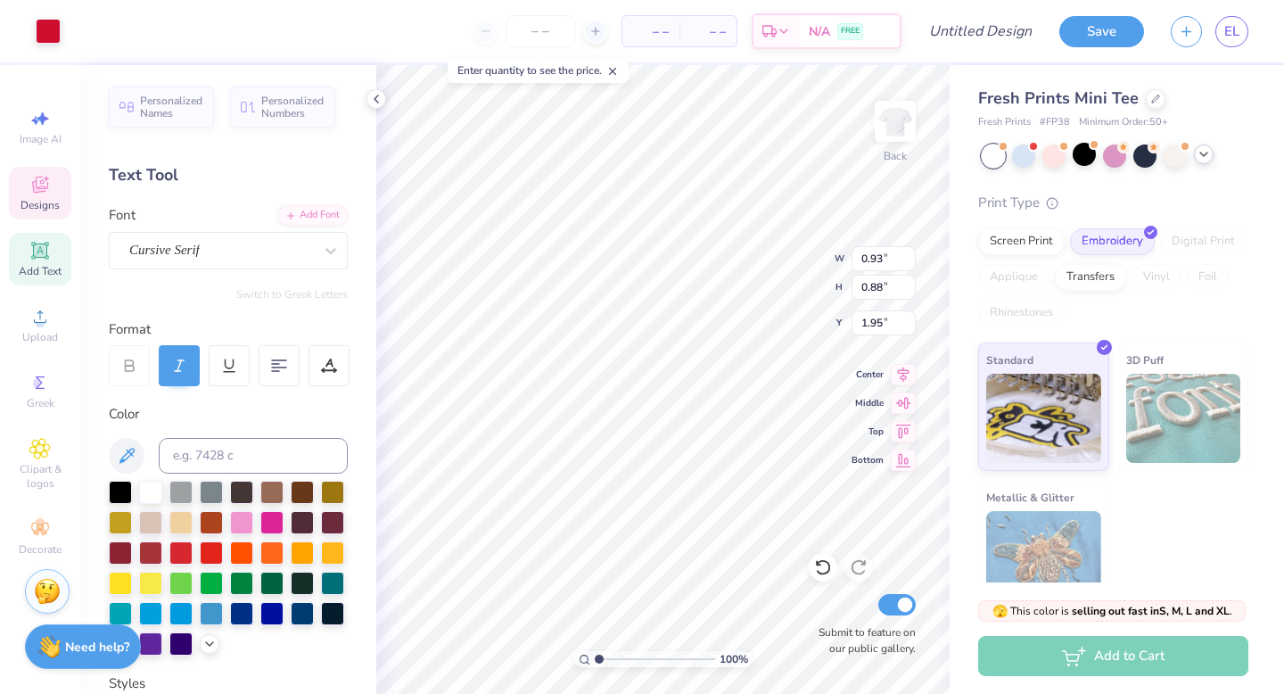
type input "0.94"
type input "0.85"
type input "2.01"
type input "0.86"
type input "2.00"
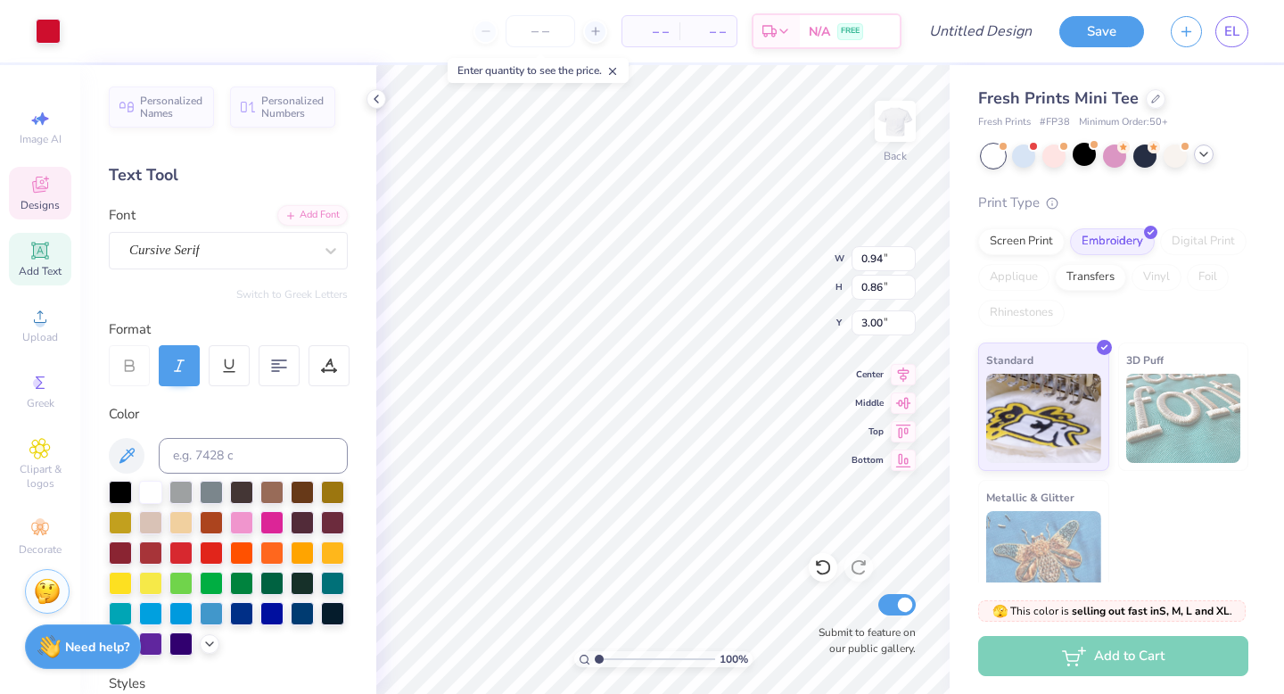
type input "3.00"
type input "4.79"
type input "0.42"
type input "3.22"
type input "0.94"
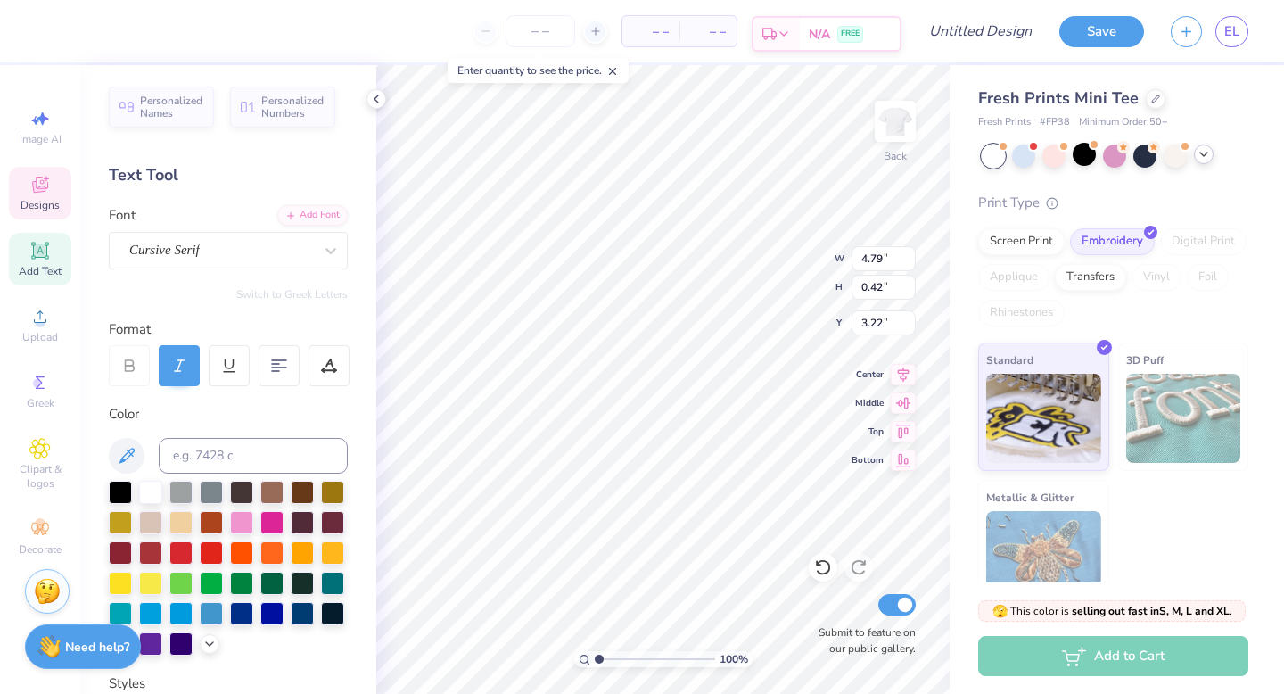
type input "0.86"
type input "2.57"
type input "0.76"
type input "0.69"
type input "2.54"
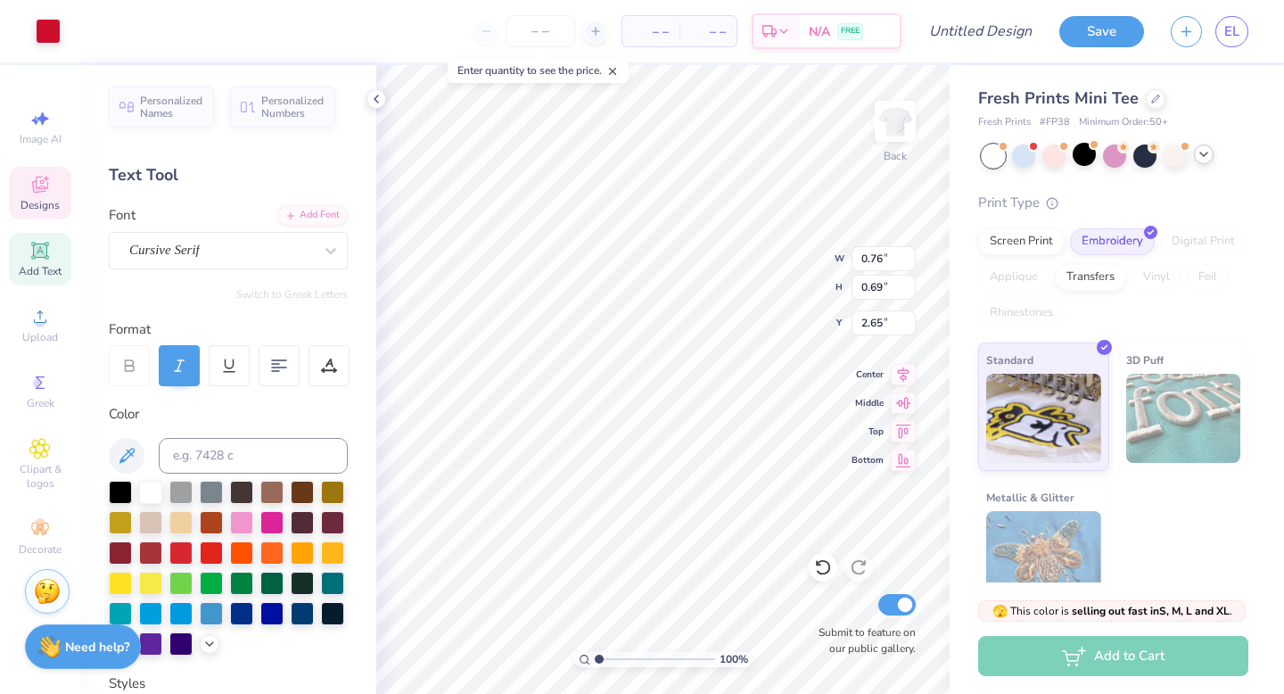
type input "2.65"
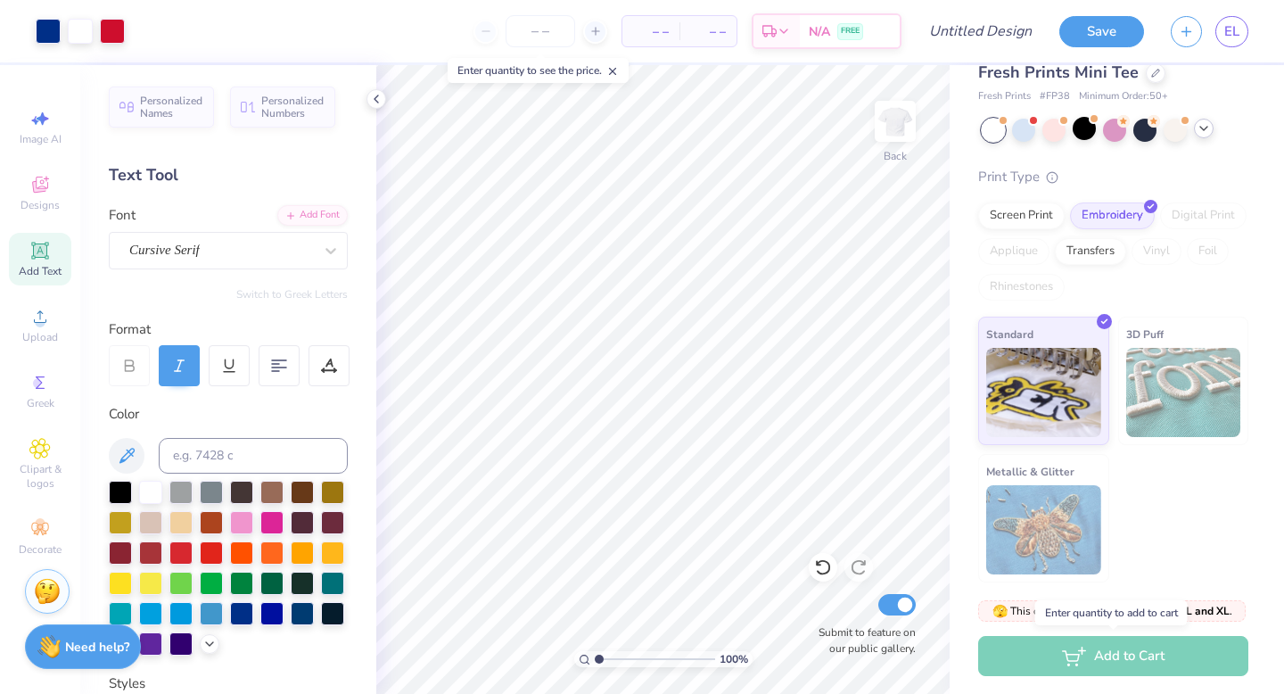
click at [1053, 662] on div "Add to Cart" at bounding box center [1113, 656] width 270 height 40
click at [31, 441] on icon at bounding box center [39, 448] width 21 height 21
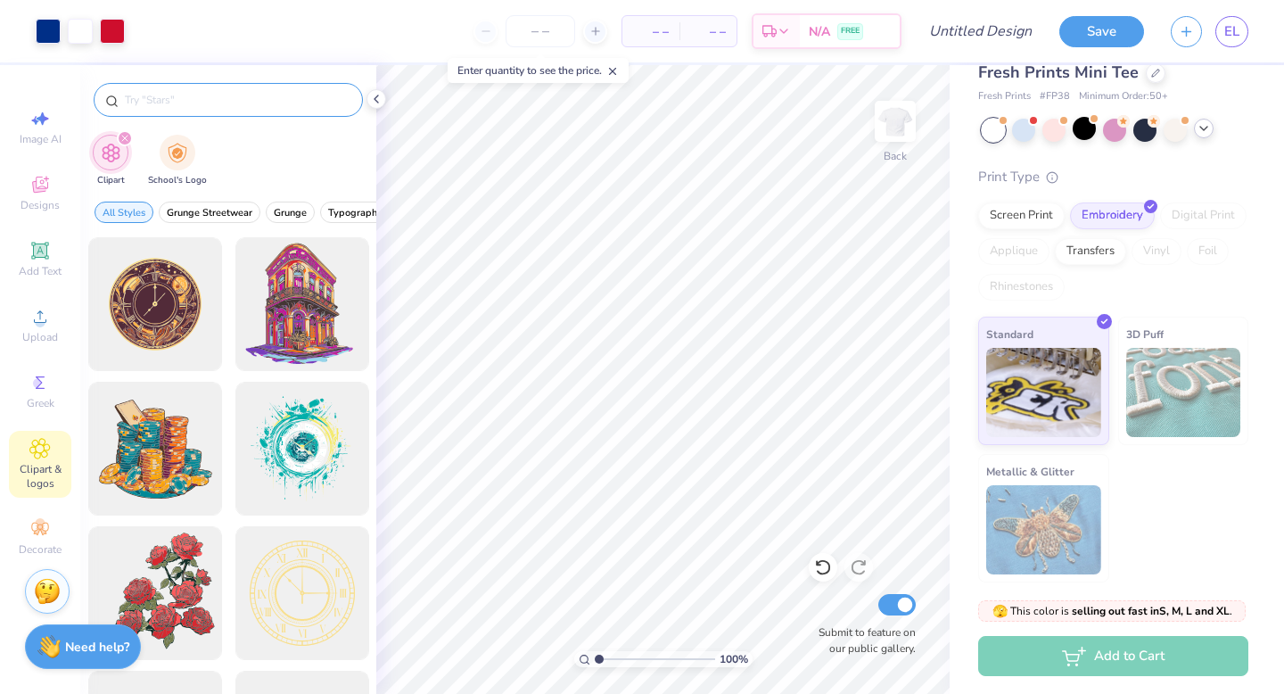
click at [252, 99] on input "text" at bounding box center [237, 100] width 228 height 18
type input "heart"
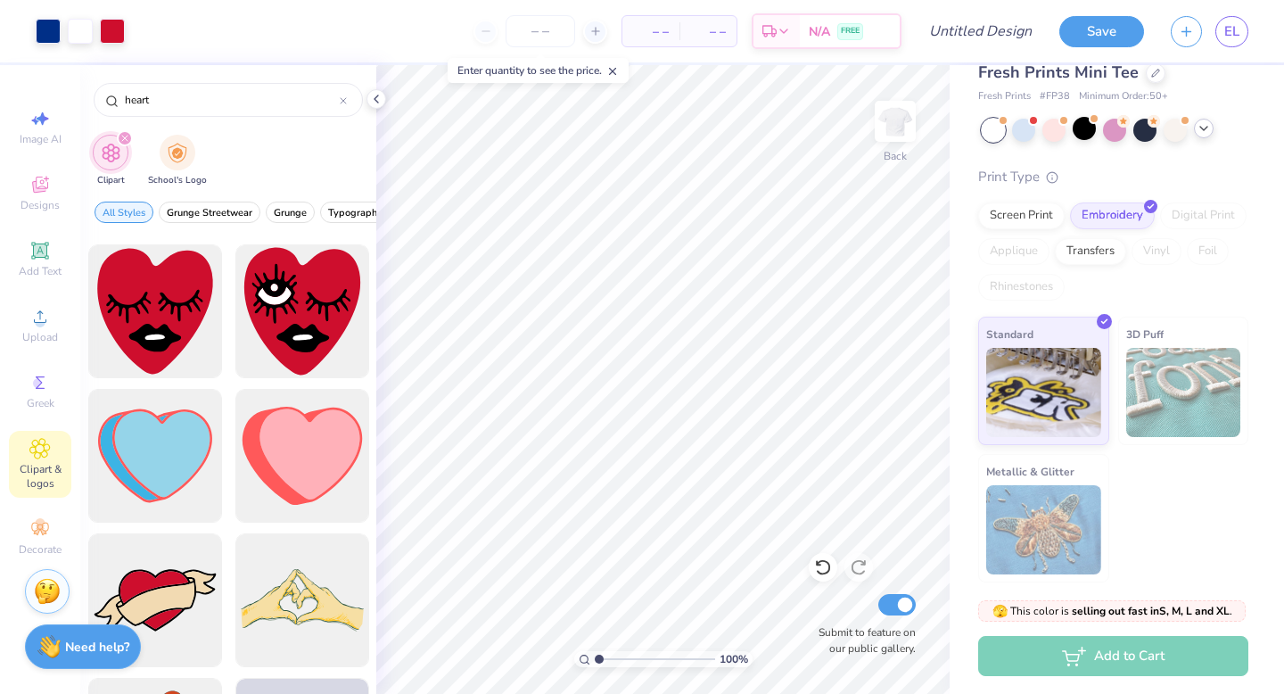
scroll to position [1871, 0]
click at [37, 538] on icon at bounding box center [39, 528] width 21 height 21
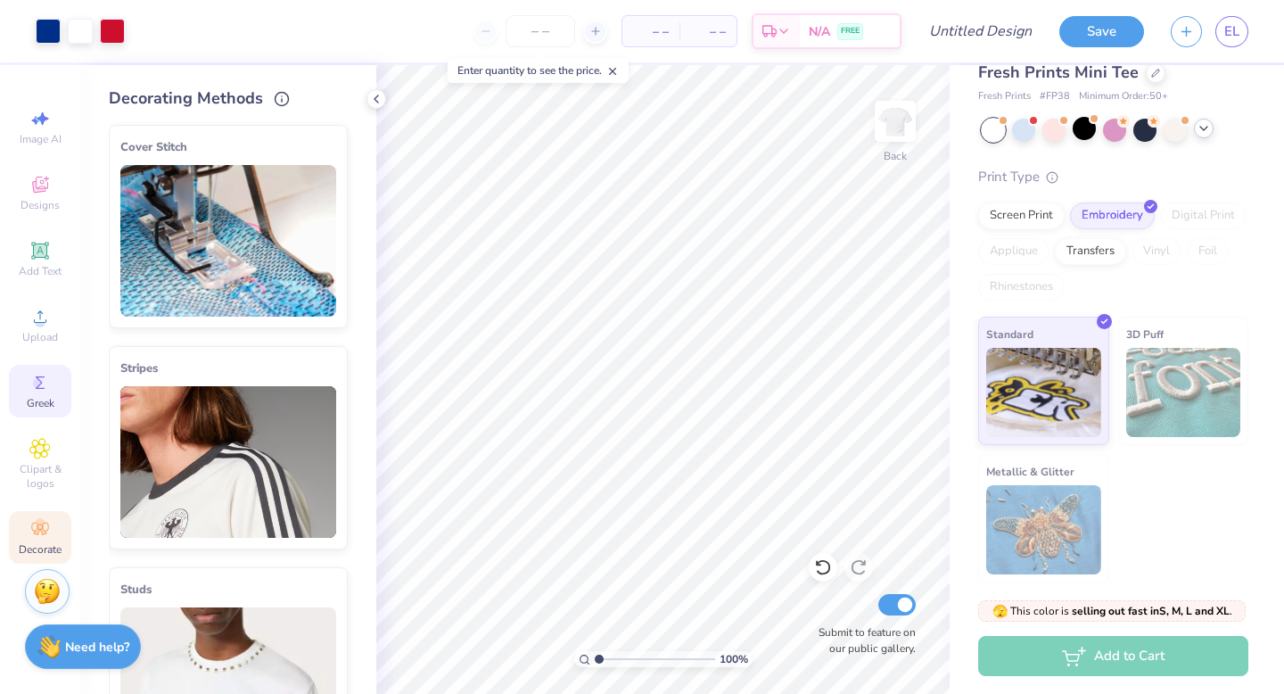
click at [44, 387] on icon at bounding box center [39, 382] width 21 height 21
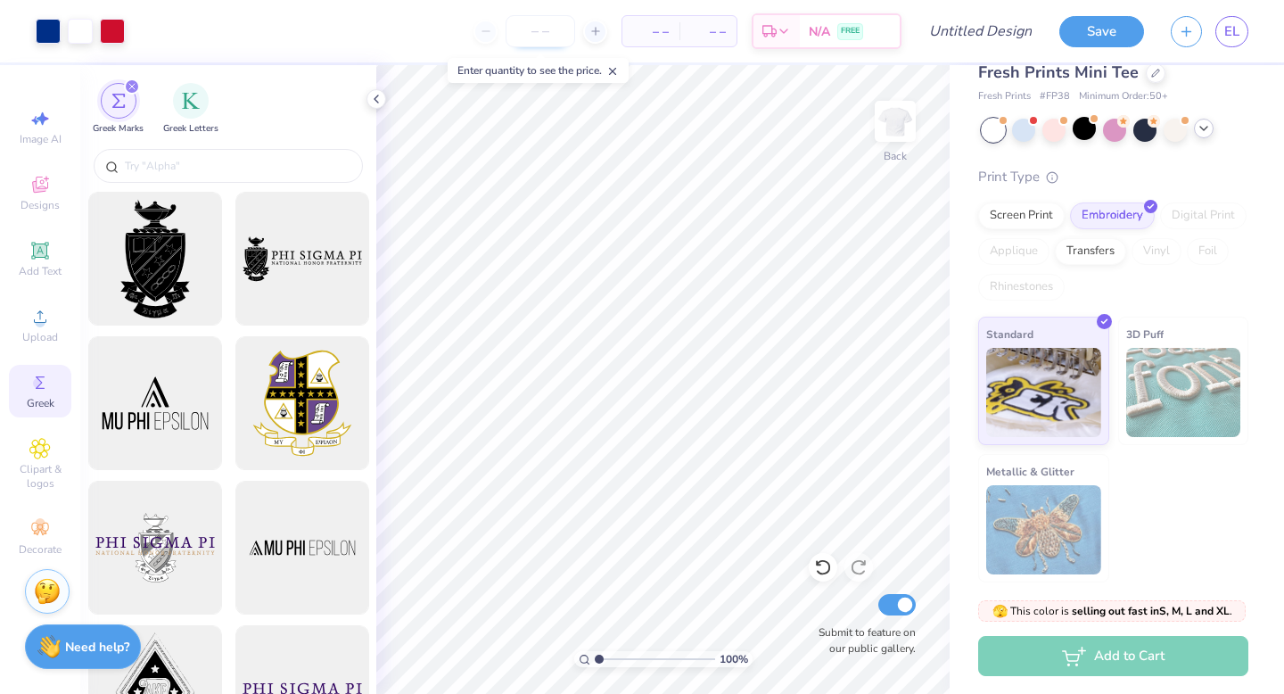
click at [547, 36] on input "number" at bounding box center [540, 31] width 70 height 32
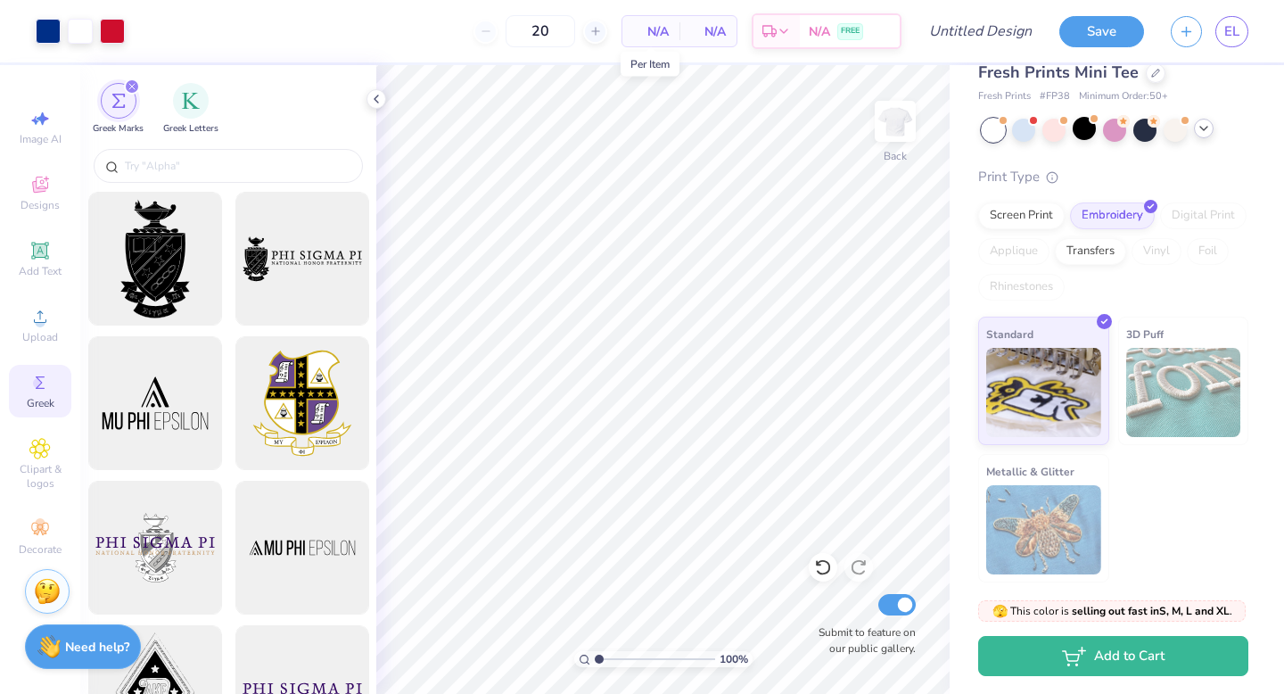
type input "50"
click at [657, 30] on span "N/A" at bounding box center [651, 31] width 36 height 19
click at [505, 36] on input "50" at bounding box center [471, 31] width 70 height 32
click at [665, 37] on span "$1,724.50" at bounding box center [650, 31] width 55 height 19
click at [980, 28] on input "Design Title" at bounding box center [1001, 31] width 87 height 36
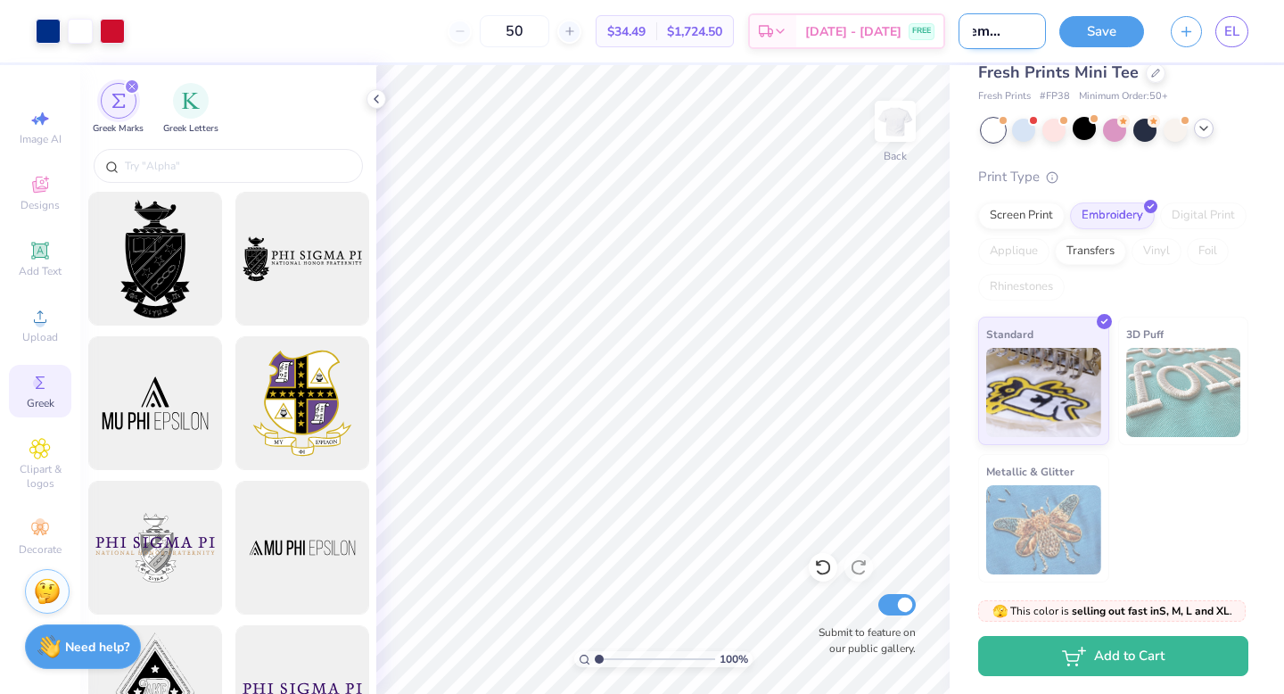
scroll to position [0, 45]
type input "hau embroidary"
click at [949, 83] on div "Fresh Prints Mini Tee Fresh Prints # FP38 Minimum Order: 50 + Print Type Screen…" at bounding box center [1116, 310] width 334 height 543
click at [1104, 38] on button "Save" at bounding box center [1101, 28] width 85 height 31
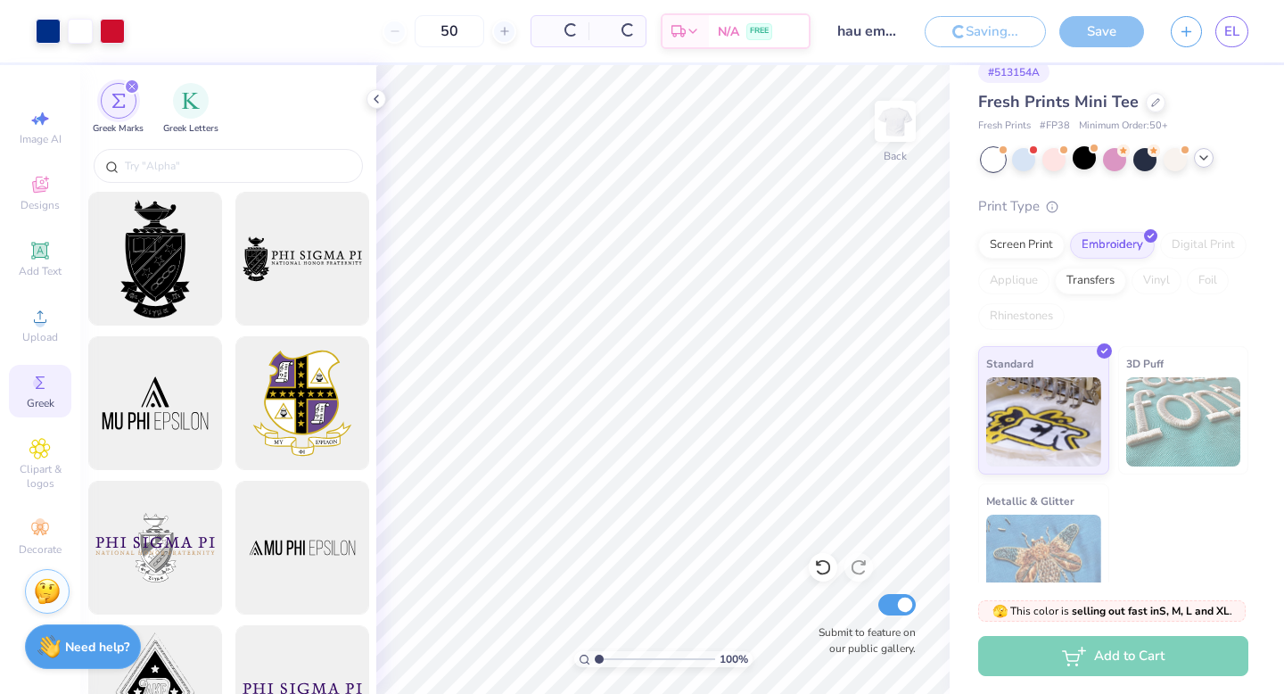
scroll to position [55, 0]
